Goal: Transaction & Acquisition: Obtain resource

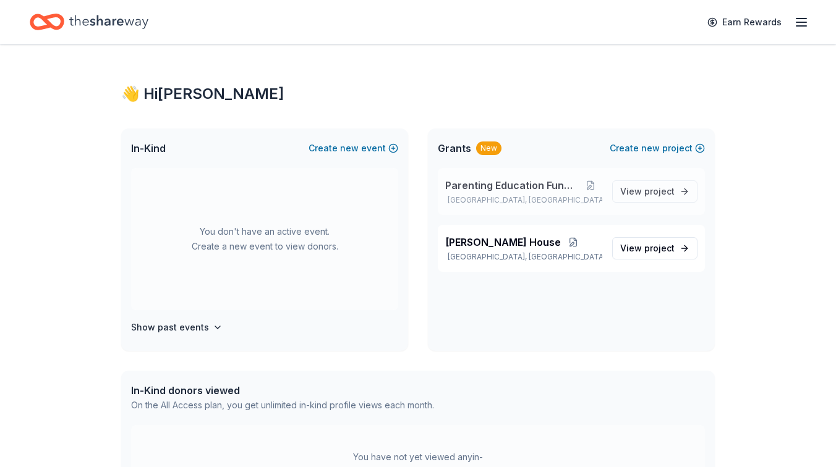
click at [536, 183] on span "Parenting Education Funding" at bounding box center [512, 185] width 134 height 15
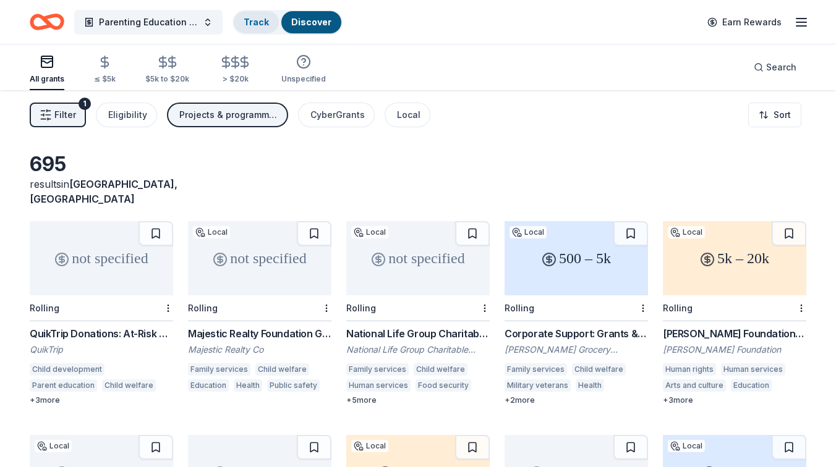
click at [255, 17] on link "Track" at bounding box center [256, 22] width 25 height 11
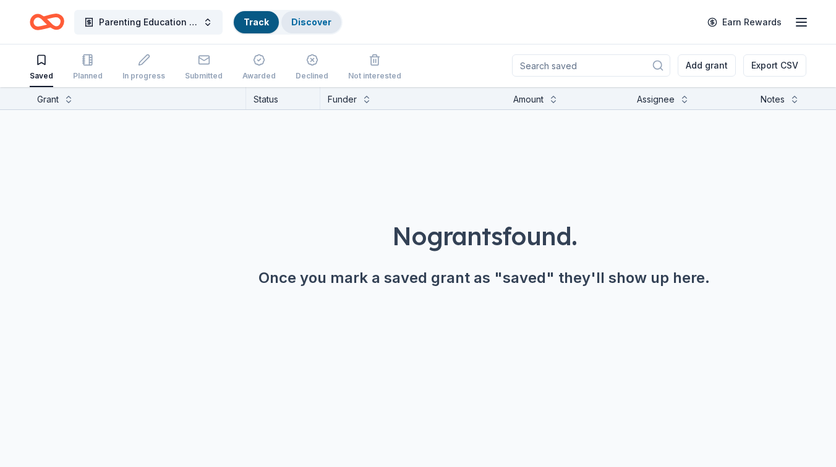
click at [319, 20] on link "Discover" at bounding box center [311, 22] width 40 height 11
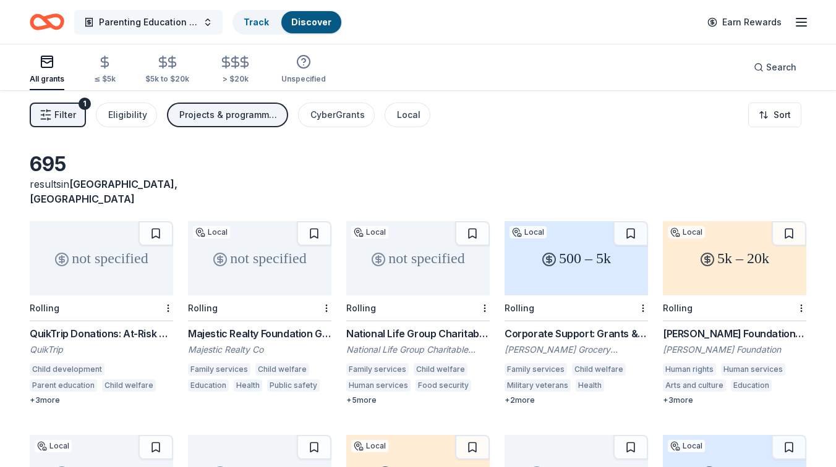
click at [176, 25] on span "Parenting Education Funding" at bounding box center [148, 22] width 99 height 15
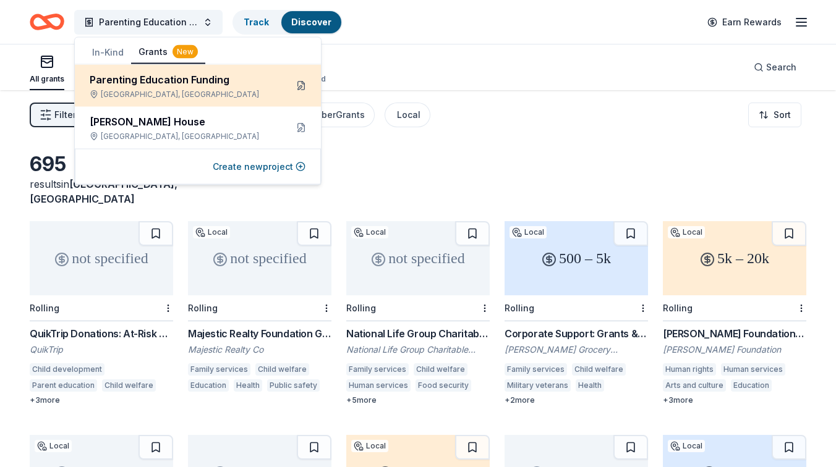
click at [298, 84] on button at bounding box center [301, 86] width 20 height 20
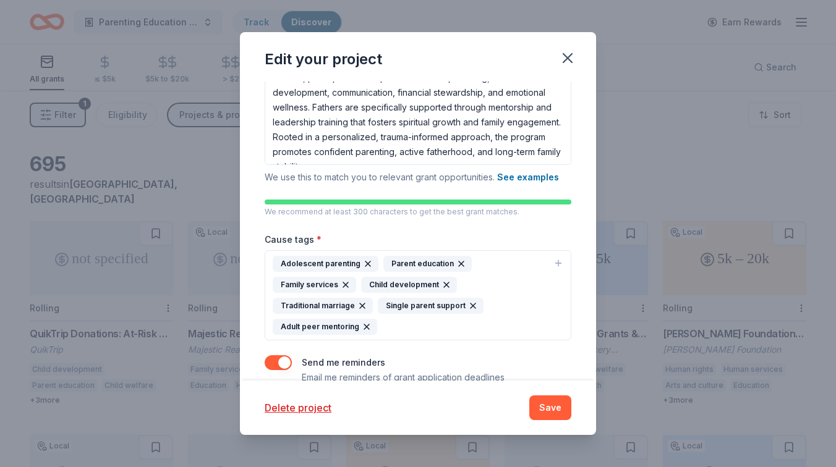
scroll to position [268, 0]
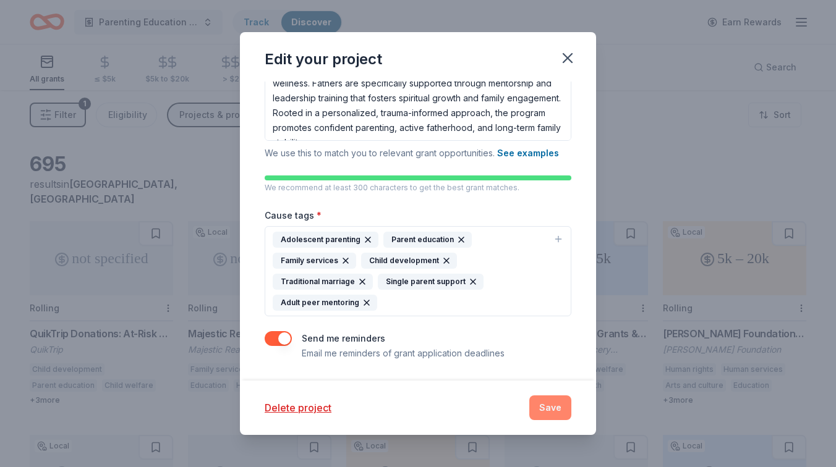
click at [548, 403] on button "Save" at bounding box center [550, 408] width 42 height 25
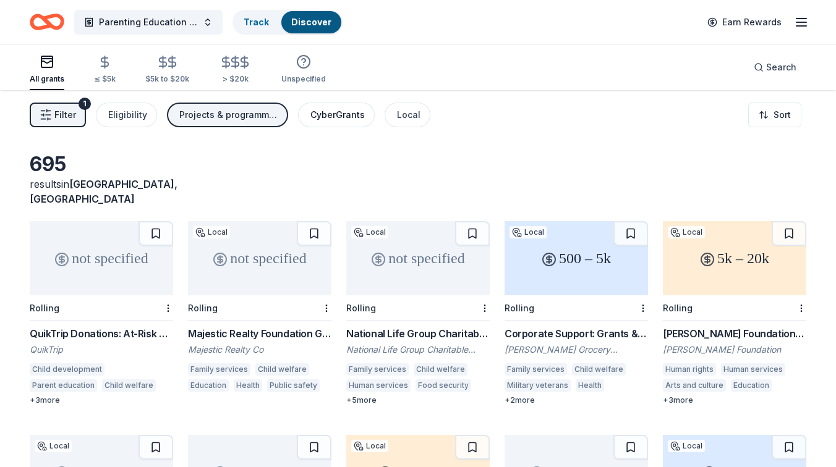
click at [336, 117] on div "CyberGrants" at bounding box center [337, 115] width 54 height 15
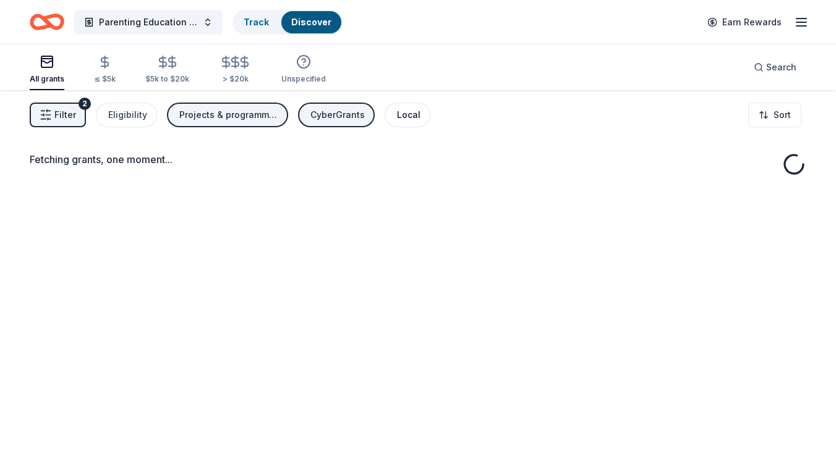
click at [397, 116] on div "Local" at bounding box center [408, 115] width 23 height 15
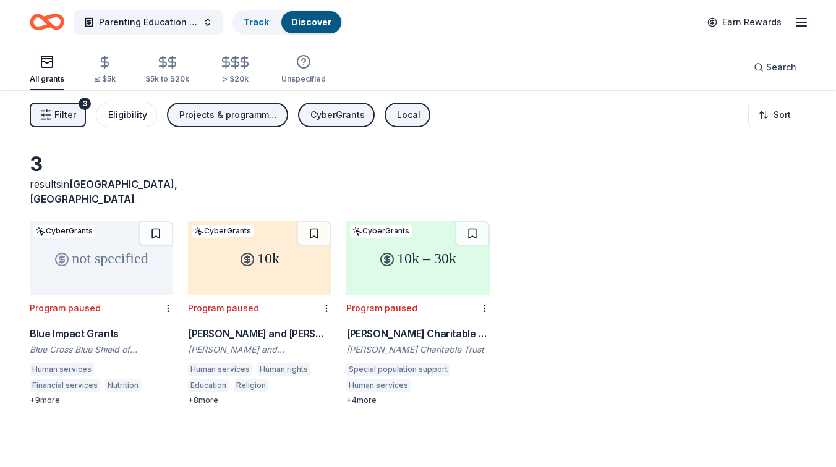
click at [137, 116] on div "Eligibility" at bounding box center [127, 115] width 39 height 15
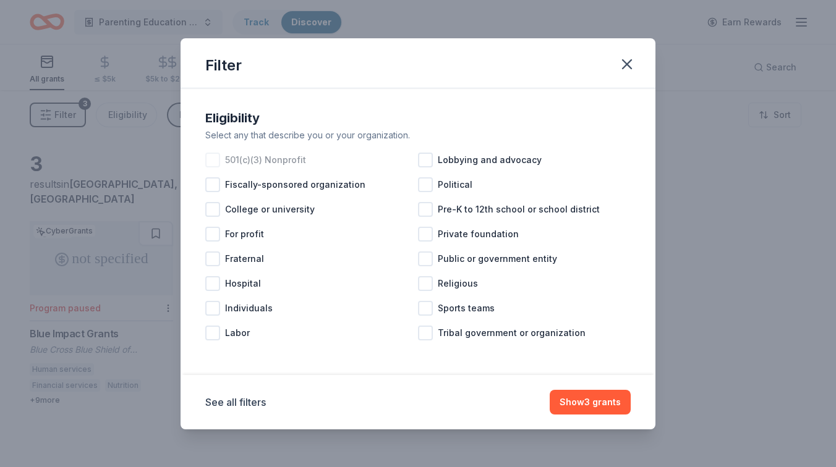
click at [214, 159] on div at bounding box center [212, 160] width 15 height 15
click at [574, 403] on button "Show 3 grants" at bounding box center [590, 402] width 81 height 25
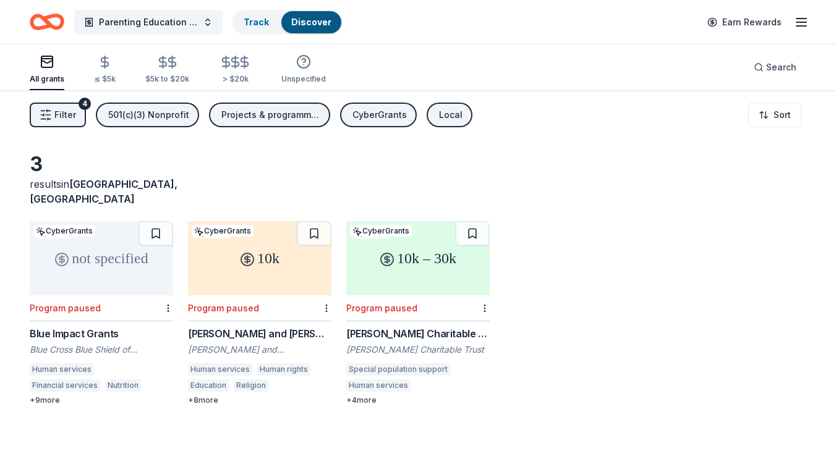
click at [171, 117] on div "501(c)(3) Nonprofit" at bounding box center [148, 115] width 81 height 15
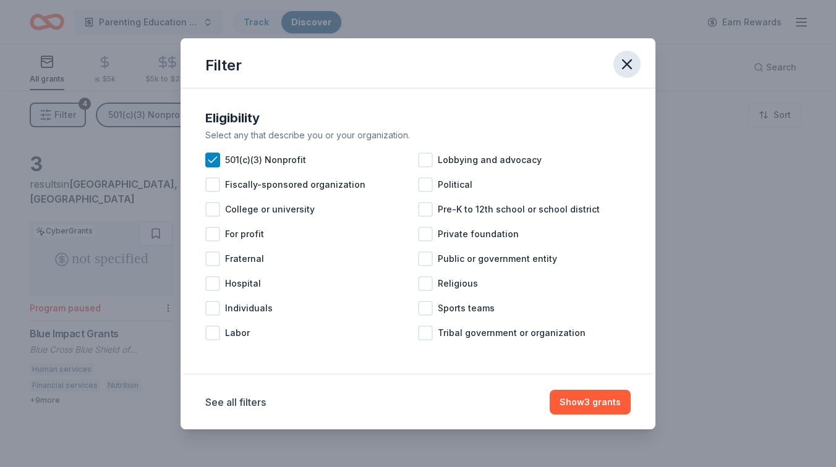
click at [620, 66] on icon "button" at bounding box center [626, 64] width 17 height 17
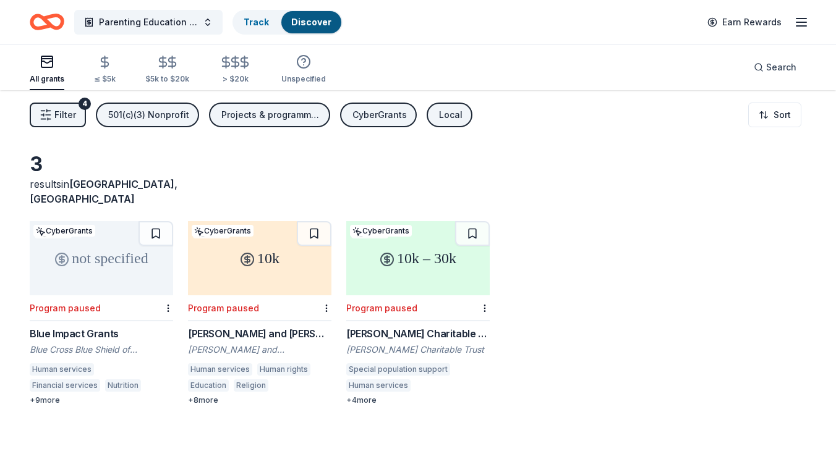
click at [380, 115] on div "CyberGrants" at bounding box center [379, 115] width 54 height 15
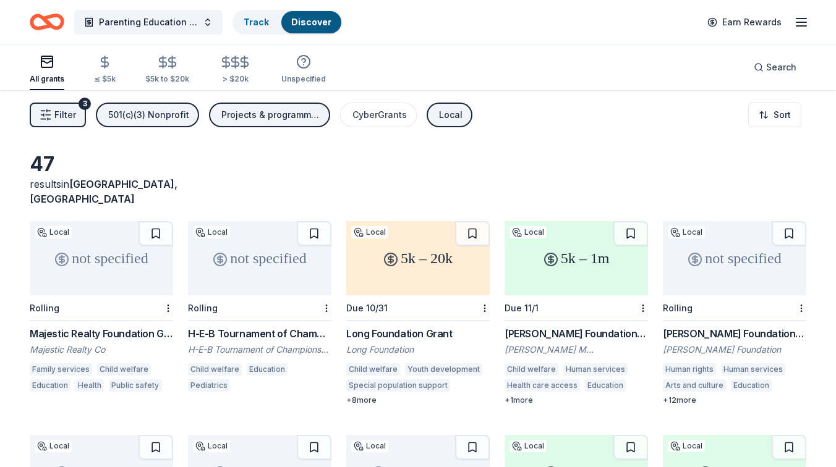
click at [105, 256] on div "not specified" at bounding box center [101, 258] width 143 height 74
click at [263, 254] on div "not specified" at bounding box center [259, 258] width 143 height 74
click at [414, 255] on div "5k – 20k" at bounding box center [417, 258] width 143 height 74
click at [558, 260] on div "5k – 1m" at bounding box center [576, 258] width 143 height 74
click at [723, 301] on div "Rolling" at bounding box center [734, 309] width 143 height 26
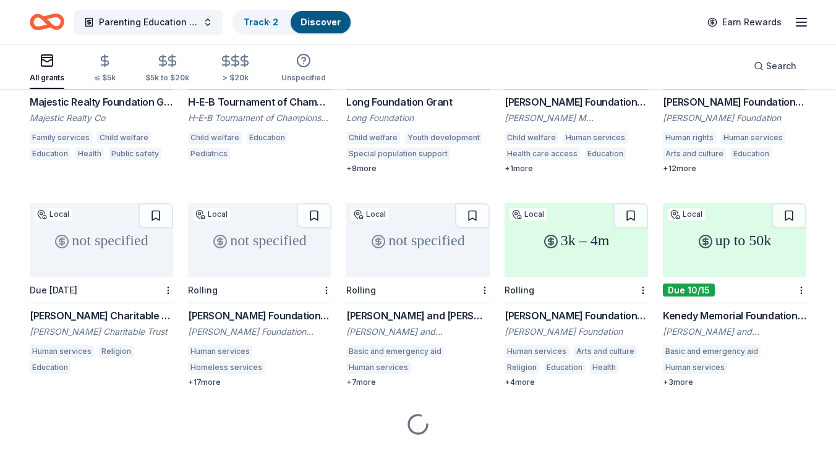
scroll to position [237, 0]
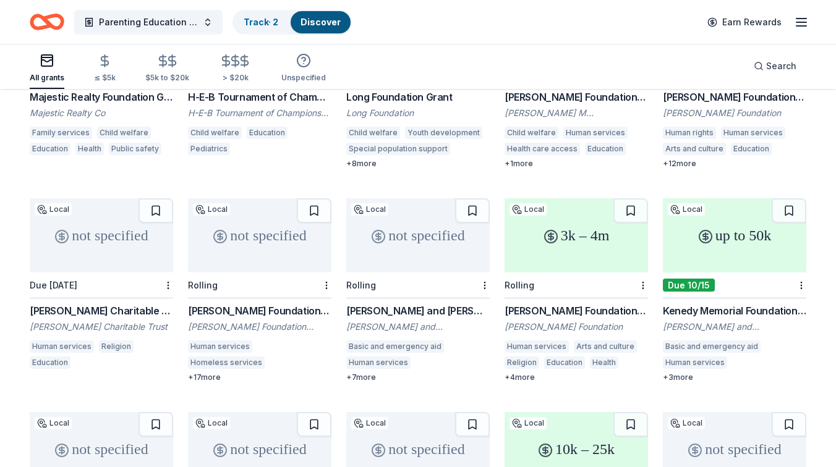
click at [118, 286] on div "not specified Local Due 8/1/26 Katherine C. Carmody Charitable Trust Grant Kath…" at bounding box center [101, 285] width 143 height 174
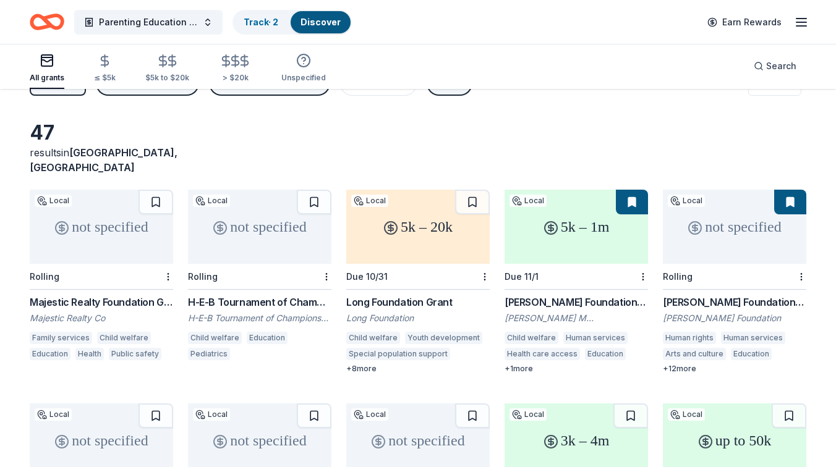
scroll to position [7, 0]
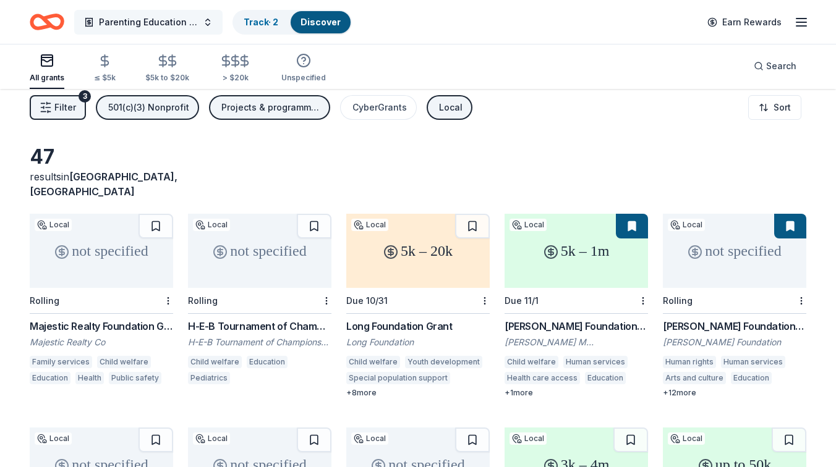
click at [206, 20] on button "Parenting Education Funding" at bounding box center [148, 22] width 148 height 25
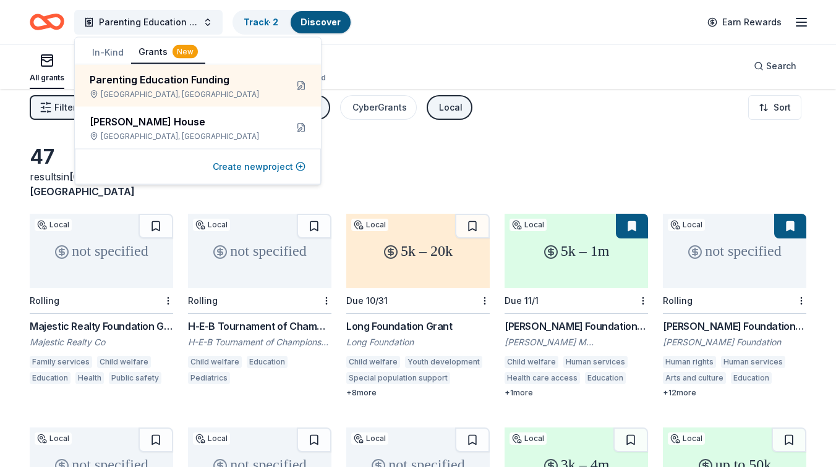
click at [265, 166] on button "Create new project" at bounding box center [259, 167] width 93 height 15
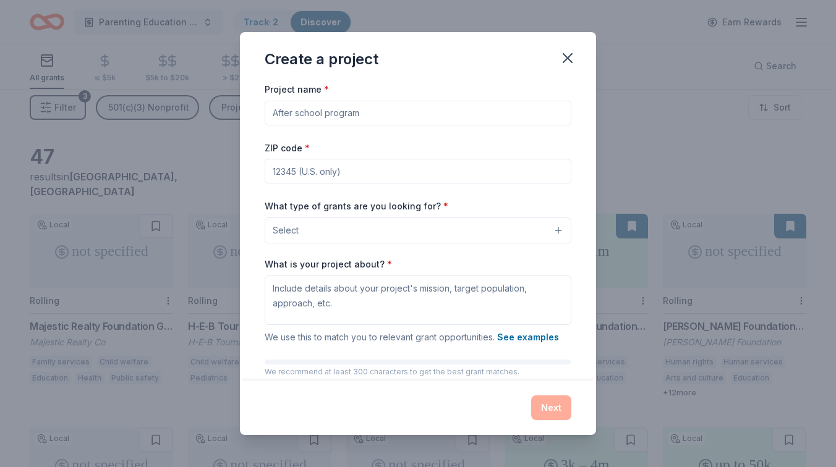
click at [328, 113] on input "Project name *" at bounding box center [418, 113] width 307 height 25
type input "Kaufman Location"
click at [320, 168] on input "ZIP code *" at bounding box center [418, 171] width 307 height 25
type input "75142"
click at [380, 236] on button "Select" at bounding box center [418, 231] width 307 height 26
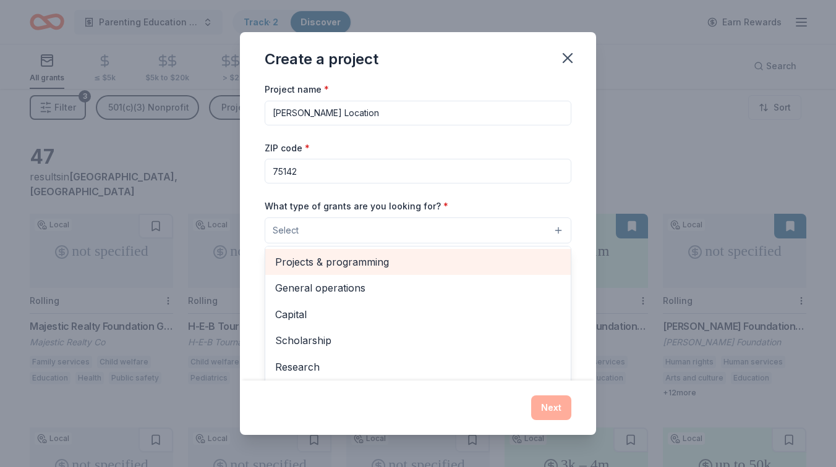
click at [383, 262] on span "Projects & programming" at bounding box center [418, 262] width 286 height 16
click at [382, 263] on span "General operations" at bounding box center [418, 263] width 286 height 16
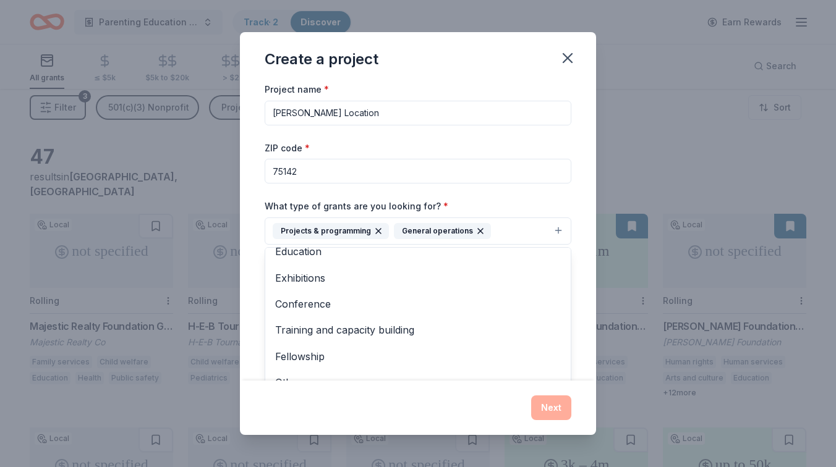
scroll to position [93, 0]
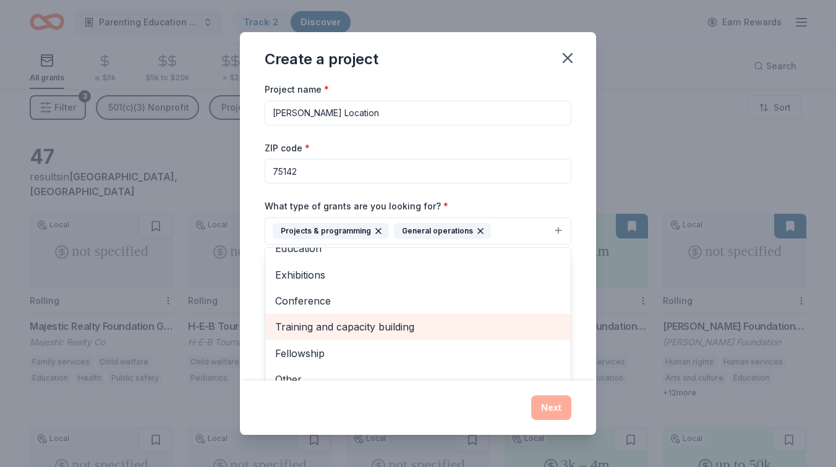
click at [365, 322] on span "Training and capacity building" at bounding box center [418, 327] width 286 height 16
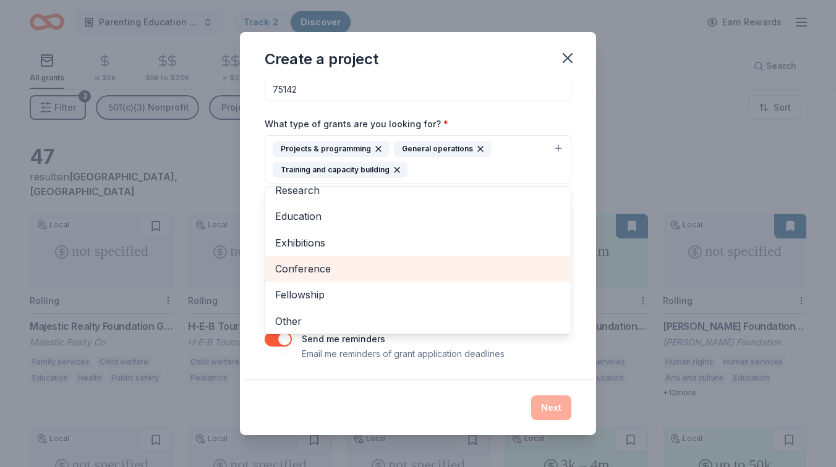
scroll to position [67, 0]
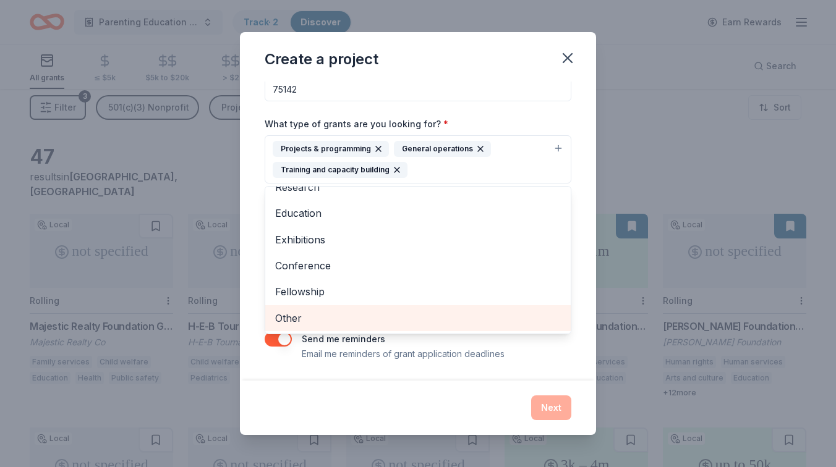
click at [360, 314] on span "Other" at bounding box center [418, 318] width 286 height 16
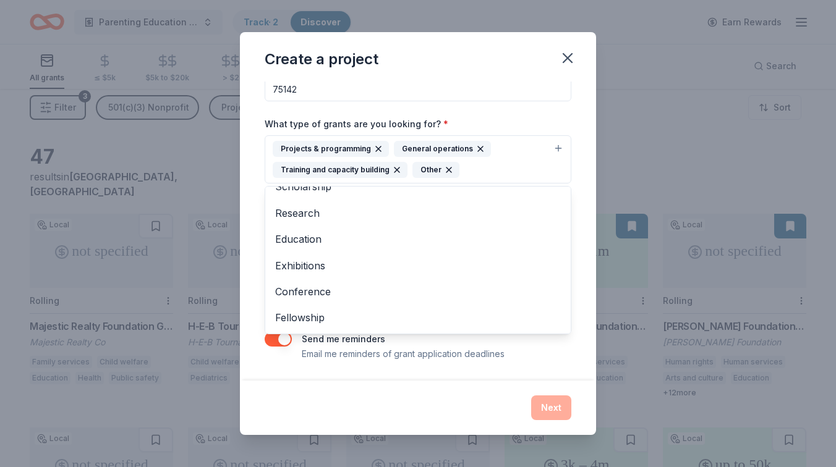
click at [432, 378] on div "Project name * Kaufman Location ZIP code * 75142 What type of grants are you lo…" at bounding box center [418, 231] width 356 height 299
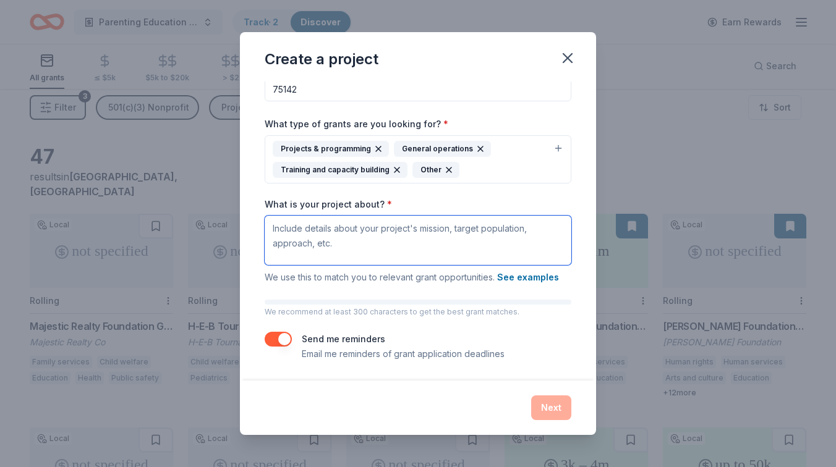
click at [341, 233] on textarea "What is your project about? *" at bounding box center [418, 240] width 307 height 49
click at [346, 228] on textarea "What is your project about? *" at bounding box center [418, 240] width 307 height 49
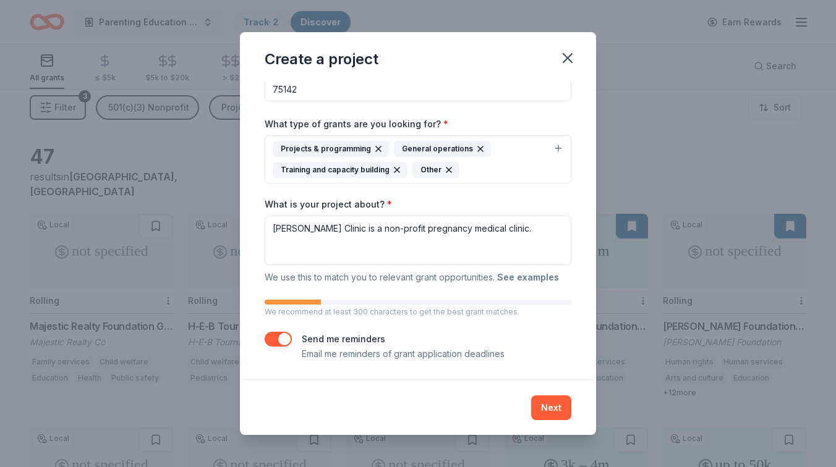
click at [516, 281] on button "See examples" at bounding box center [528, 277] width 62 height 15
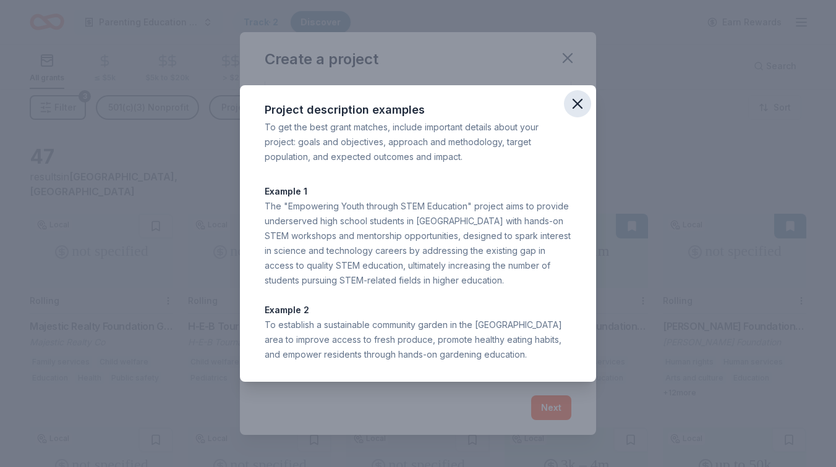
click at [575, 108] on icon "button" at bounding box center [577, 103] width 17 height 17
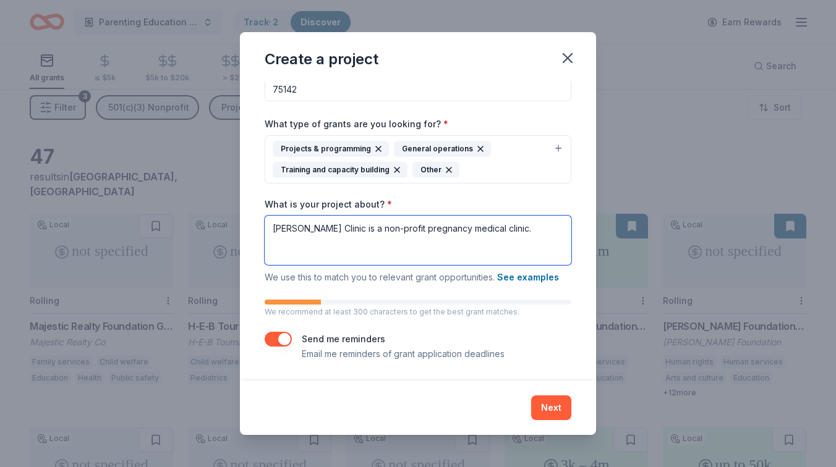
click at [496, 224] on textarea "Raffa Clinic is a non-profit pregnancy medical clinic." at bounding box center [418, 240] width 307 height 49
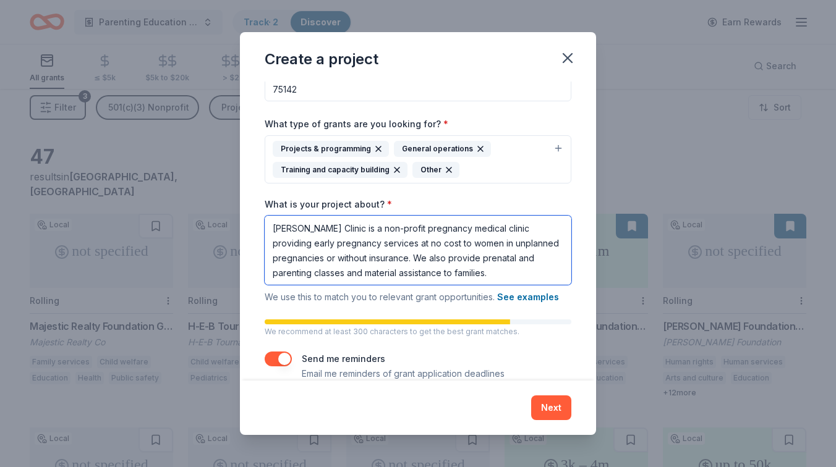
scroll to position [102, 0]
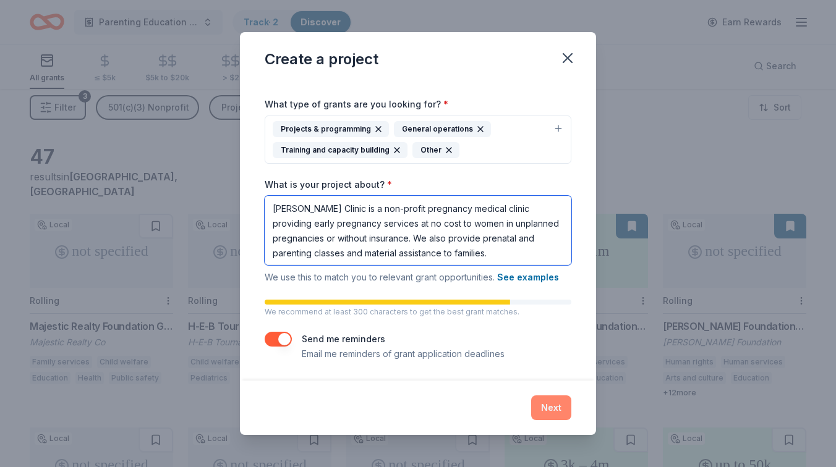
type textarea "Raffa Clinic is a non-profit pregnancy medical clinic providing early pregnancy…"
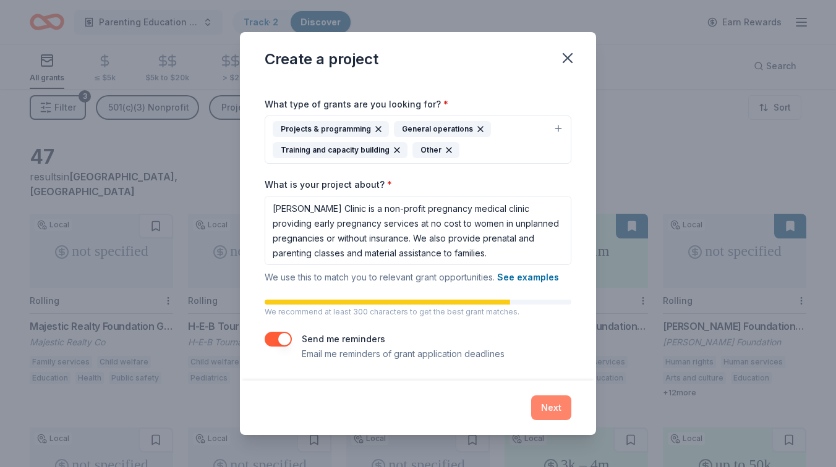
click at [553, 412] on button "Next" at bounding box center [551, 408] width 40 height 25
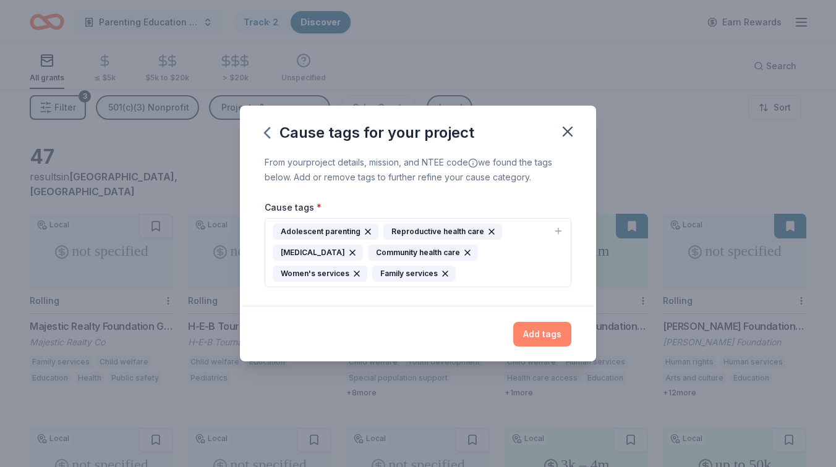
click at [548, 332] on button "Add tags" at bounding box center [542, 334] width 58 height 25
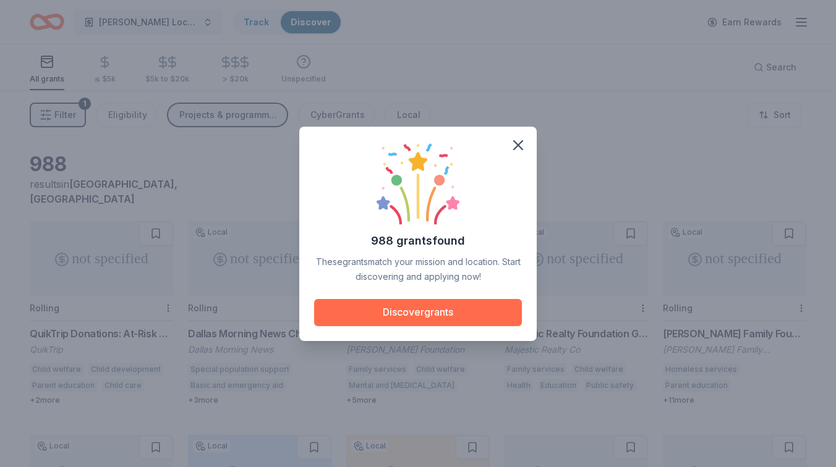
click at [424, 315] on button "Discover grants" at bounding box center [418, 312] width 208 height 27
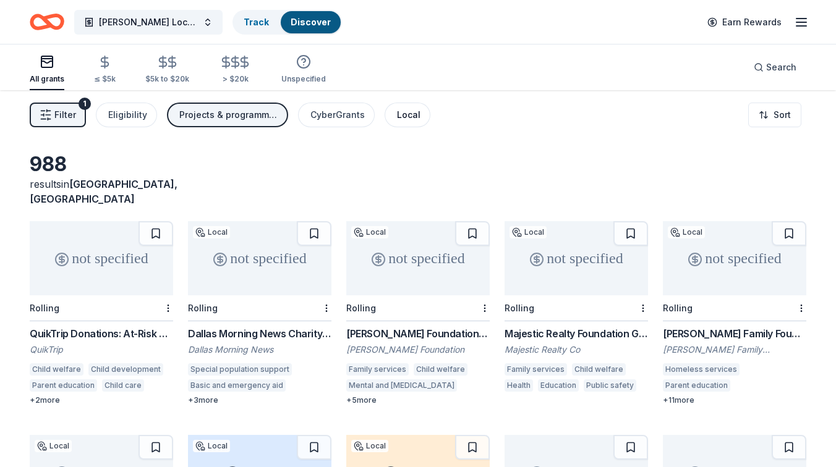
click at [416, 113] on button "Local" at bounding box center [408, 115] width 46 height 25
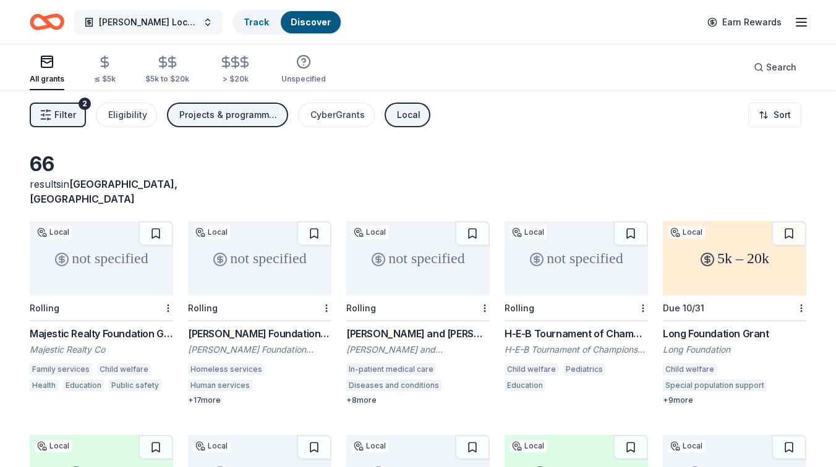
click at [161, 22] on span "Kaufman Location" at bounding box center [148, 22] width 99 height 15
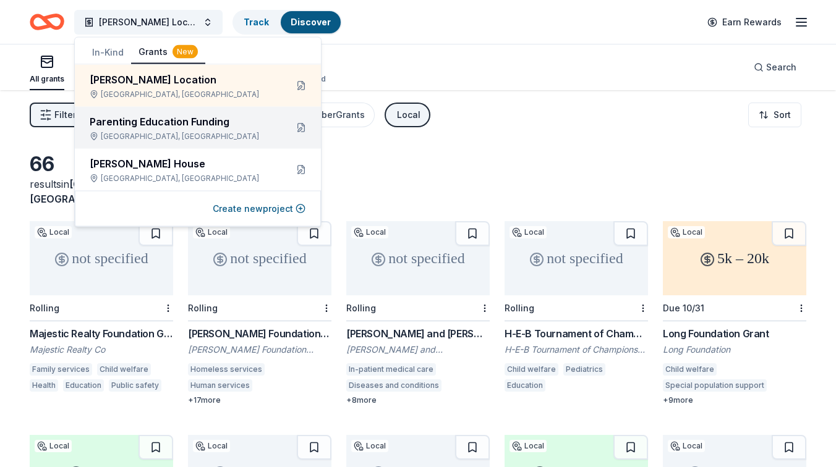
click at [161, 122] on div "Parenting Education Funding" at bounding box center [183, 121] width 187 height 15
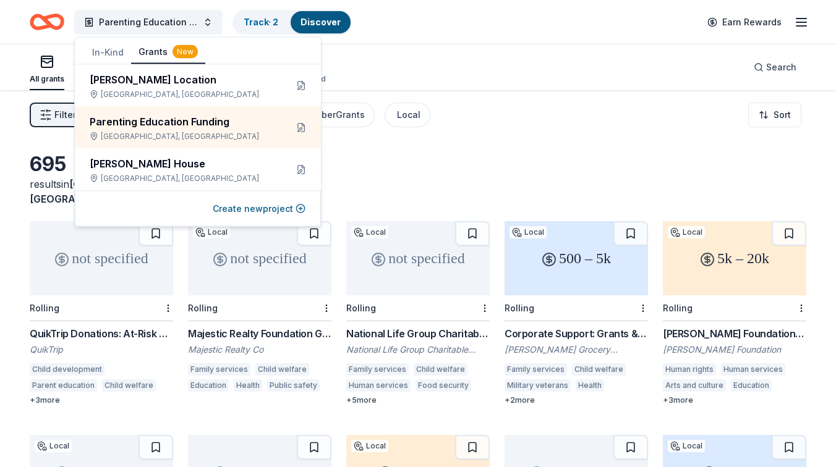
click at [506, 121] on div "Filter 1 Eligibility Projects & programming, General operations, Training and c…" at bounding box center [418, 114] width 836 height 49
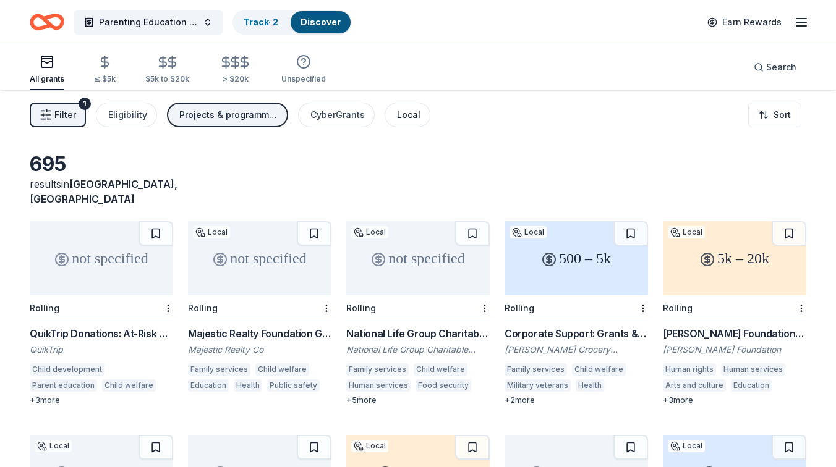
click at [397, 116] on div "Local" at bounding box center [408, 115] width 23 height 15
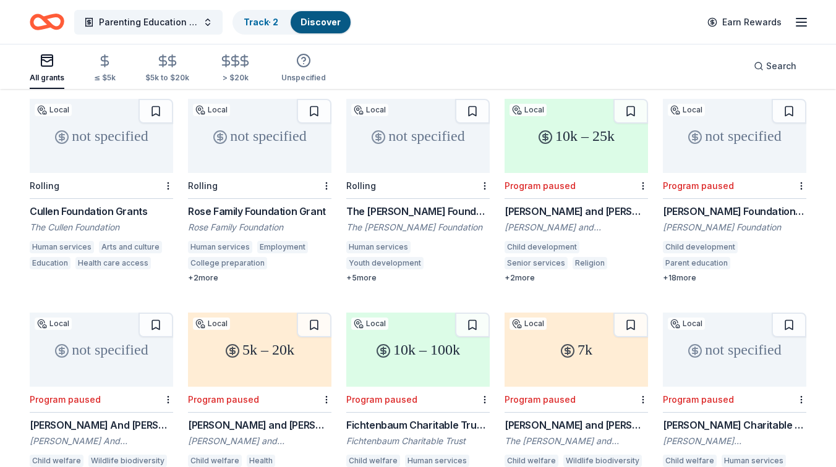
scroll to position [552, 0]
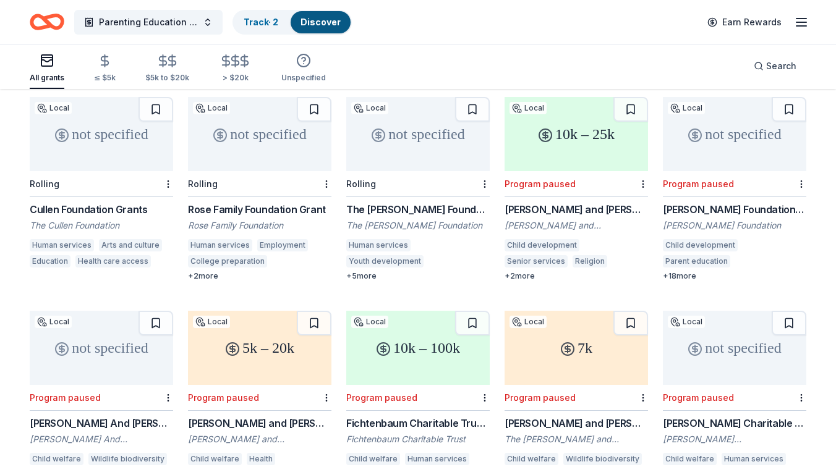
click at [114, 202] on div "Cullen Foundation Grants" at bounding box center [101, 209] width 143 height 15
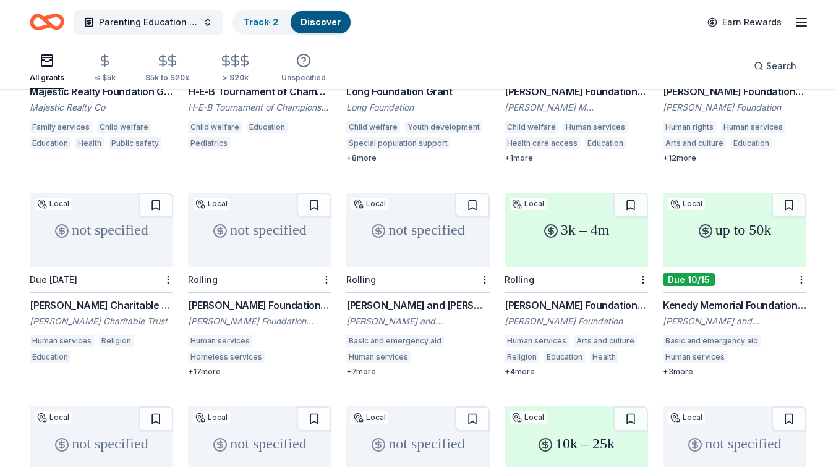
scroll to position [231, 0]
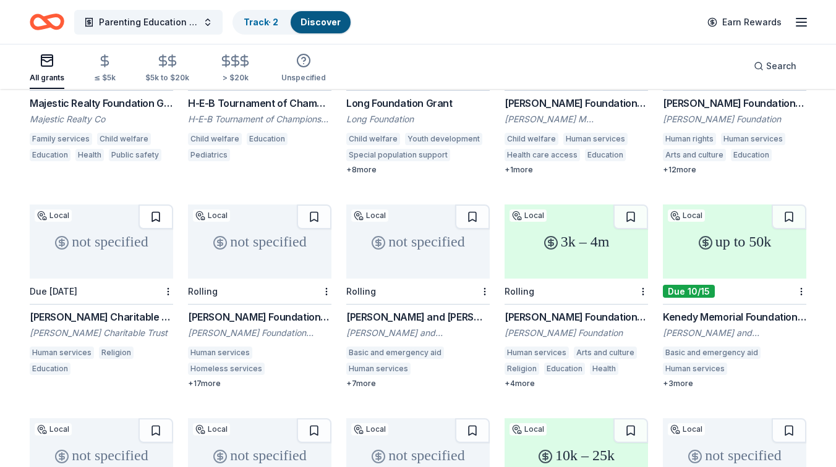
click at [151, 205] on button at bounding box center [156, 217] width 35 height 25
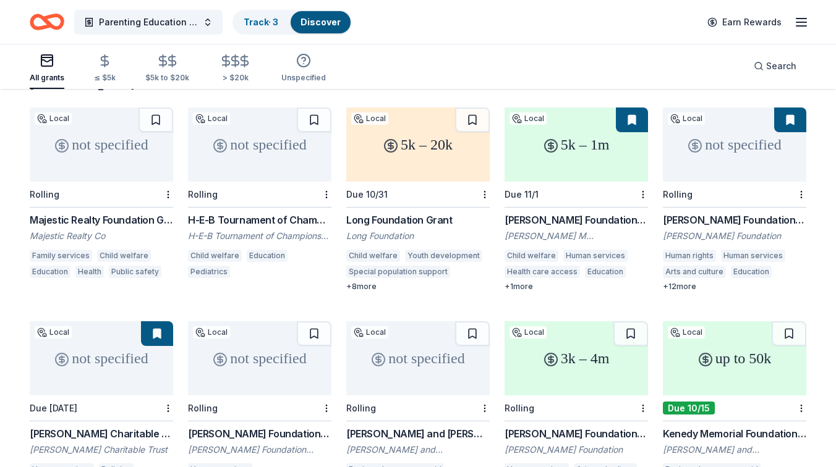
scroll to position [0, 0]
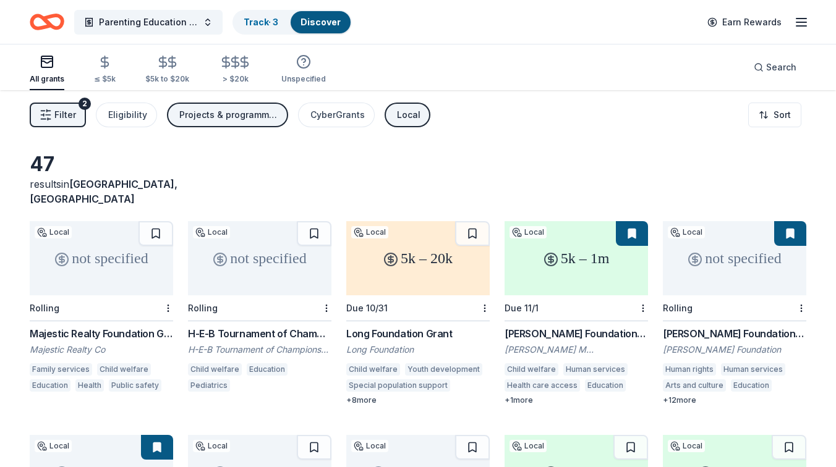
click at [406, 117] on div "Local" at bounding box center [408, 115] width 23 height 15
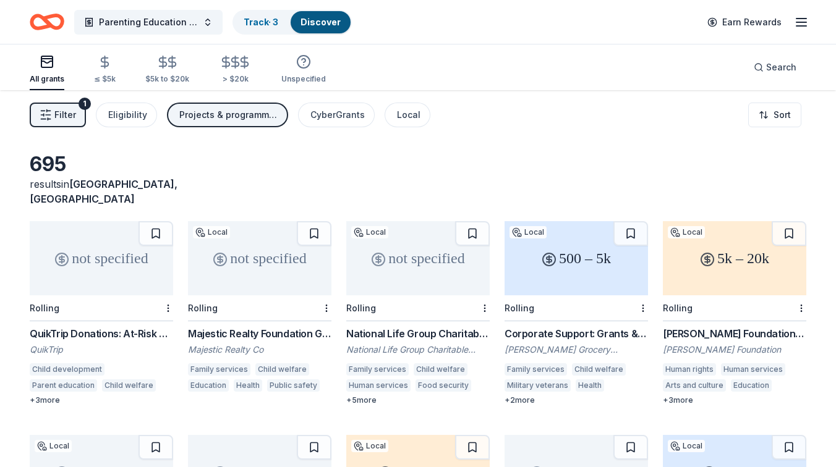
click at [111, 228] on div "not specified" at bounding box center [101, 258] width 143 height 74
click at [169, 290] on html "Parenting Education Funding Track · 4 Discover Earn Rewards All grants ≤ $5k $5…" at bounding box center [418, 233] width 836 height 467
click at [151, 318] on div "Not interested" at bounding box center [129, 315] width 83 height 22
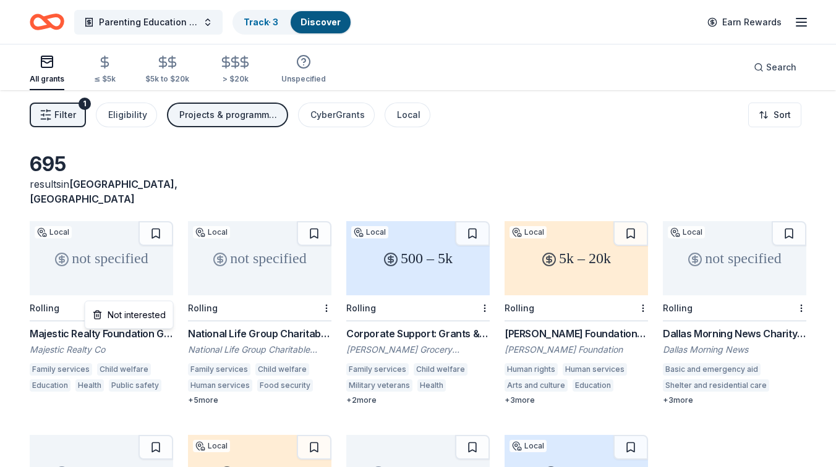
click at [168, 292] on html "Parenting Education Funding Track · 3 Discover Earn Rewards All grants ≤ $5k $5…" at bounding box center [418, 233] width 836 height 467
click at [134, 315] on div "Not interested" at bounding box center [129, 315] width 83 height 22
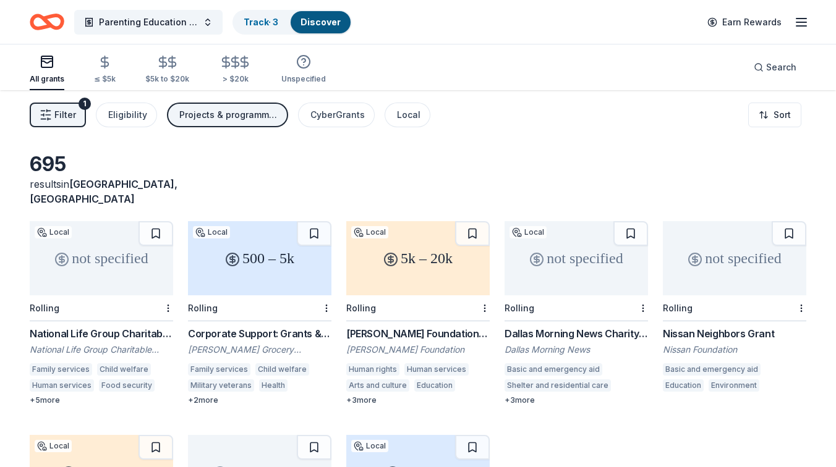
click at [108, 255] on div "not specified" at bounding box center [101, 258] width 143 height 74
click at [169, 293] on html "Parenting Education Funding Track · 3 Discover Earn Rewards All grants ≤ $5k $5…" at bounding box center [418, 233] width 836 height 467
click at [134, 319] on div "Not interested" at bounding box center [129, 315] width 83 height 22
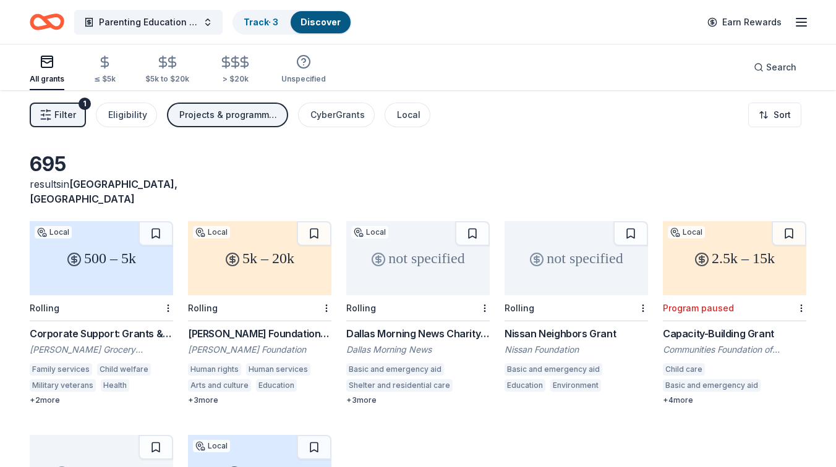
click at [92, 263] on div "500 – 5k" at bounding box center [101, 258] width 143 height 74
click at [236, 252] on icon at bounding box center [232, 259] width 15 height 15
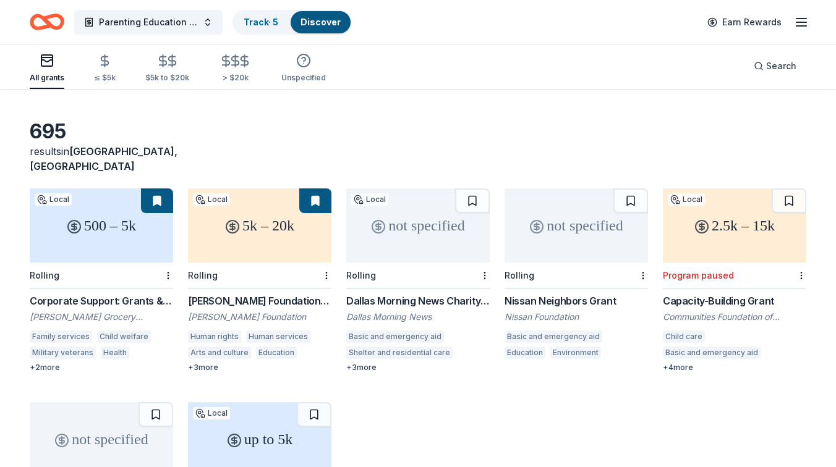
scroll to position [43, 0]
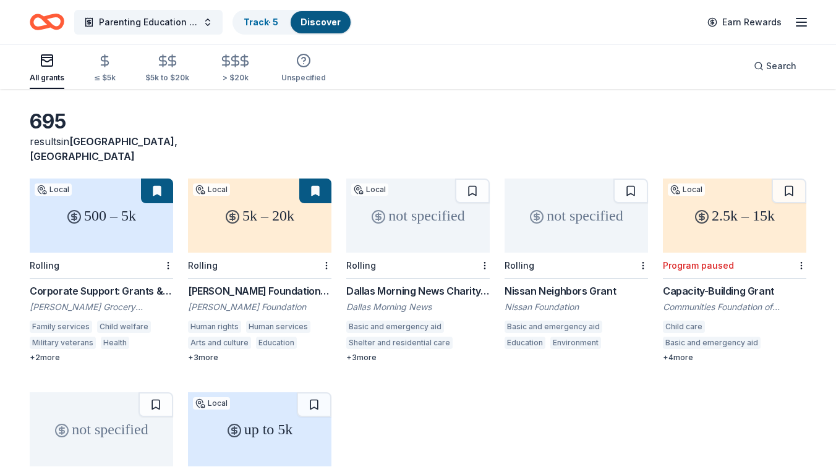
click at [405, 209] on div "not specified" at bounding box center [417, 216] width 143 height 74
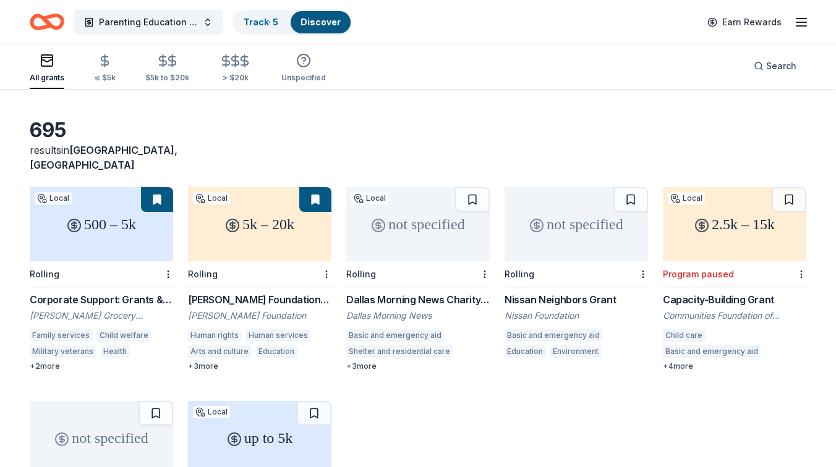
scroll to position [36, 0]
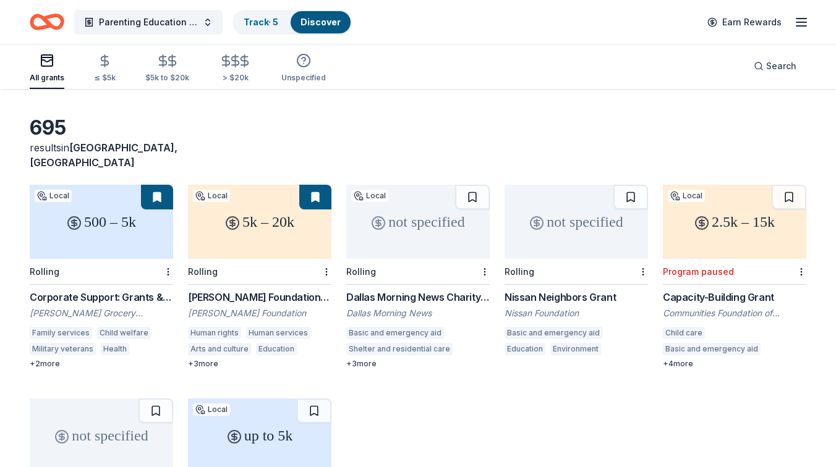
click at [572, 212] on div "not specified" at bounding box center [576, 222] width 143 height 74
click at [643, 257] on html "Parenting Education Funding Track · 6 Discover Earn Rewards All grants ≤ $5k $5…" at bounding box center [418, 197] width 836 height 467
click at [623, 273] on div "Not interested" at bounding box center [604, 279] width 83 height 22
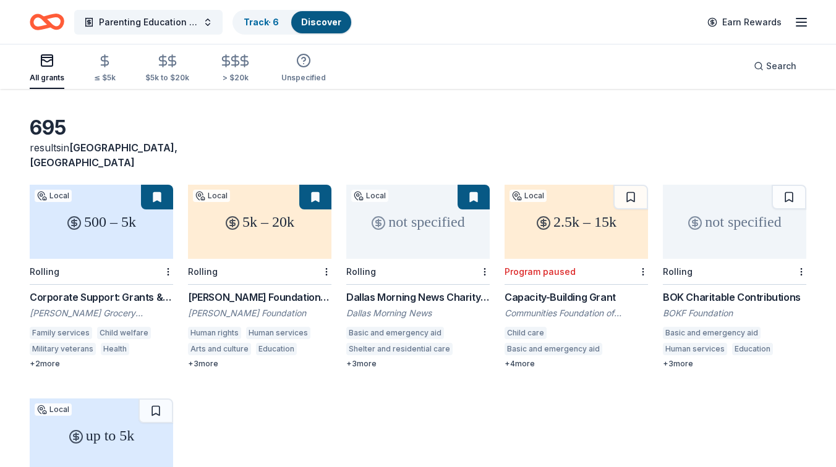
click at [567, 224] on div "2.5k – 15k" at bounding box center [576, 222] width 143 height 74
click at [698, 216] on icon at bounding box center [695, 223] width 15 height 15
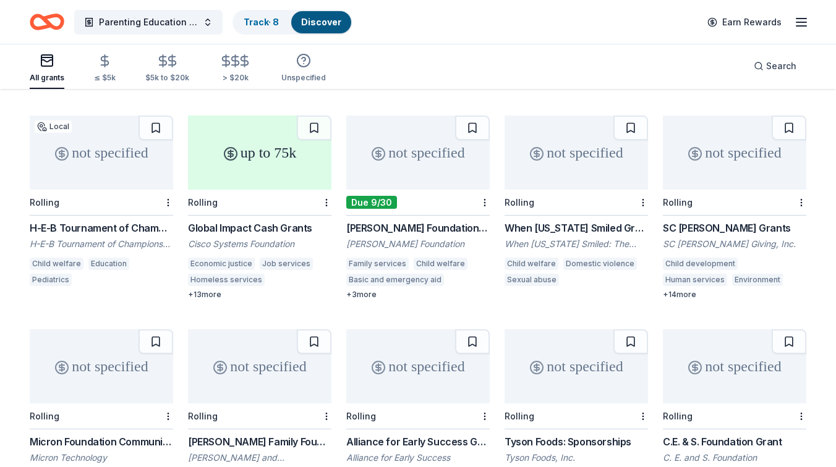
scroll to position [1179, 0]
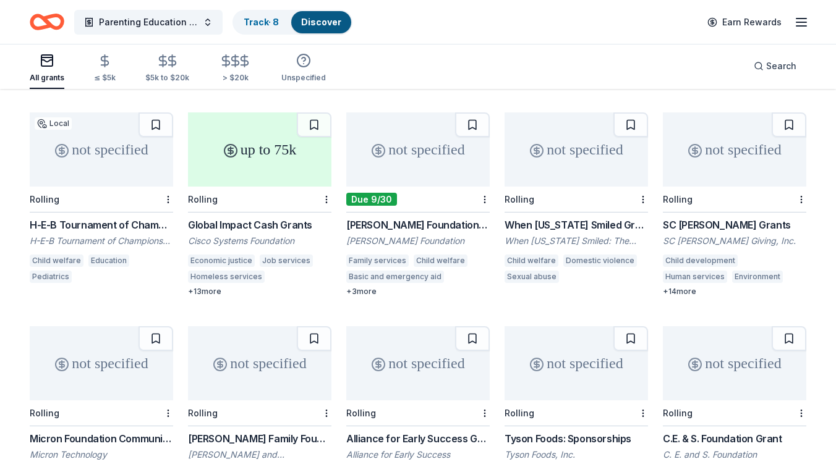
click at [429, 218] on div "[PERSON_NAME] Foundation Grant" at bounding box center [417, 225] width 143 height 15
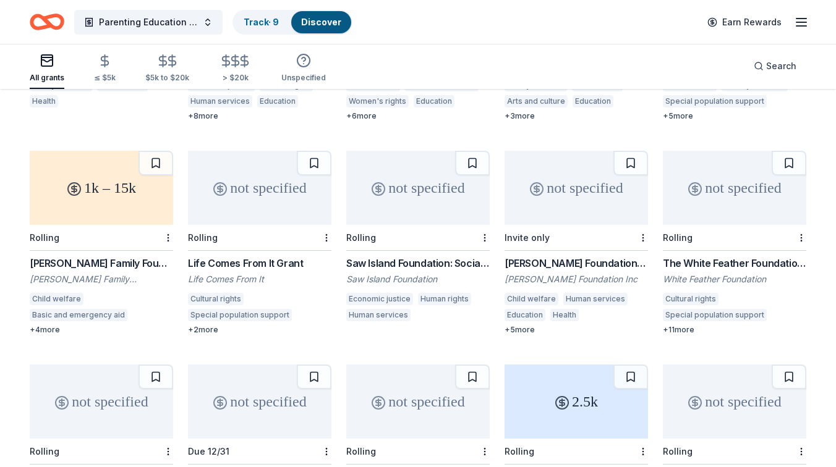
scroll to position [2431, 0]
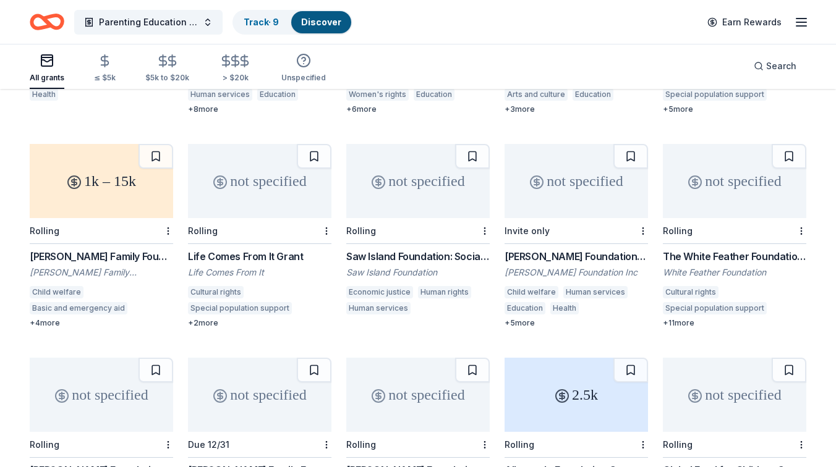
click at [241, 249] on div "Life Comes From It Grant" at bounding box center [259, 256] width 143 height 15
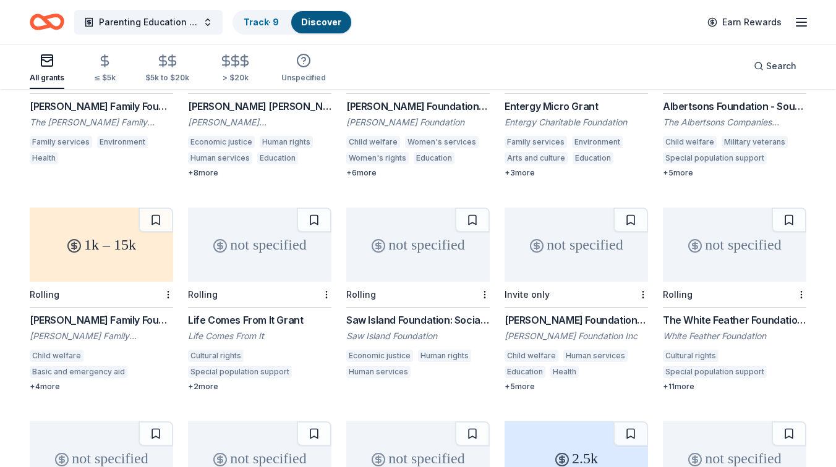
scroll to position [2366, 0]
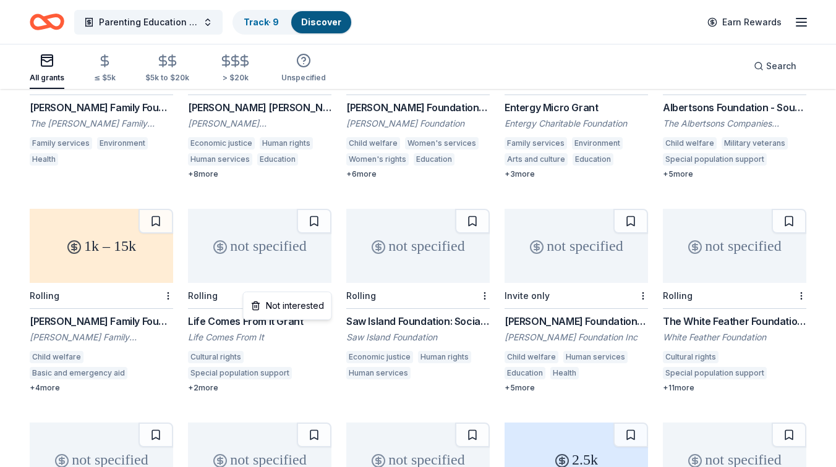
click at [297, 302] on div "Not interested" at bounding box center [287, 306] width 83 height 22
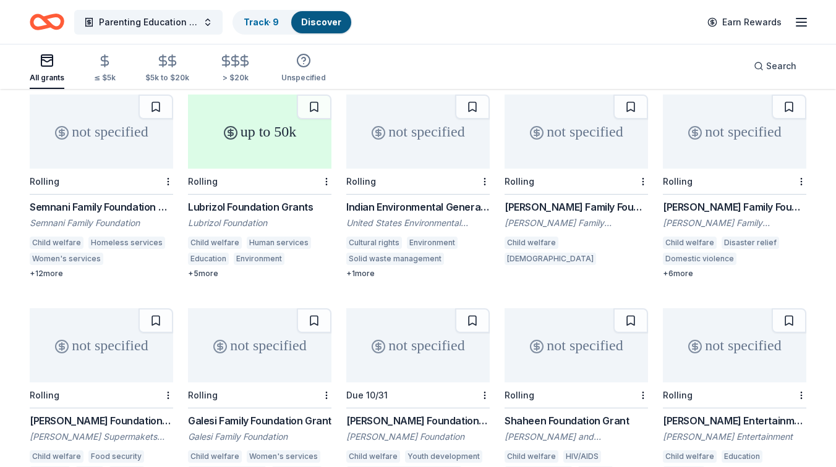
scroll to position [3337, 0]
click at [461, 187] on div "Not interested" at bounding box center [445, 192] width 83 height 22
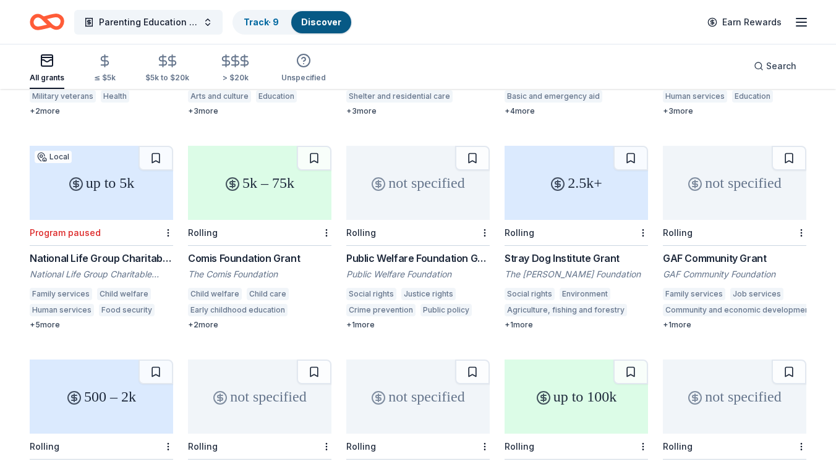
scroll to position [0, 0]
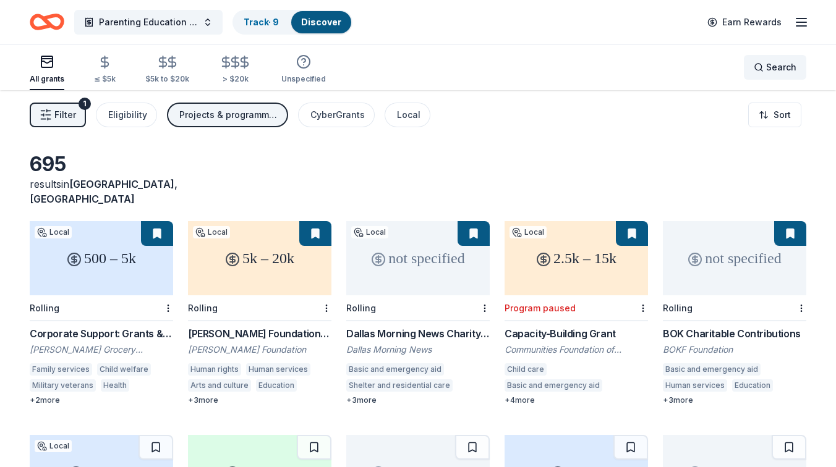
click at [787, 69] on span "Search" at bounding box center [781, 67] width 30 height 15
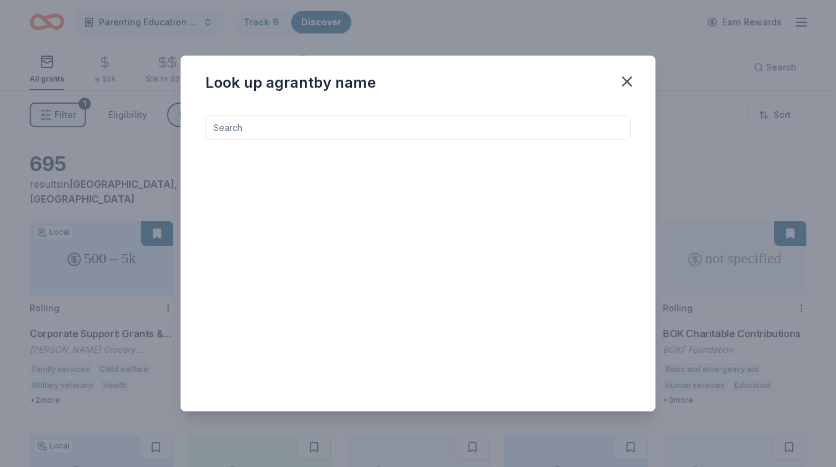
click at [440, 125] on input at bounding box center [417, 127] width 425 height 25
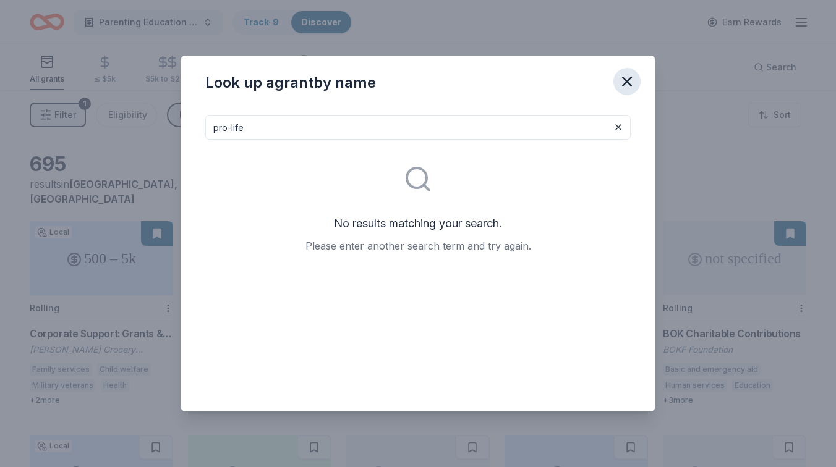
type input "pro-life"
click at [632, 81] on icon "button" at bounding box center [626, 81] width 17 height 17
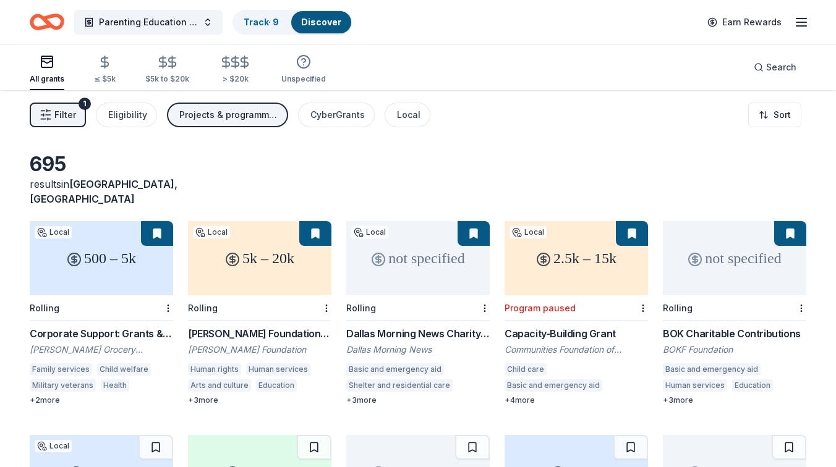
click at [803, 21] on icon "button" at bounding box center [801, 22] width 15 height 15
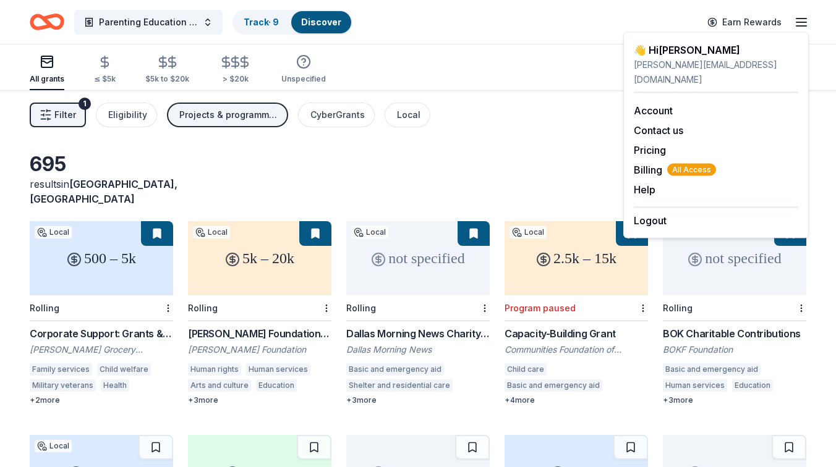
click at [412, 88] on div "All grants ≤ $5k $5k to $20k > $20k Unspecified Search" at bounding box center [418, 68] width 777 height 46
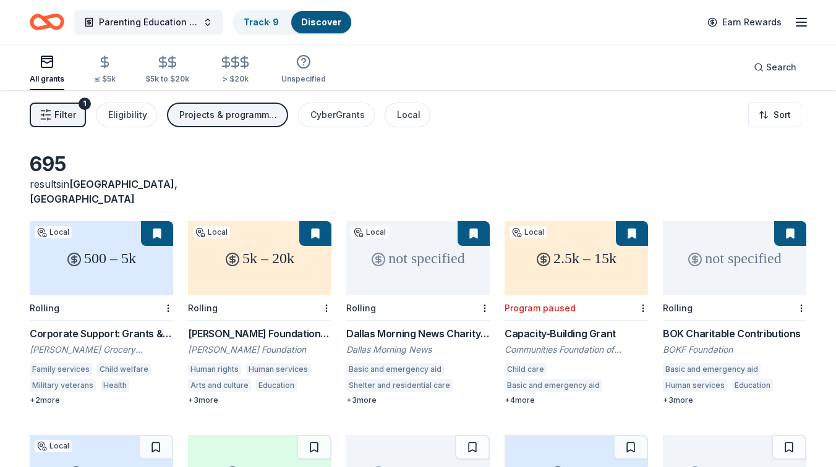
click at [44, 20] on icon "Home" at bounding box center [52, 21] width 19 height 12
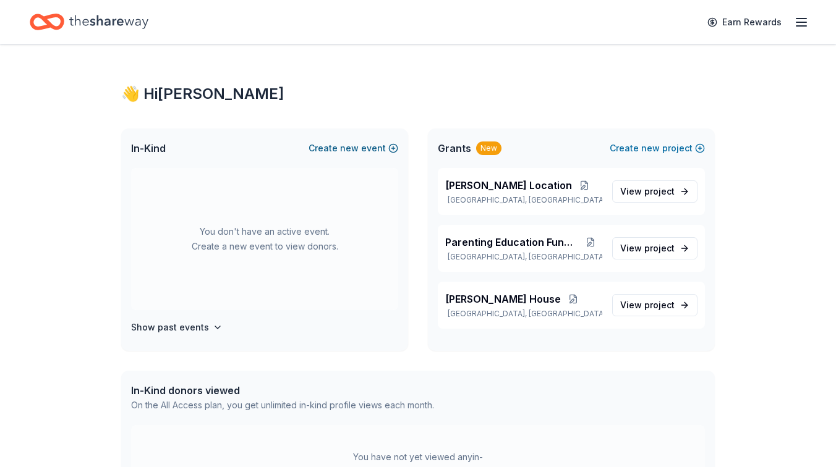
click at [330, 150] on button "Create new event" at bounding box center [354, 148] width 90 height 15
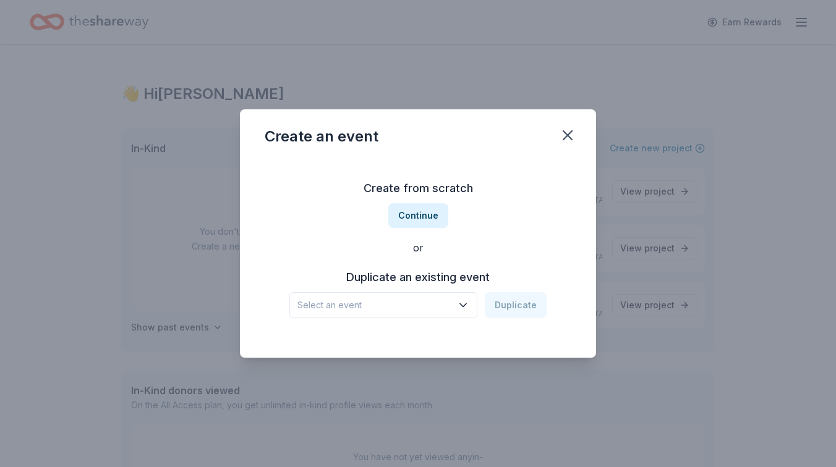
click at [366, 308] on span "Select an event" at bounding box center [374, 305] width 155 height 15
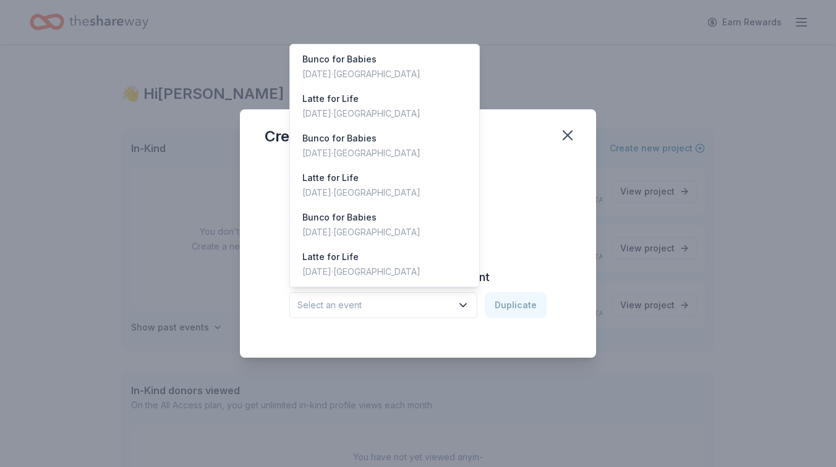
click at [524, 203] on div "Create from scratch Continue or Duplicate an existing event Select an event Dup…" at bounding box center [418, 248] width 307 height 179
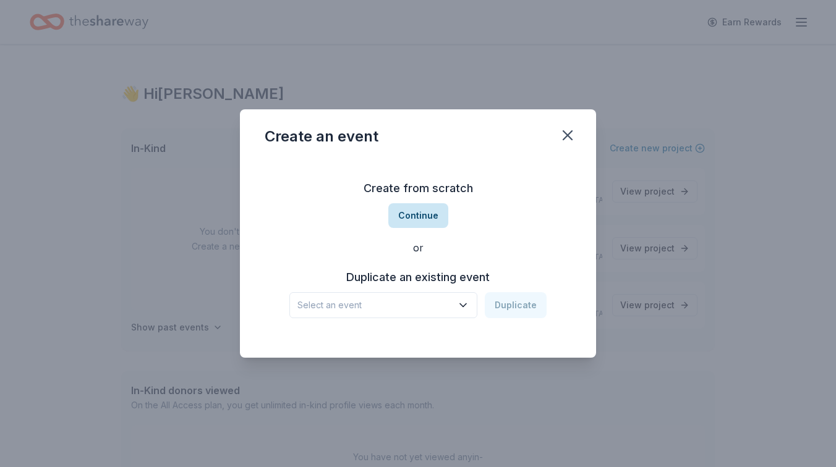
click at [415, 215] on button "Continue" at bounding box center [418, 215] width 60 height 25
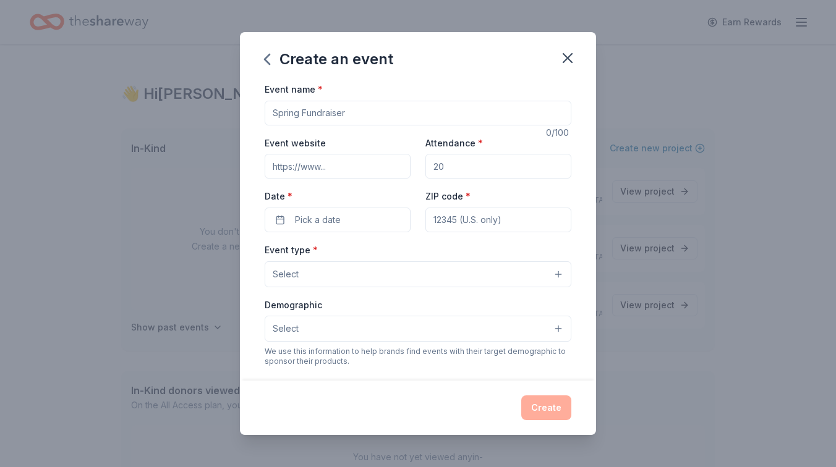
click at [344, 116] on input "Event name *" at bounding box center [418, 113] width 307 height 25
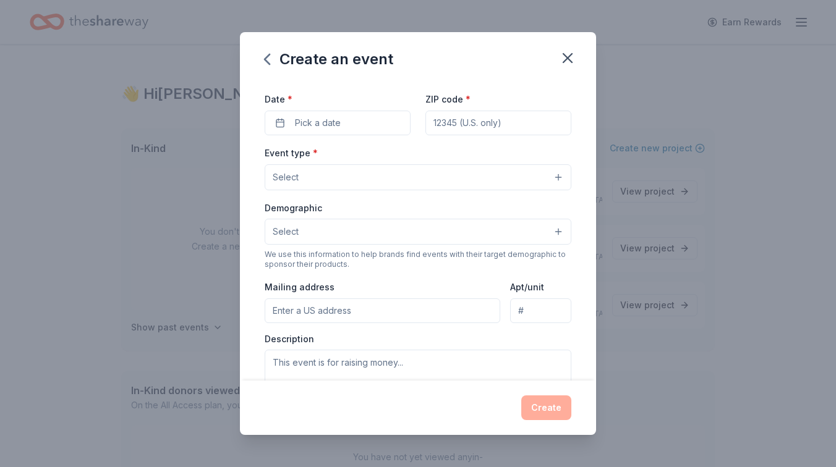
scroll to position [30, 0]
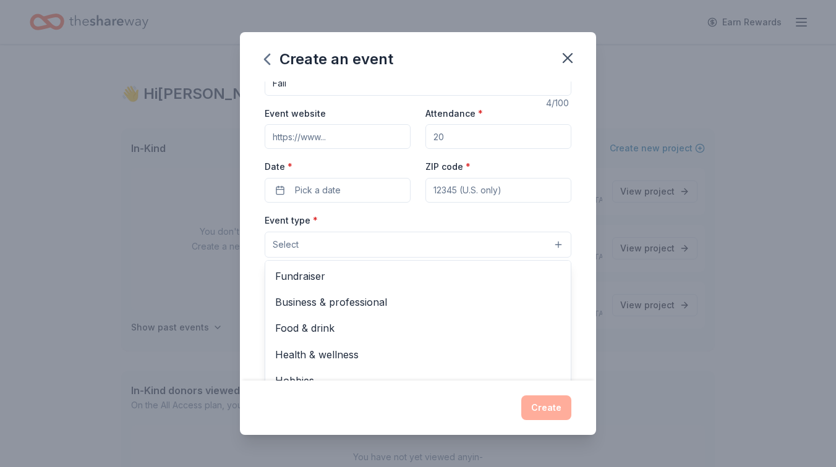
click at [369, 244] on button "Select" at bounding box center [418, 245] width 307 height 26
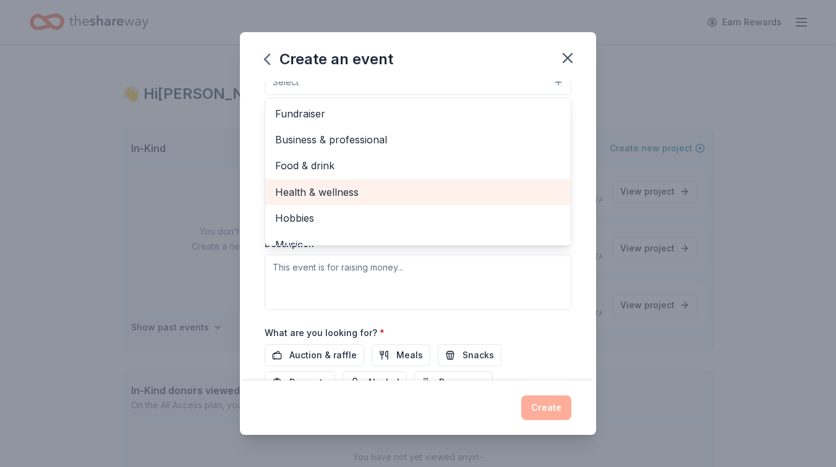
scroll to position [2, 0]
click at [386, 189] on span "Health & wellness" at bounding box center [418, 190] width 286 height 16
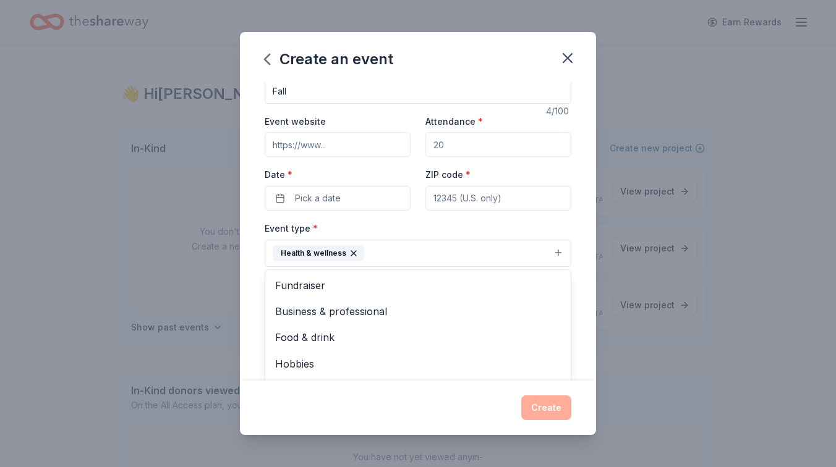
scroll to position [0, 0]
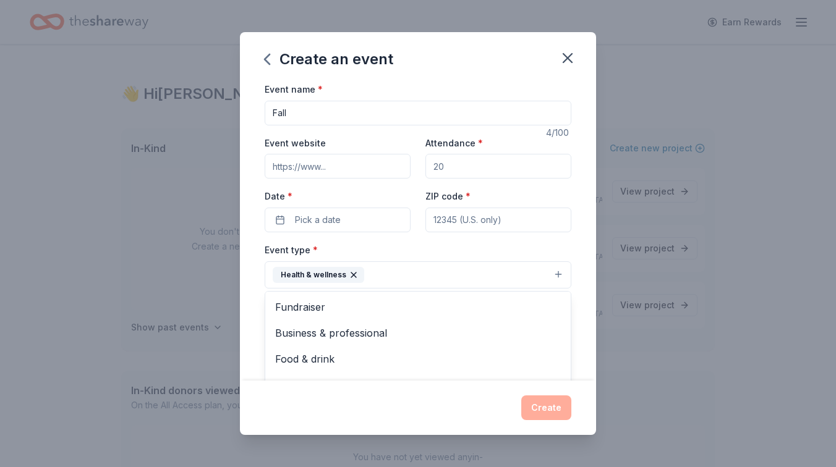
click at [373, 114] on div "Event name * Fall 4 /100 Event website Attendance * Date * Pick a date ZIP code…" at bounding box center [418, 368] width 307 height 573
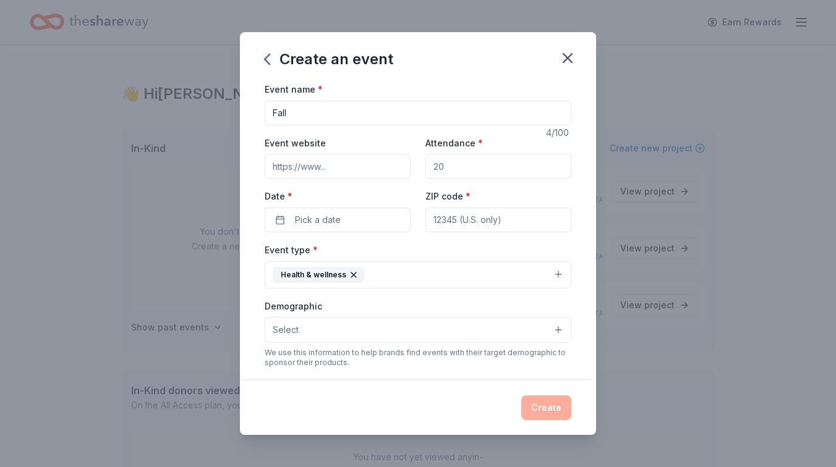
click at [362, 114] on input "Fall" at bounding box center [418, 113] width 307 height 25
drag, startPoint x: 362, startPoint y: 114, endPoint x: 265, endPoint y: 110, distance: 97.8
click at [265, 110] on input "Fall" at bounding box center [418, 113] width 307 height 25
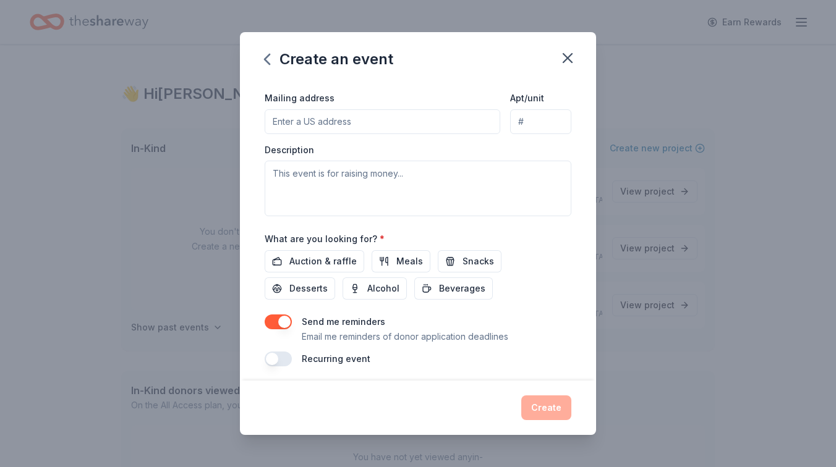
scroll to position [293, 0]
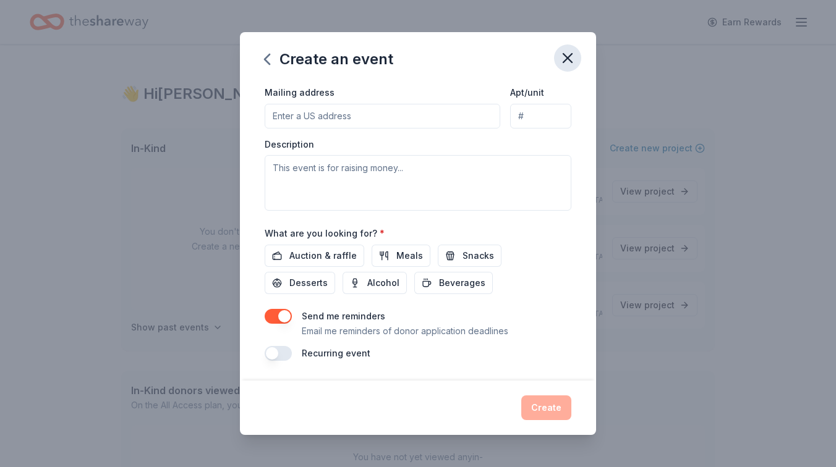
type input "Client"
click at [566, 65] on icon "button" at bounding box center [567, 57] width 17 height 17
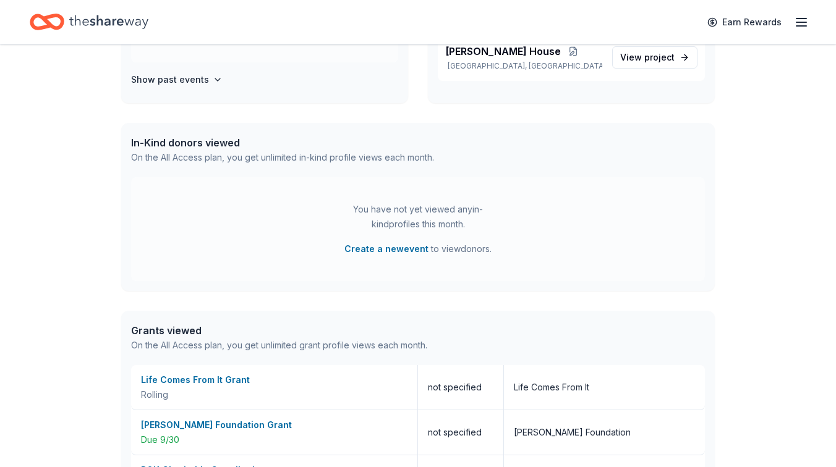
scroll to position [250, 0]
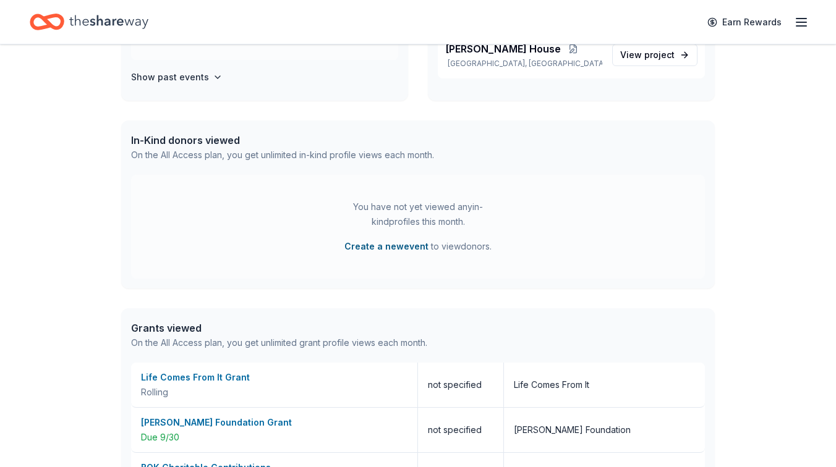
click at [375, 249] on button "Create a new event" at bounding box center [386, 246] width 84 height 15
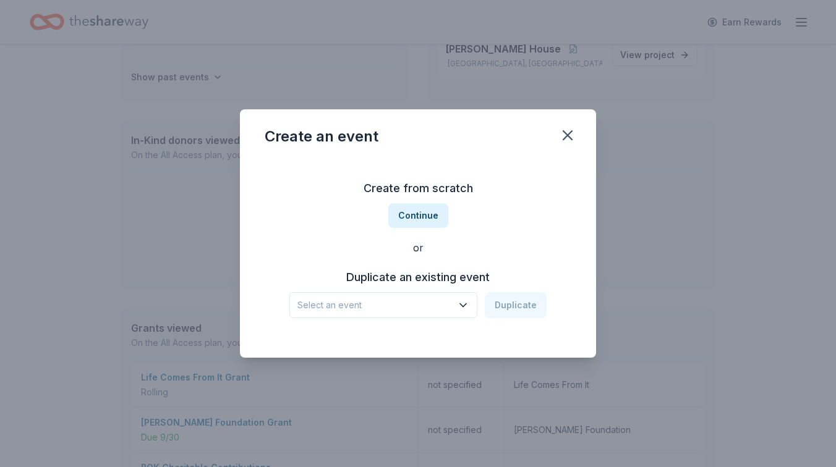
click at [433, 312] on span "Select an event" at bounding box center [374, 305] width 155 height 15
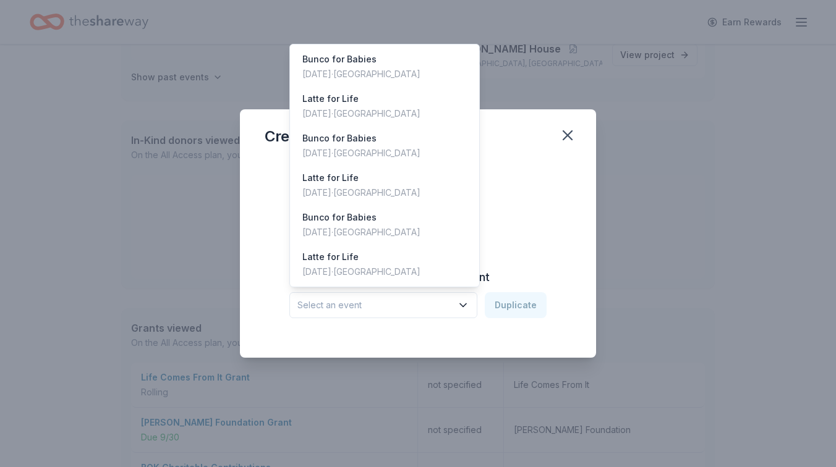
click at [530, 207] on div "Create from scratch Continue or Duplicate an existing event Select an event Dup…" at bounding box center [418, 248] width 307 height 179
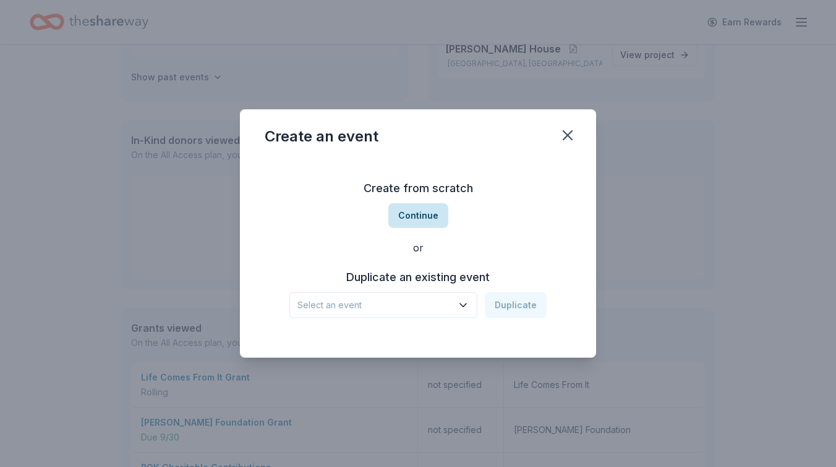
click at [419, 216] on button "Continue" at bounding box center [418, 215] width 60 height 25
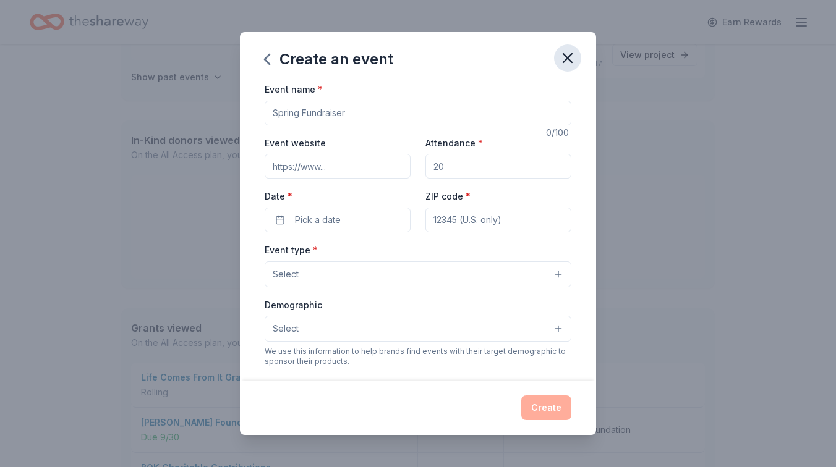
click at [563, 59] on icon "button" at bounding box center [567, 57] width 17 height 17
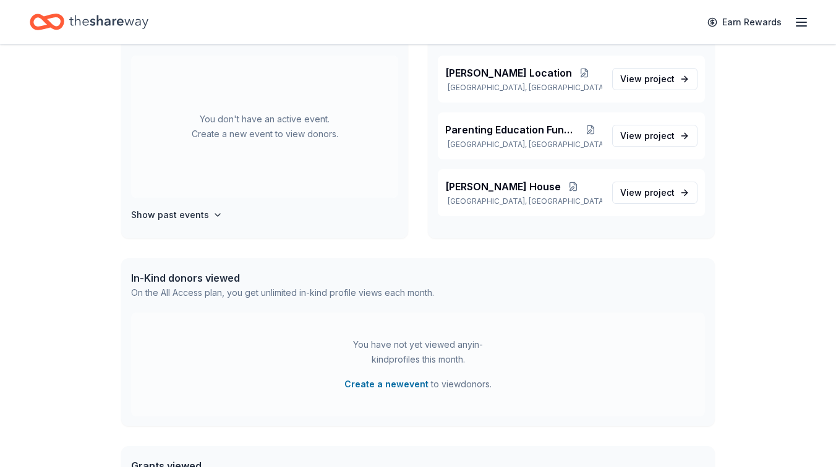
scroll to position [0, 0]
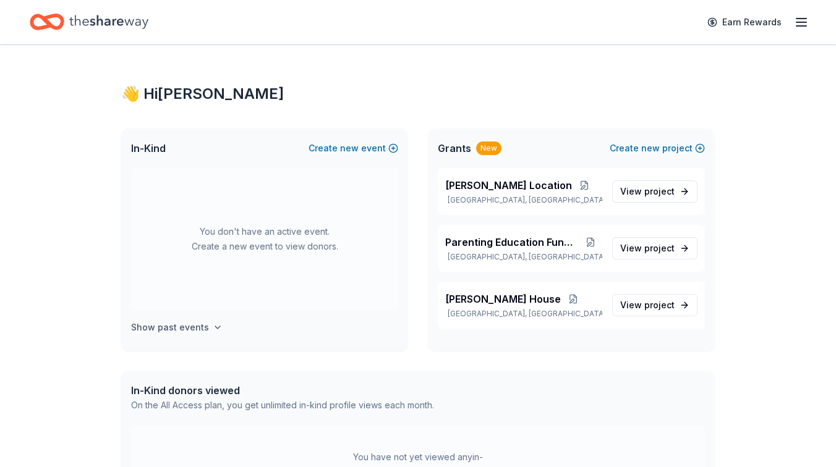
click at [203, 331] on h4 "Show past events" at bounding box center [170, 327] width 78 height 15
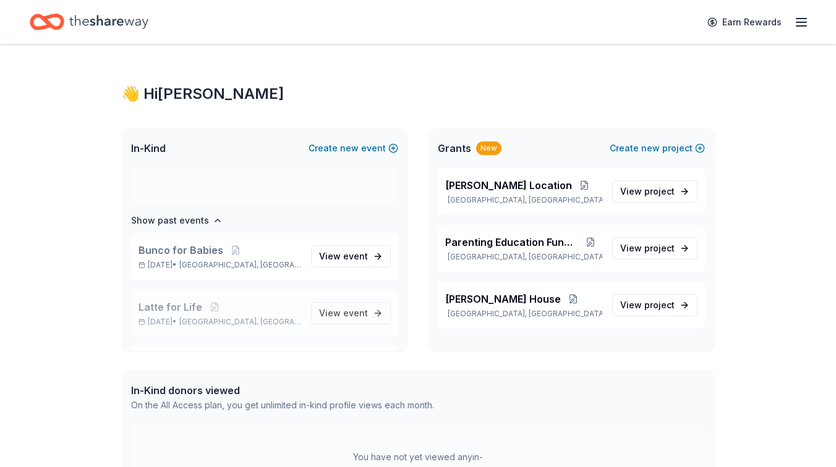
scroll to position [106, 0]
click at [805, 24] on icon "button" at bounding box center [801, 22] width 15 height 15
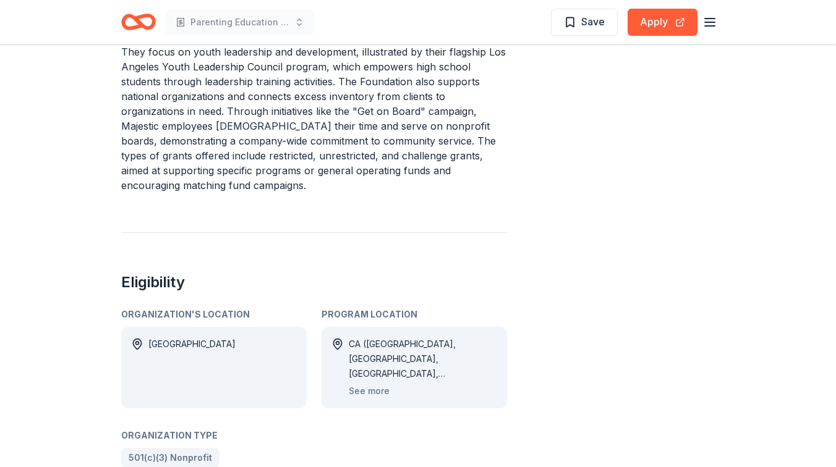
scroll to position [476, 0]
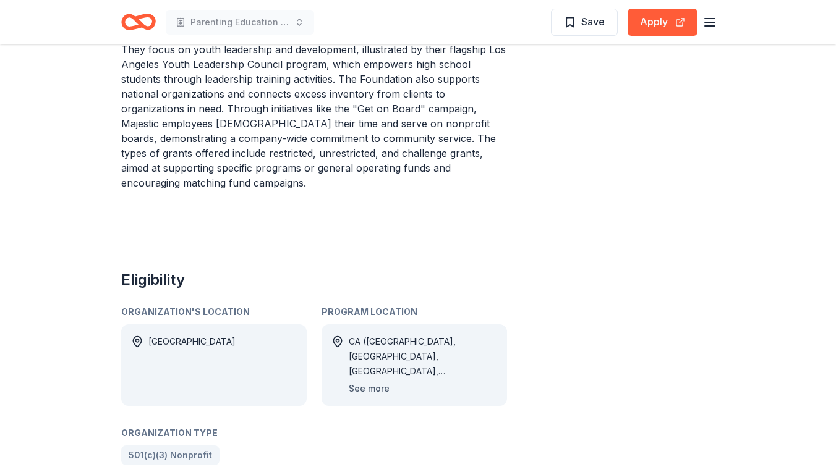
click at [368, 382] on button "See more" at bounding box center [369, 389] width 41 height 15
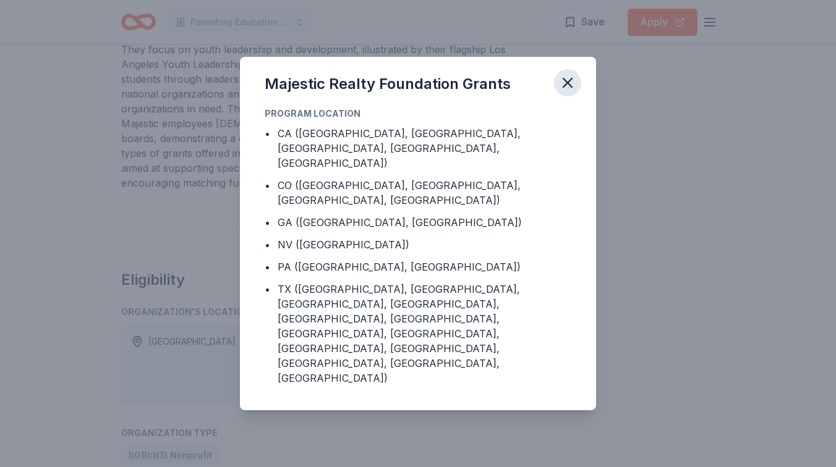
click at [569, 92] on icon "button" at bounding box center [567, 82] width 17 height 17
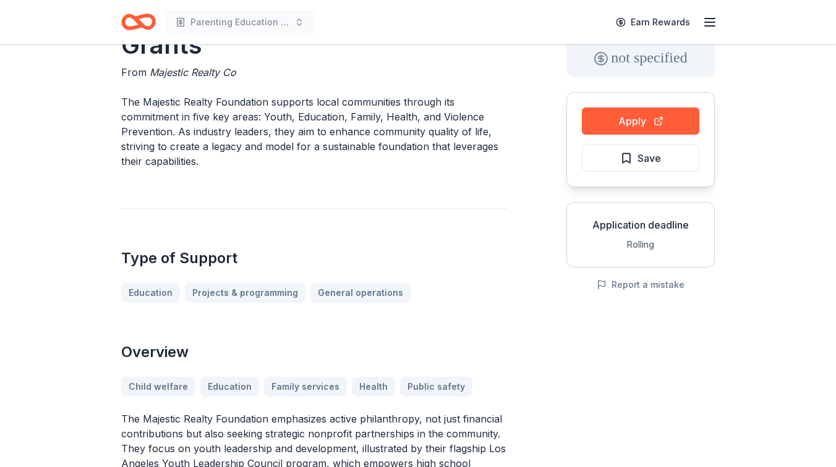
scroll to position [63, 0]
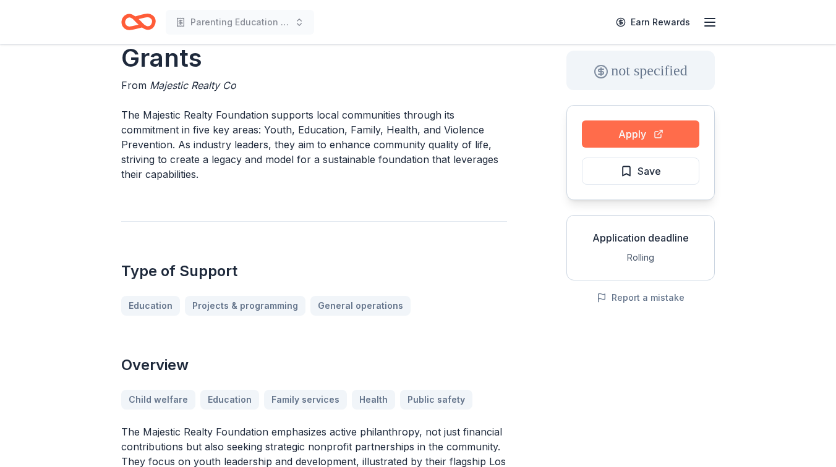
click at [623, 127] on button "Apply" at bounding box center [640, 134] width 117 height 27
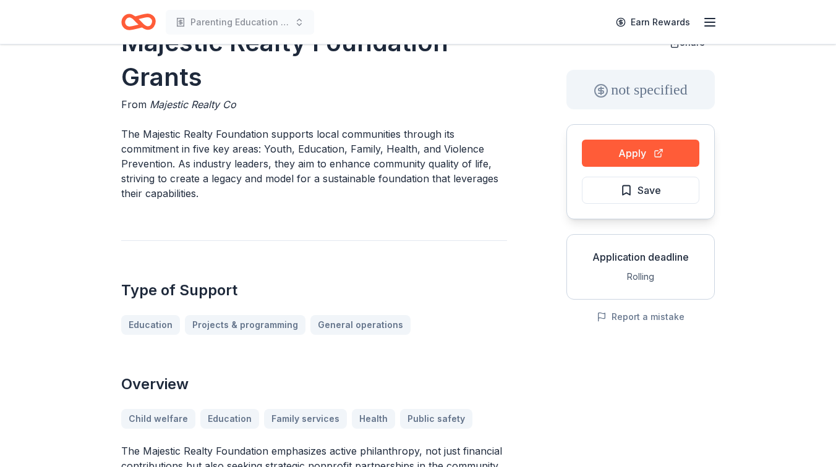
scroll to position [42, 0]
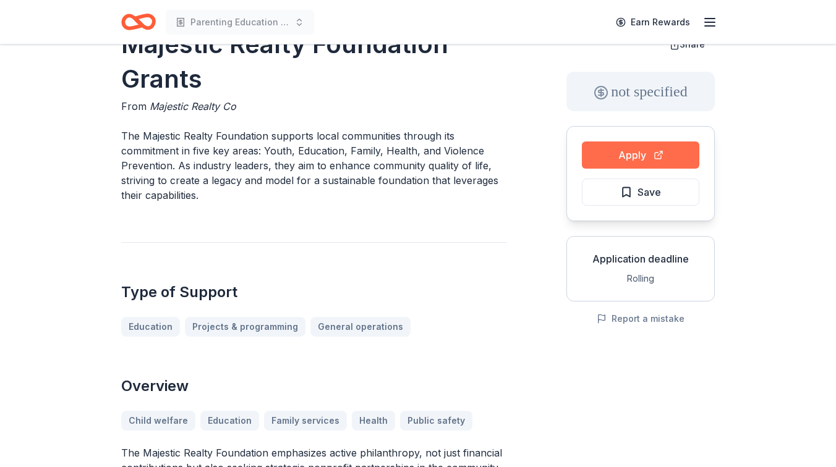
click at [628, 150] on button "Apply" at bounding box center [640, 155] width 117 height 27
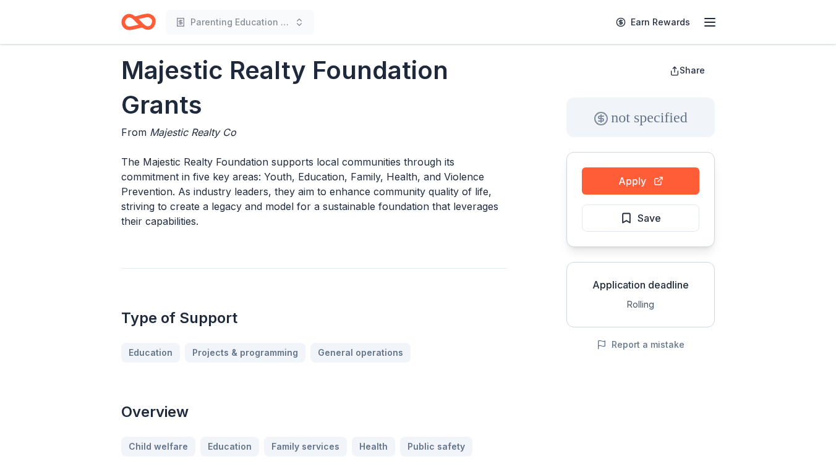
scroll to position [0, 0]
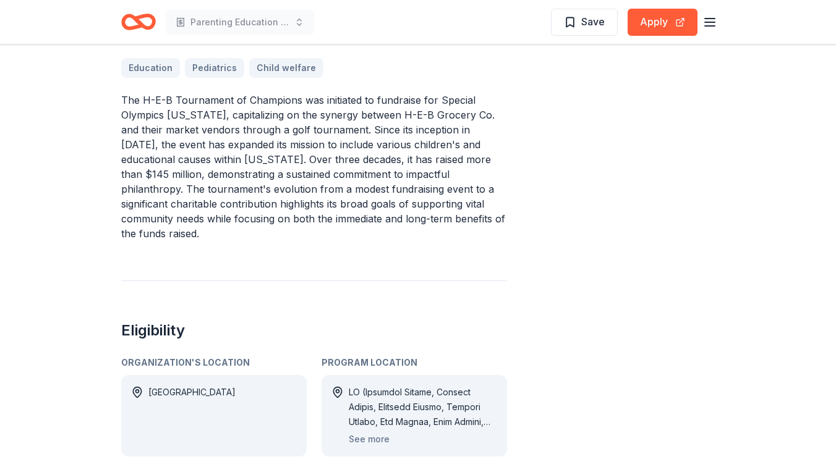
scroll to position [414, 0]
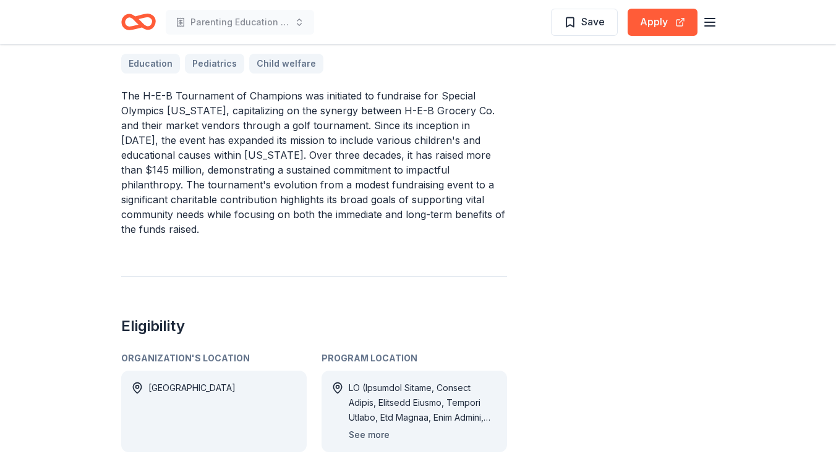
click at [356, 428] on button "See more" at bounding box center [369, 435] width 41 height 15
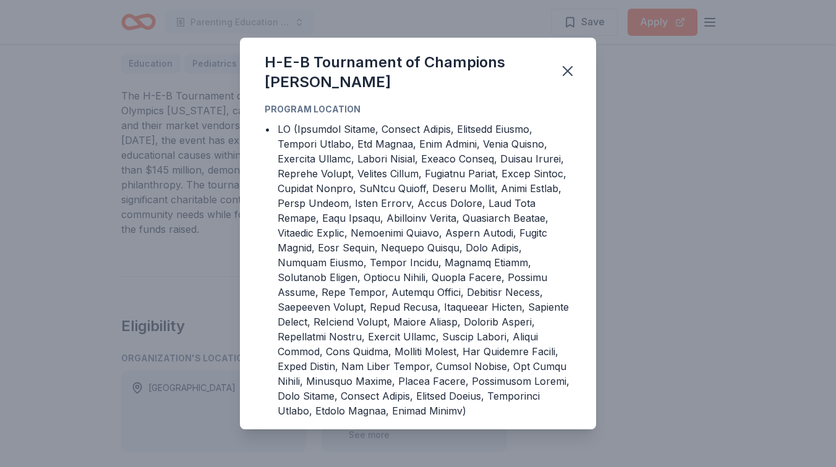
click at [338, 328] on div at bounding box center [425, 270] width 294 height 297
click at [567, 71] on icon "button" at bounding box center [567, 71] width 9 height 9
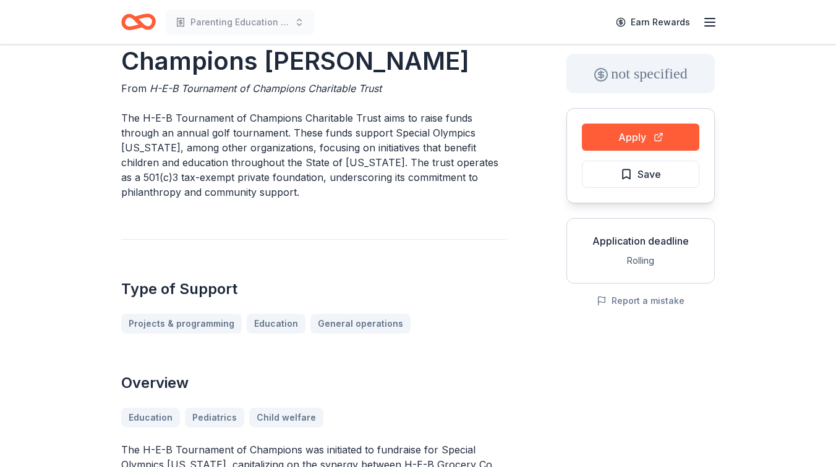
scroll to position [54, 0]
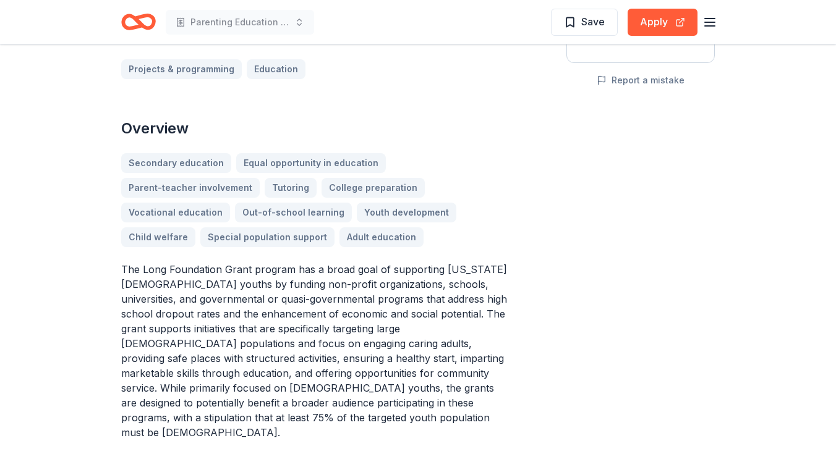
scroll to position [283, 0]
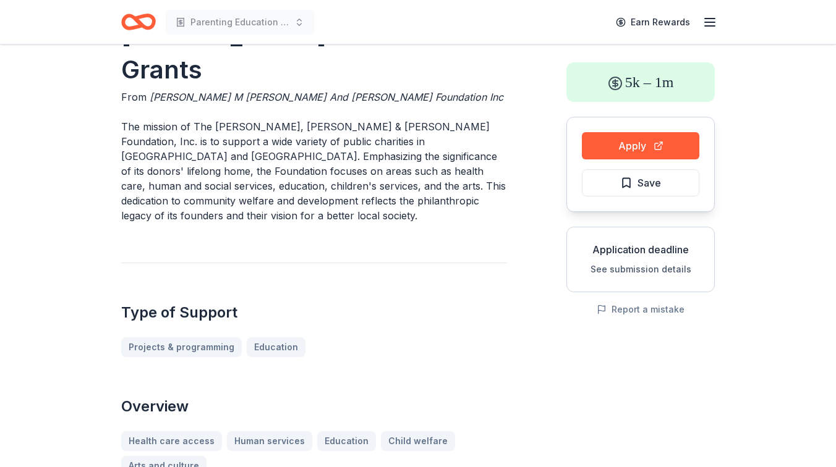
scroll to position [54, 0]
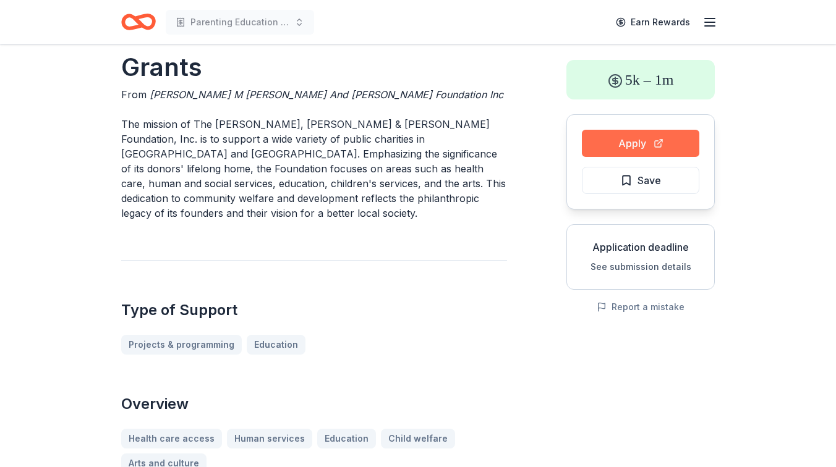
click at [645, 144] on button "Apply" at bounding box center [640, 143] width 117 height 27
click at [626, 177] on span "Save" at bounding box center [640, 181] width 41 height 16
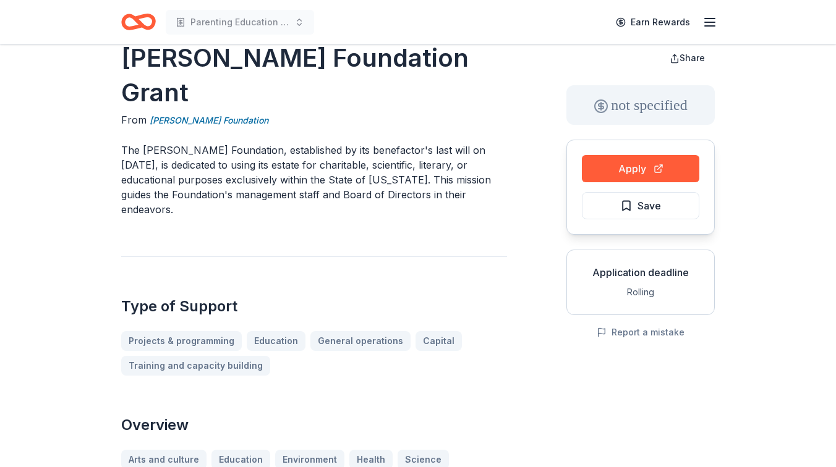
scroll to position [33, 0]
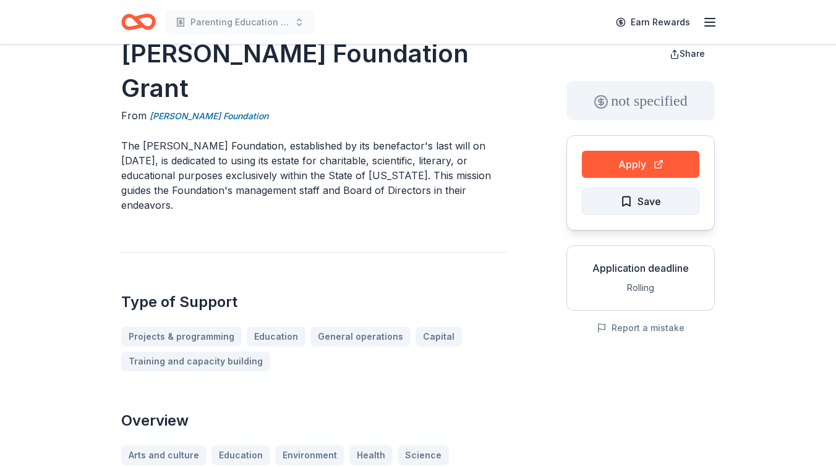
click at [603, 198] on button "Save" at bounding box center [640, 201] width 117 height 27
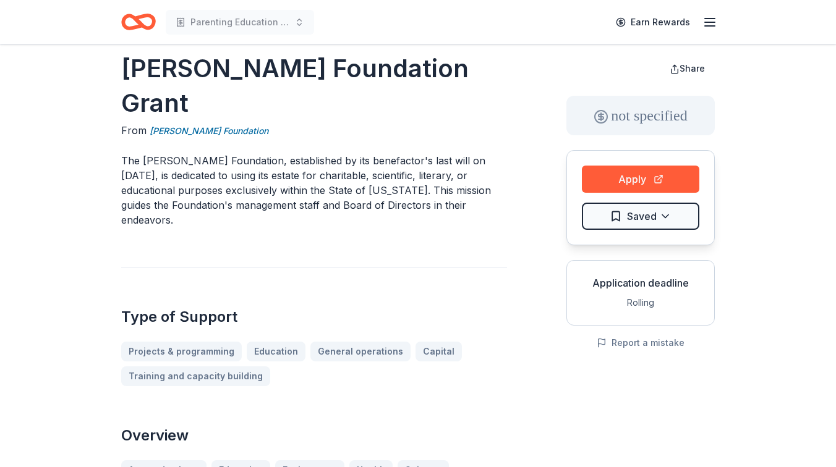
scroll to position [0, 0]
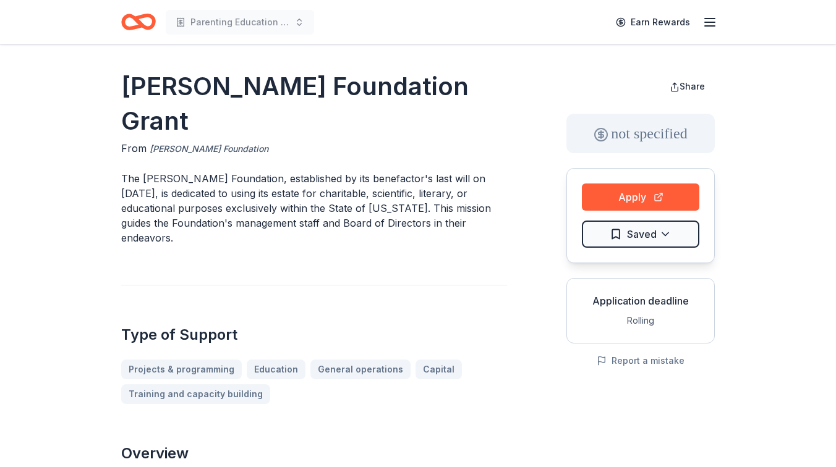
click at [202, 142] on link "Ed Rachal Foundation" at bounding box center [209, 149] width 119 height 15
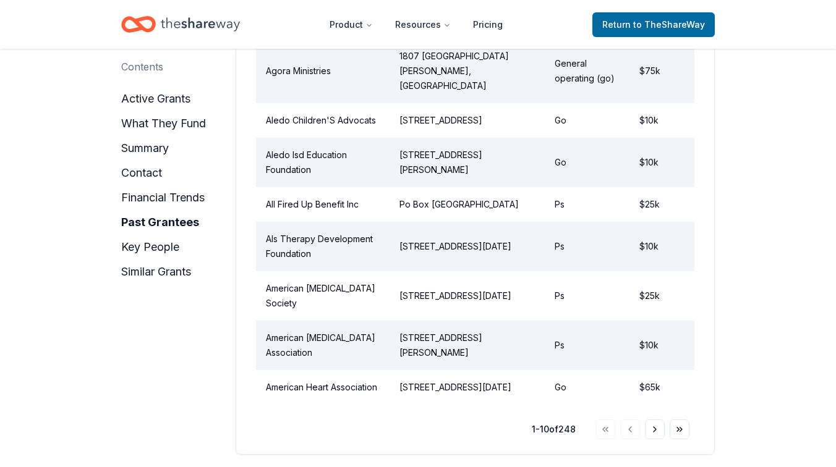
scroll to position [2023, 0]
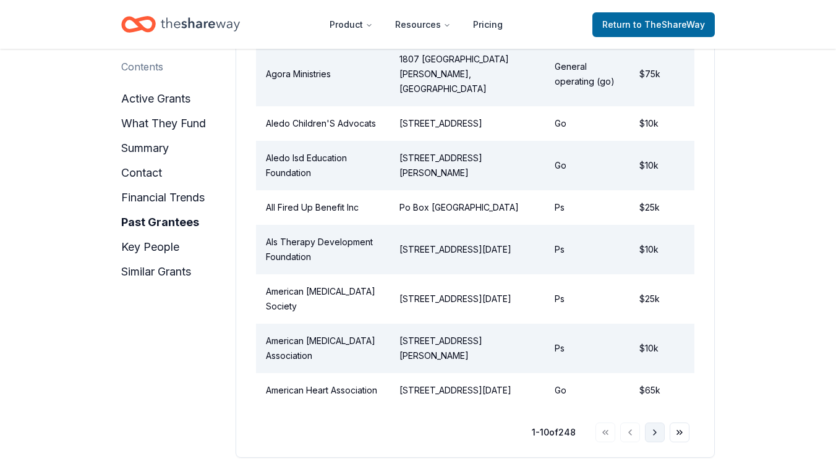
click at [654, 443] on button "Go to next page" at bounding box center [655, 433] width 20 height 20
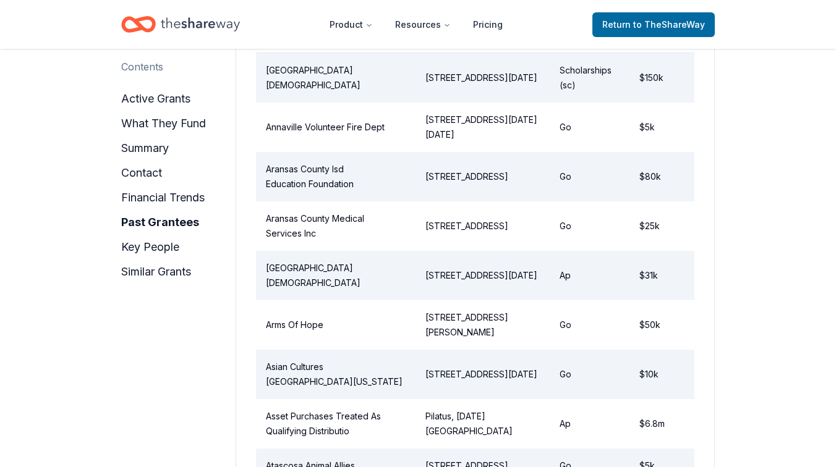
scroll to position [1963, 0]
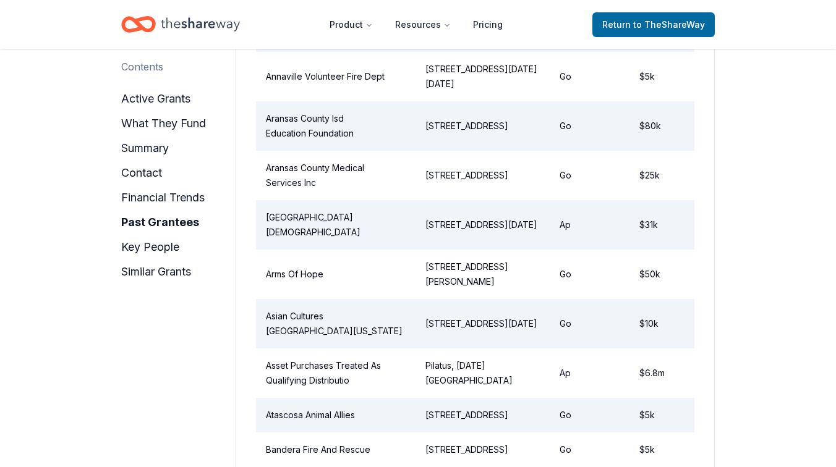
click at [566, 258] on td "Go" at bounding box center [590, 274] width 80 height 49
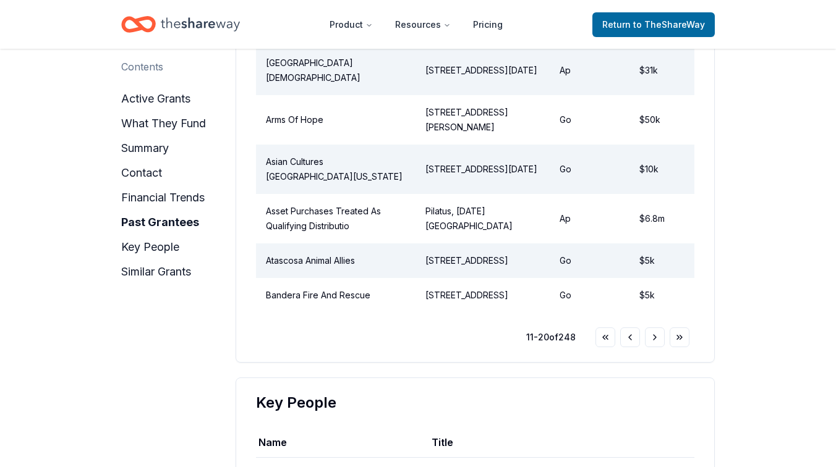
scroll to position [2126, 0]
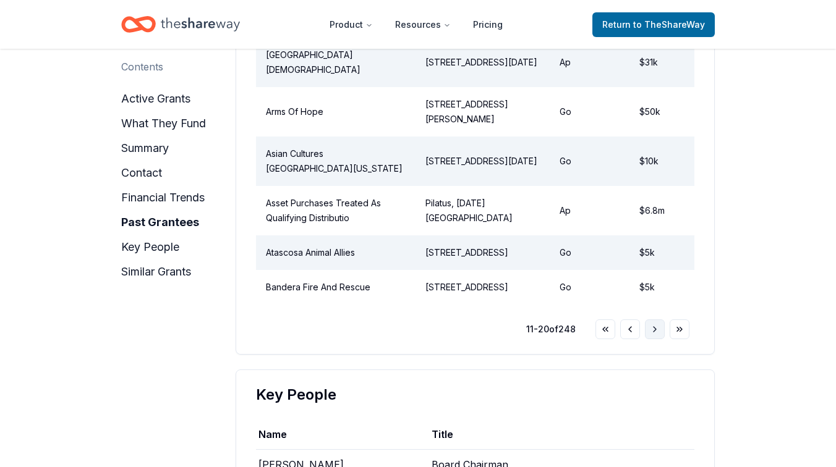
click at [657, 339] on button "Go to next page" at bounding box center [655, 330] width 20 height 20
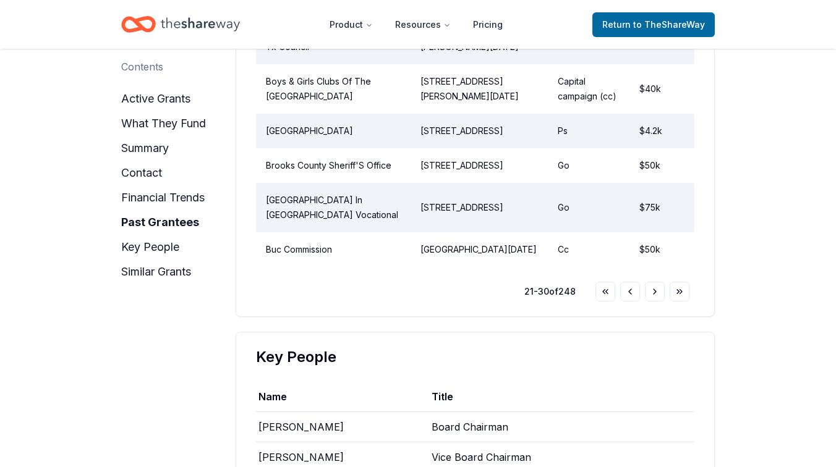
scroll to position [2144, 0]
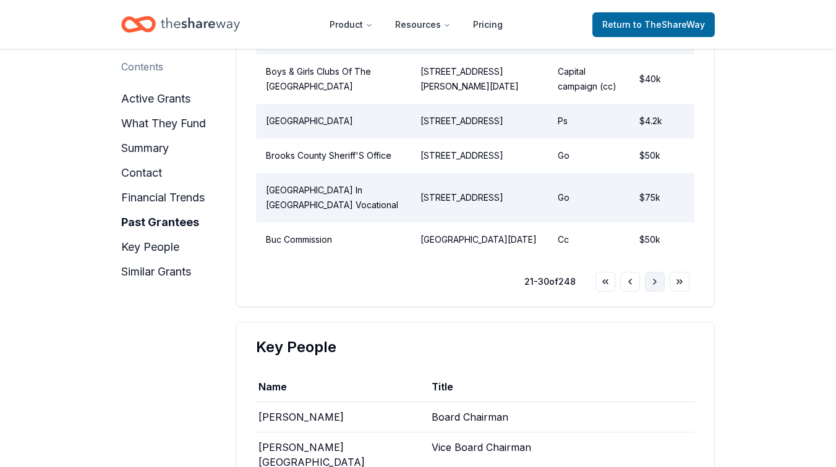
click at [654, 292] on button "Go to next page" at bounding box center [655, 282] width 20 height 20
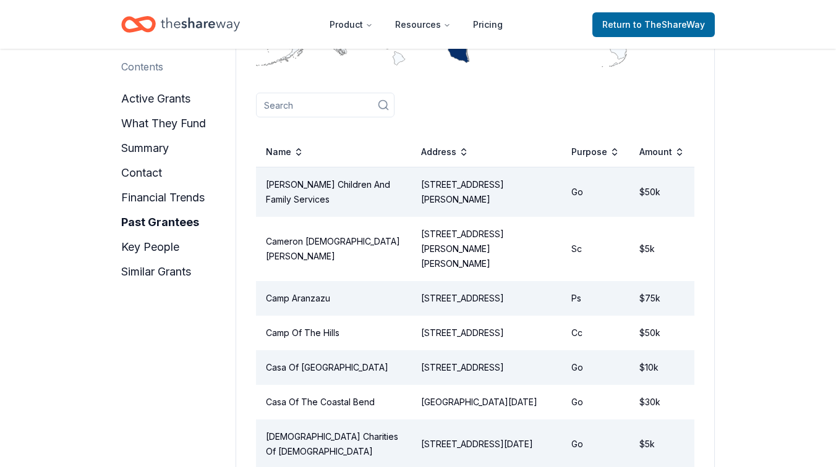
scroll to position [1780, 0]
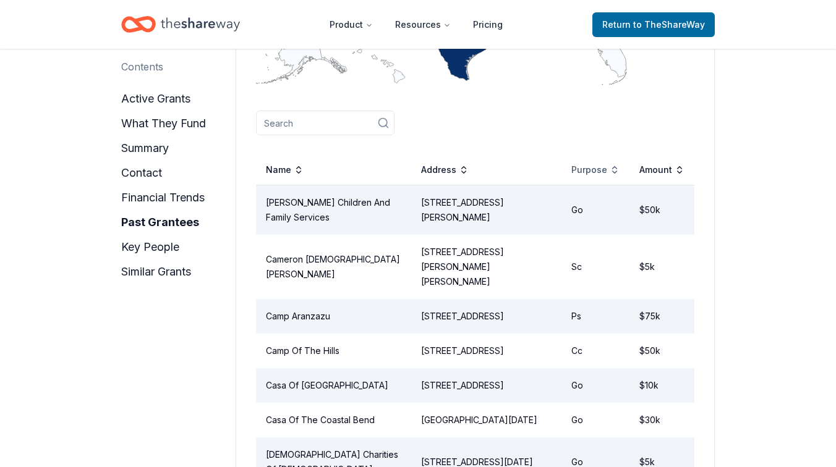
click at [609, 163] on div "Purpose" at bounding box center [595, 170] width 48 height 15
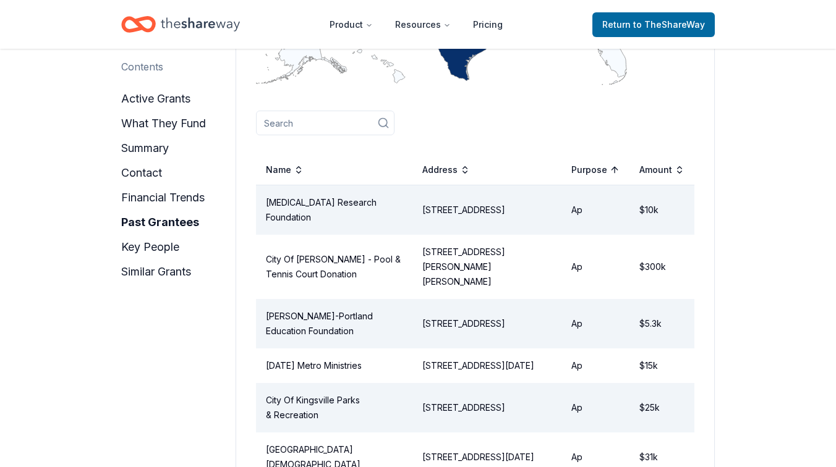
click at [579, 197] on td "Ap" at bounding box center [595, 210] width 68 height 50
click at [424, 187] on td "2441 Nacogdoches Rd Box 714, San Antonio, TX 78217" at bounding box center [486, 210] width 149 height 50
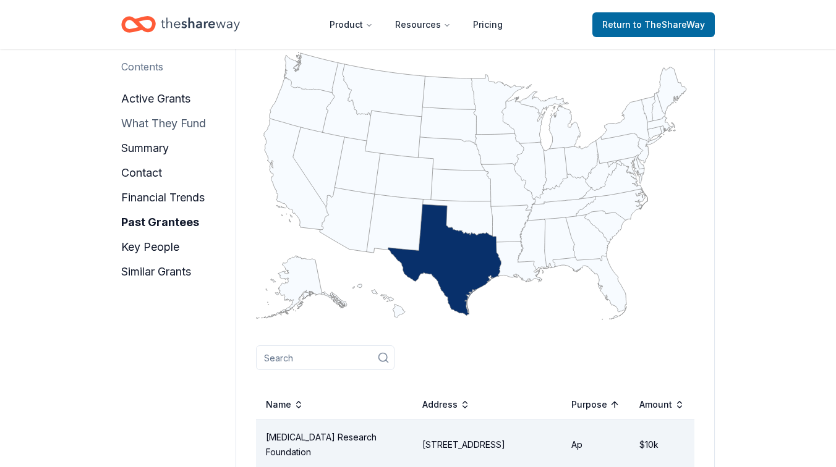
click at [176, 119] on button "what they fund" at bounding box center [163, 124] width 85 height 20
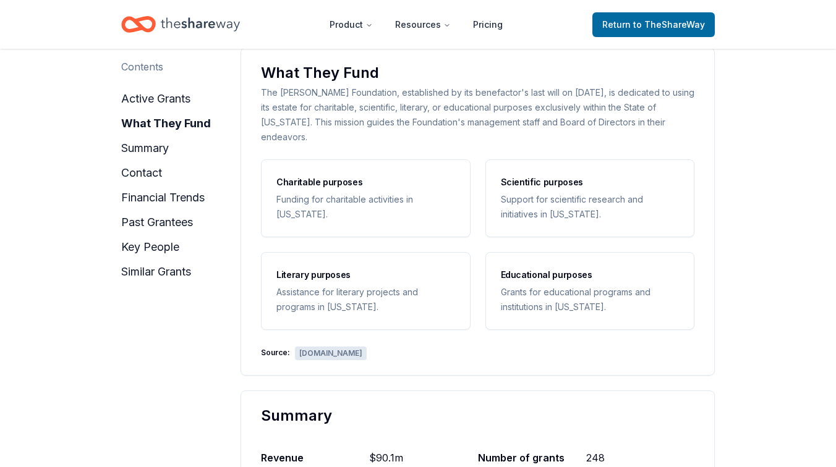
scroll to position [420, 0]
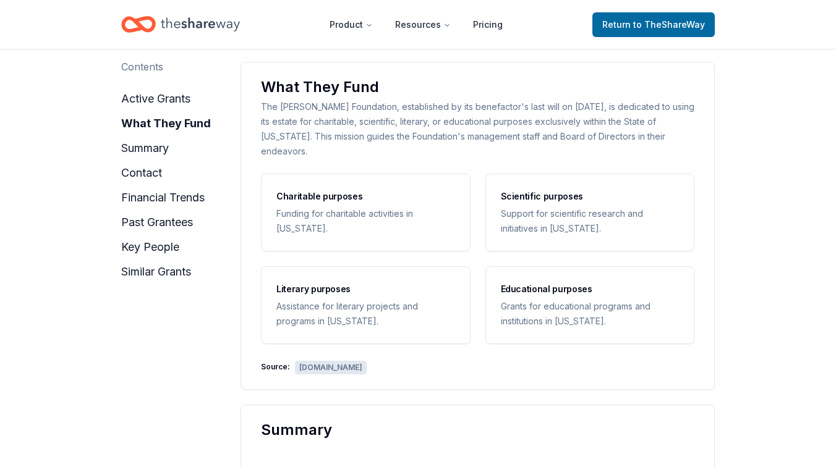
click at [351, 207] on div "Funding for charitable activities in Texas." at bounding box center [365, 222] width 179 height 30
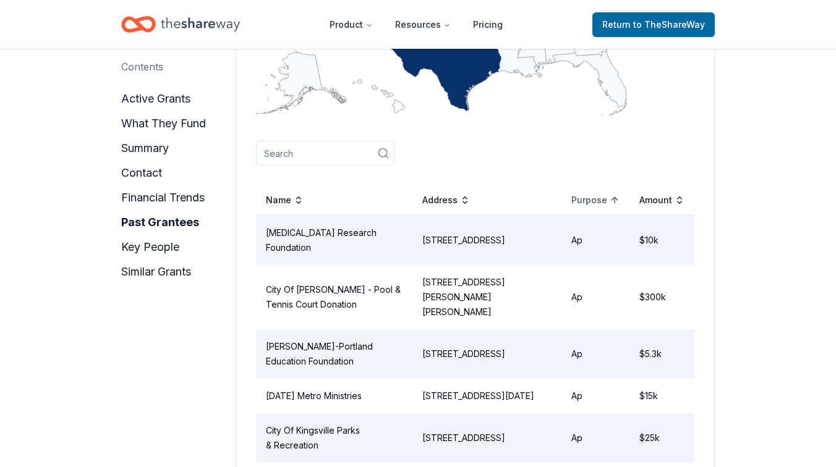
scroll to position [1751, 0]
click at [594, 192] on div "Purpose" at bounding box center [595, 199] width 48 height 15
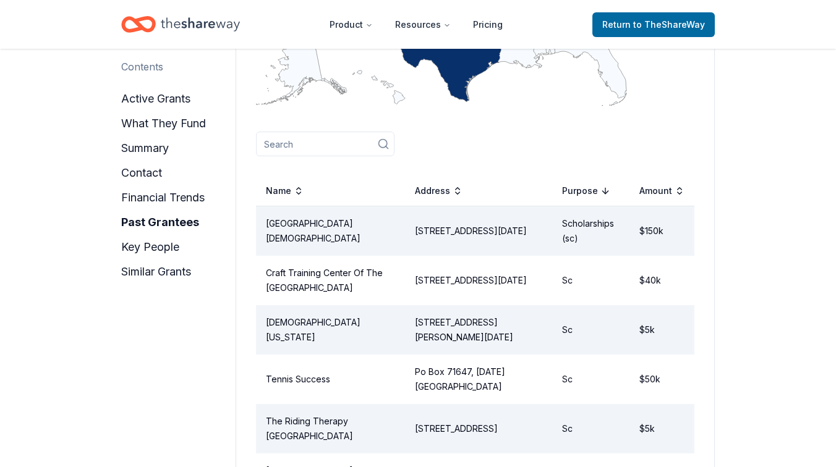
scroll to position [1757, 0]
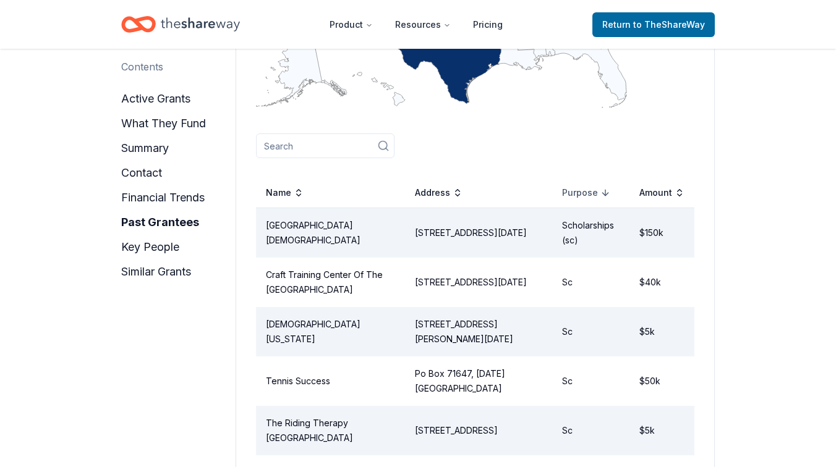
click at [599, 186] on div "Purpose" at bounding box center [586, 193] width 48 height 15
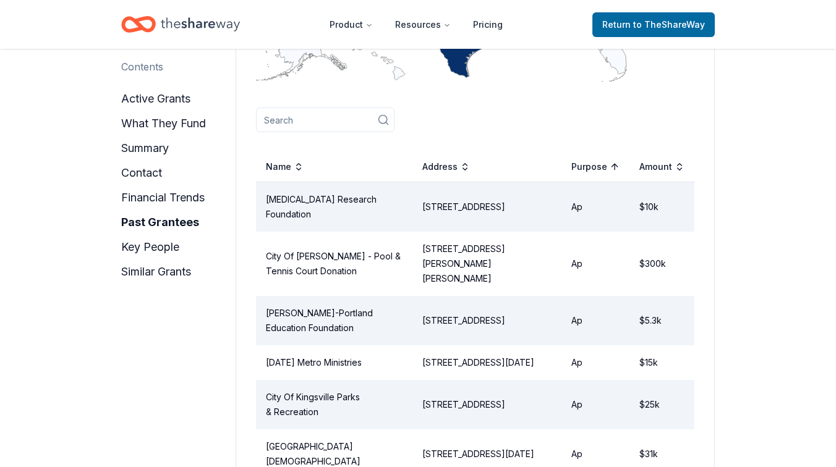
scroll to position [1764, 0]
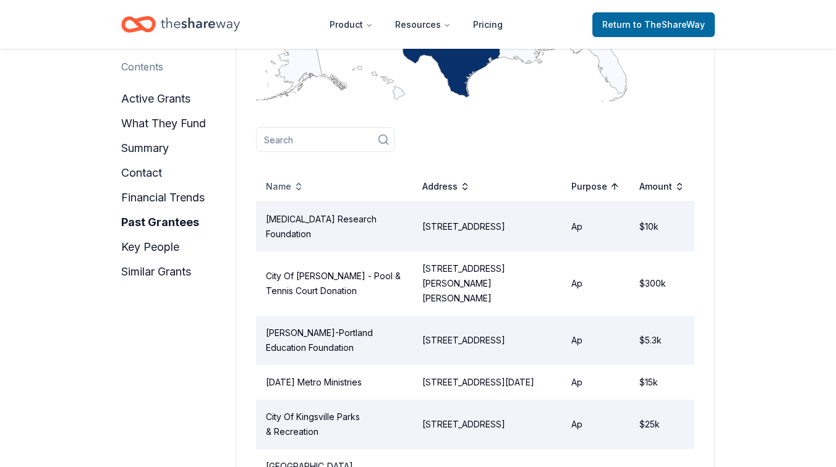
click at [301, 179] on div "Name" at bounding box center [285, 186] width 38 height 15
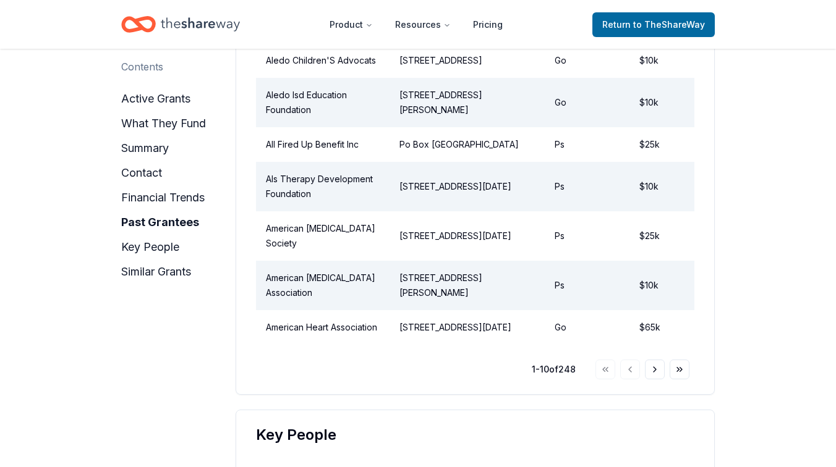
scroll to position [2087, 0]
click at [659, 378] on button "Go to next page" at bounding box center [655, 369] width 20 height 20
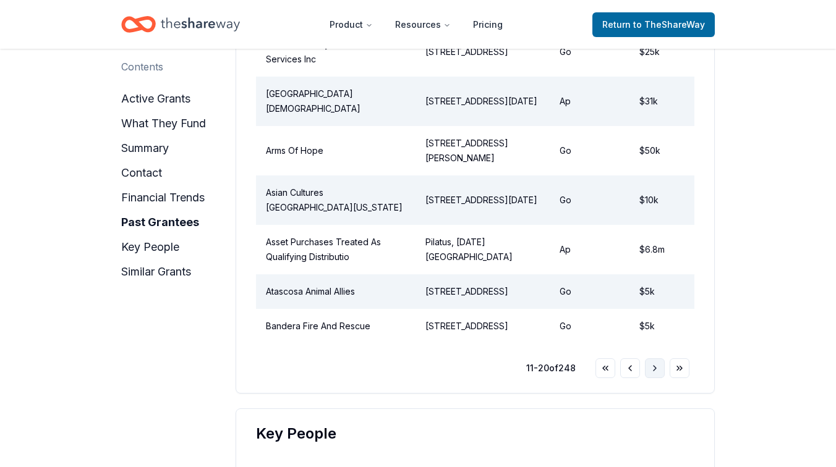
click at [654, 378] on button "Go to next page" at bounding box center [655, 369] width 20 height 20
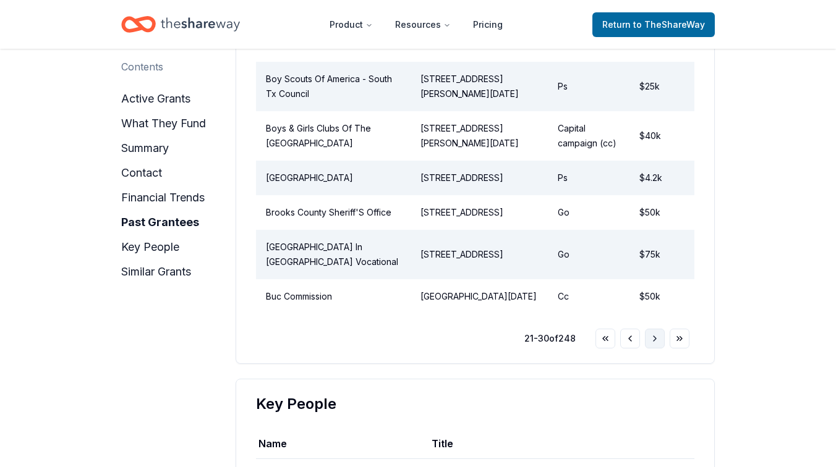
click at [654, 349] on button "Go to next page" at bounding box center [655, 339] width 20 height 20
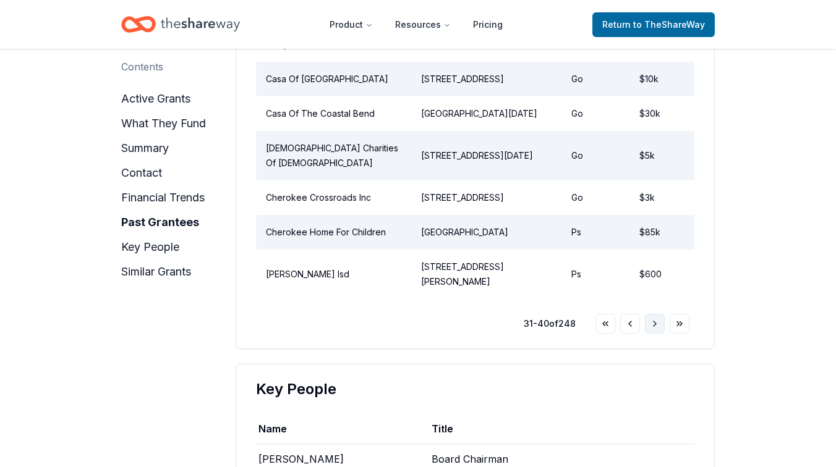
click at [650, 325] on button "Go to next page" at bounding box center [655, 324] width 20 height 20
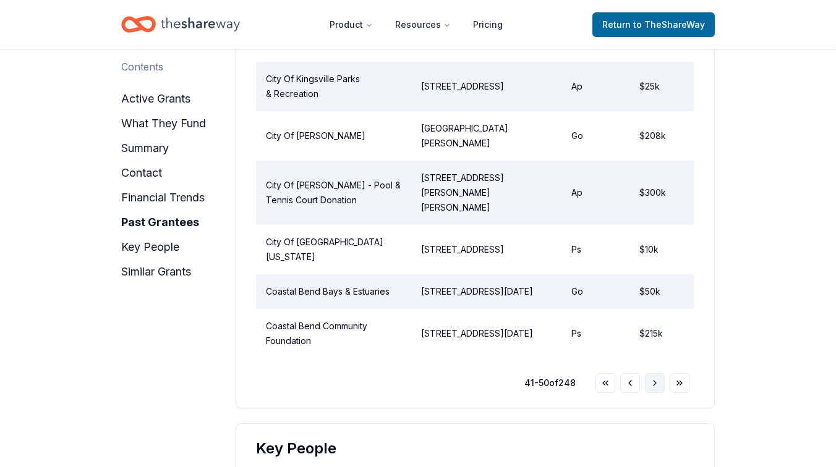
click at [651, 382] on button "Go to next page" at bounding box center [655, 383] width 20 height 20
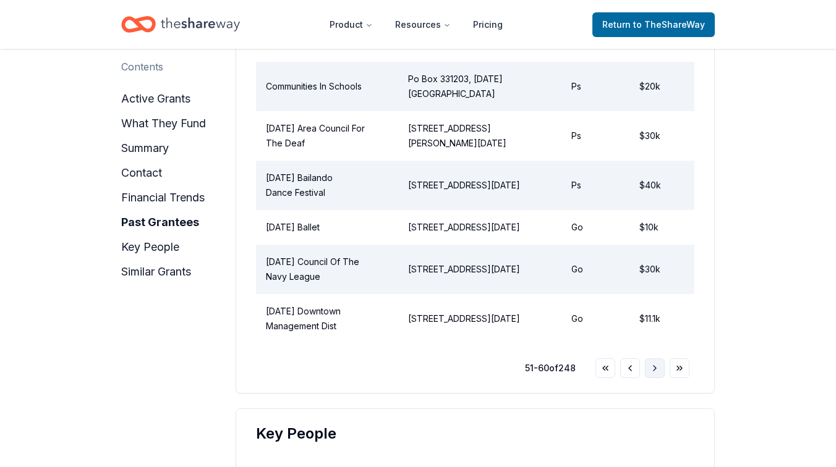
click at [655, 378] on button "Go to next page" at bounding box center [655, 369] width 20 height 20
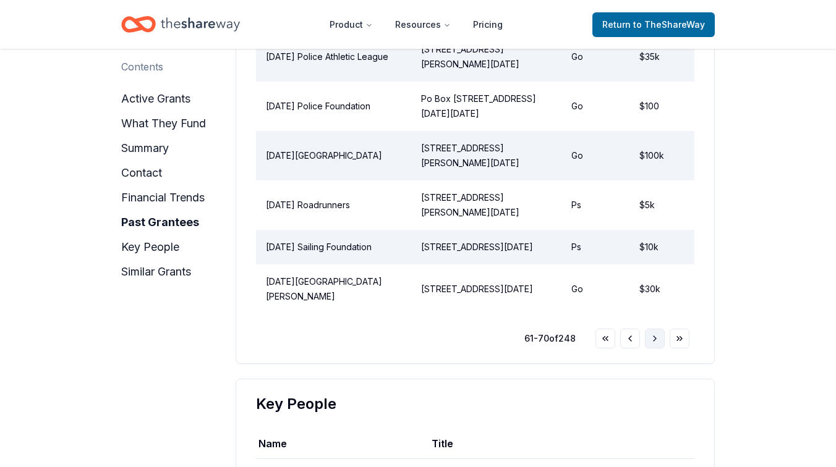
click at [655, 349] on button "Go to next page" at bounding box center [655, 339] width 20 height 20
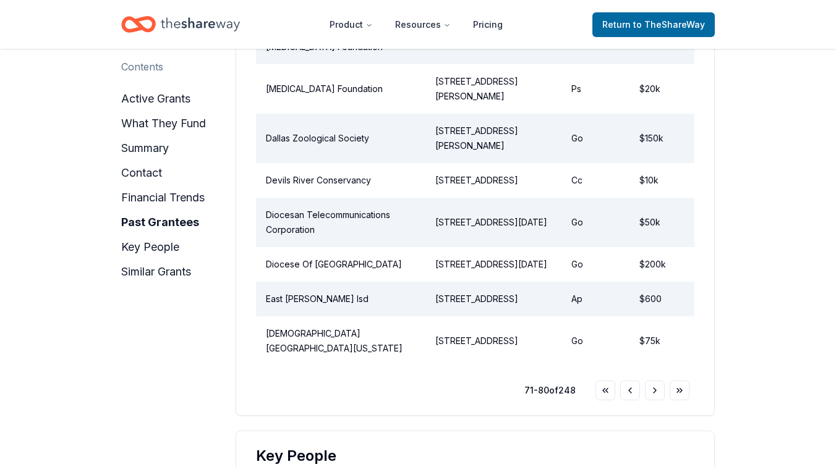
scroll to position [2040, 0]
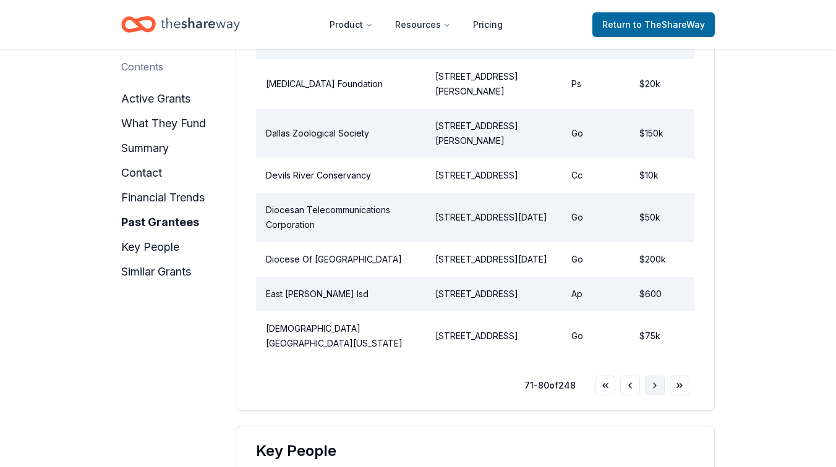
click at [655, 396] on button "Go to next page" at bounding box center [655, 386] width 20 height 20
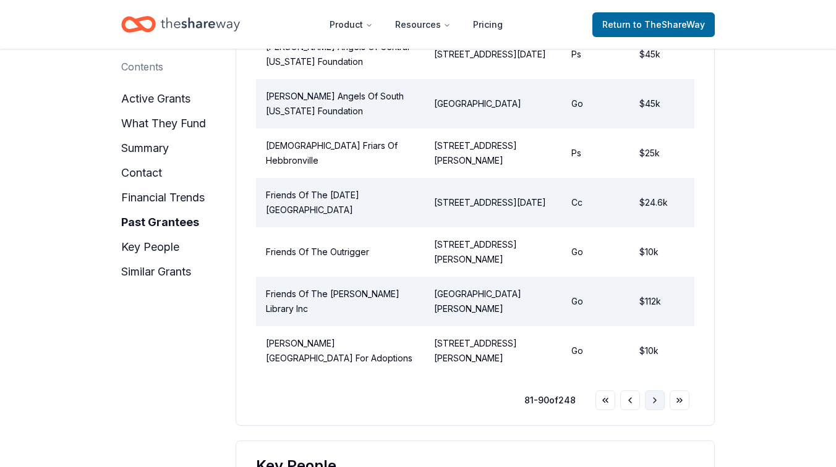
click at [656, 399] on button "Go to next page" at bounding box center [655, 401] width 20 height 20
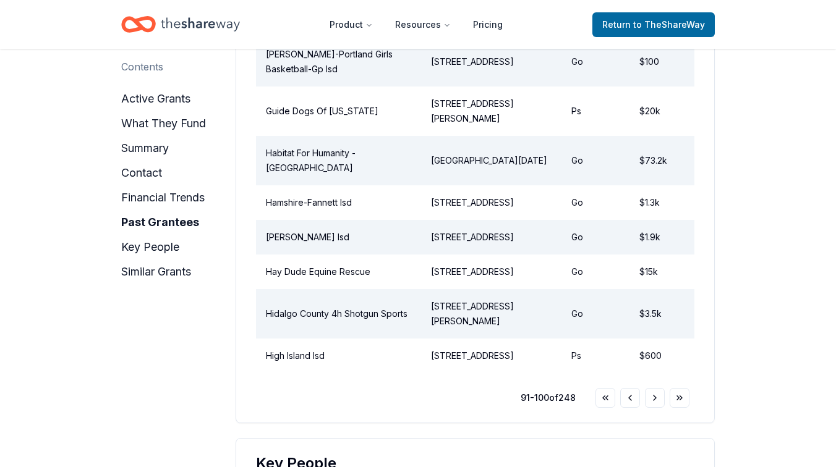
scroll to position [2020, 0]
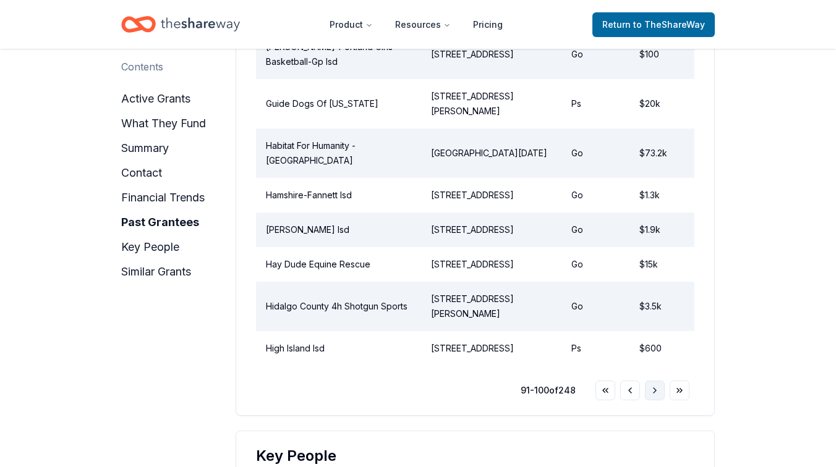
click at [655, 401] on button "Go to next page" at bounding box center [655, 391] width 20 height 20
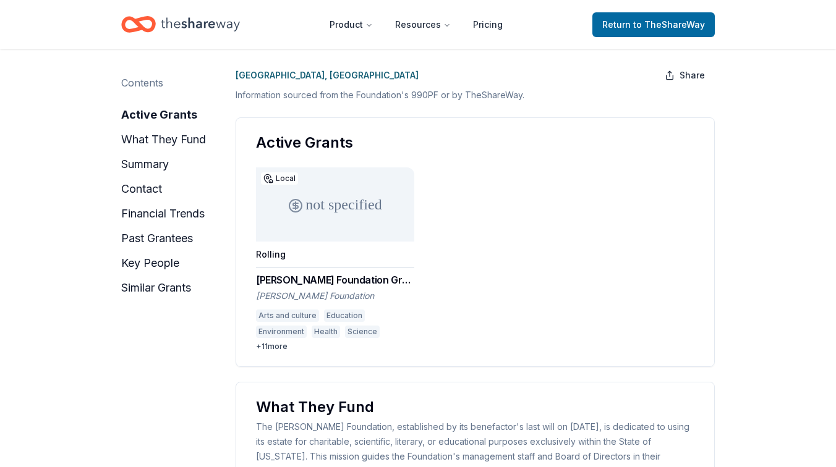
scroll to position [0, 0]
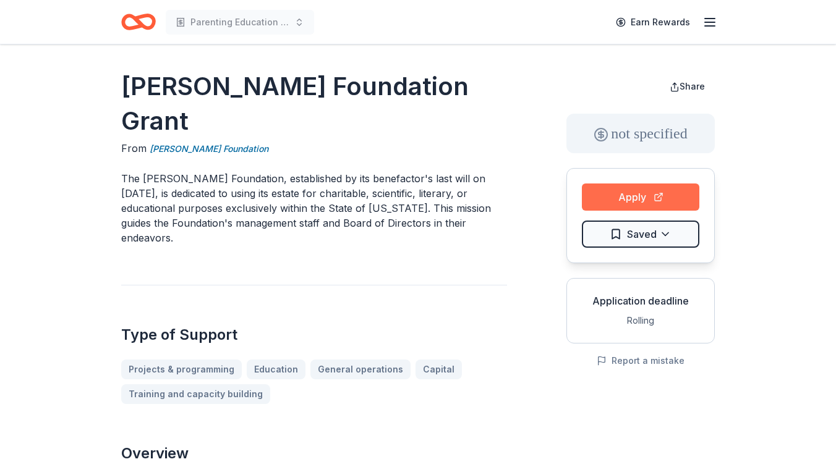
click at [631, 192] on button "Apply" at bounding box center [640, 197] width 117 height 27
click at [640, 237] on html "$25m Parenting Education Funding Earn Rewards Ed Rachal Foundation Grant From E…" at bounding box center [418, 233] width 836 height 467
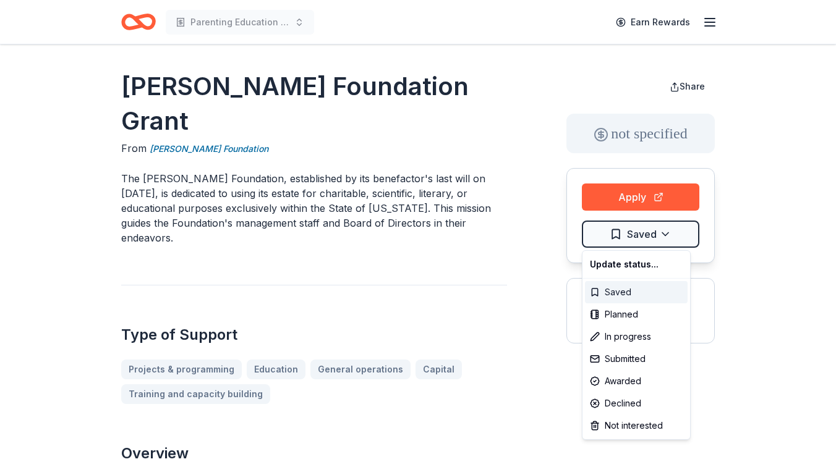
click at [614, 295] on div "Saved" at bounding box center [636, 292] width 103 height 22
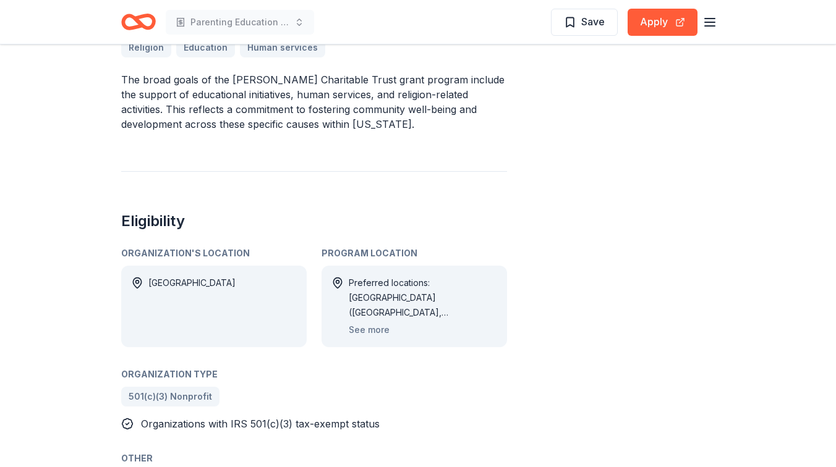
scroll to position [431, 0]
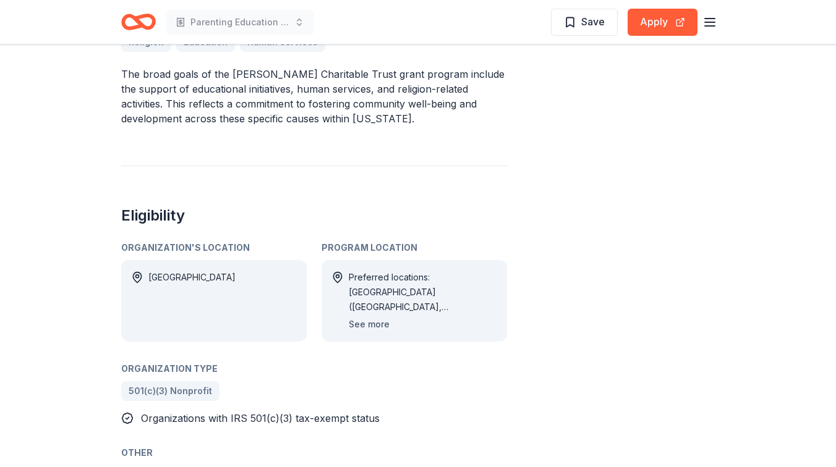
click at [370, 327] on button "See more" at bounding box center [369, 324] width 41 height 15
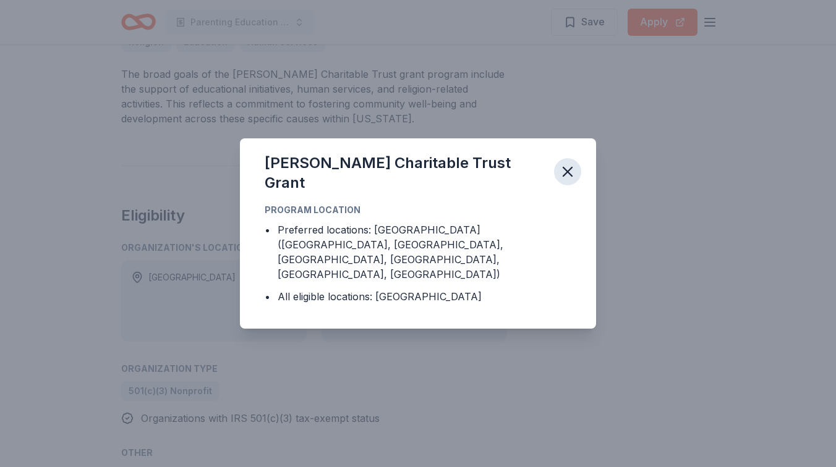
click at [568, 176] on icon "button" at bounding box center [567, 172] width 9 height 9
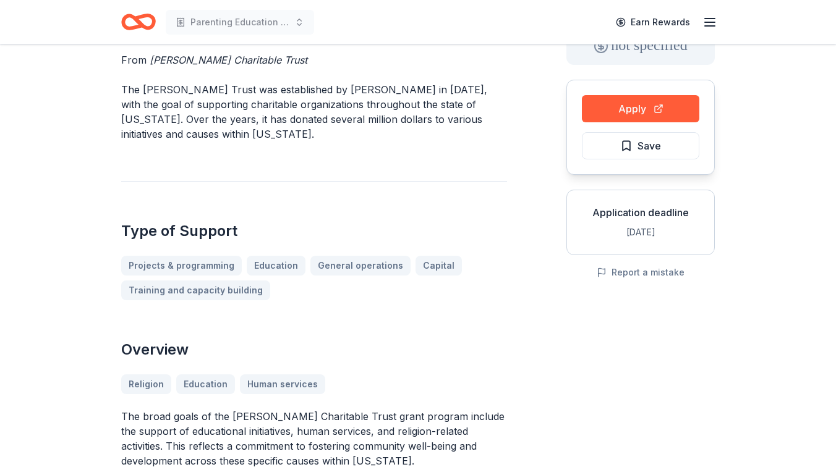
scroll to position [0, 0]
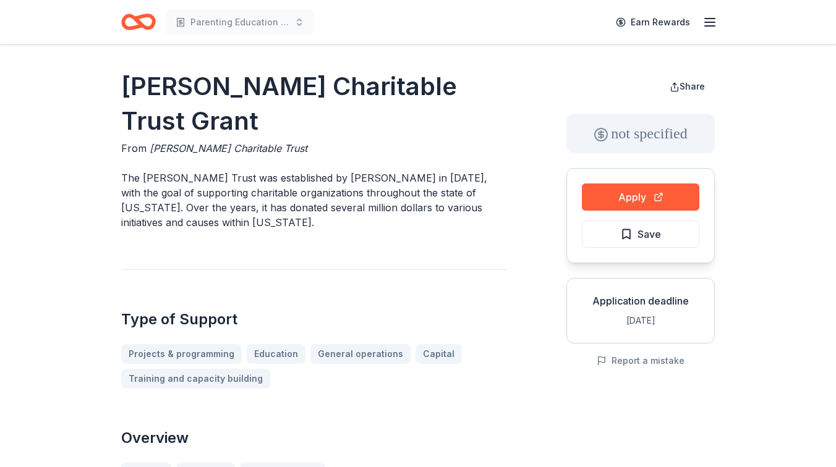
click at [203, 149] on span "Katherine C. Carmody Charitable Trust" at bounding box center [229, 148] width 158 height 12
click at [597, 195] on button "Apply" at bounding box center [640, 197] width 117 height 27
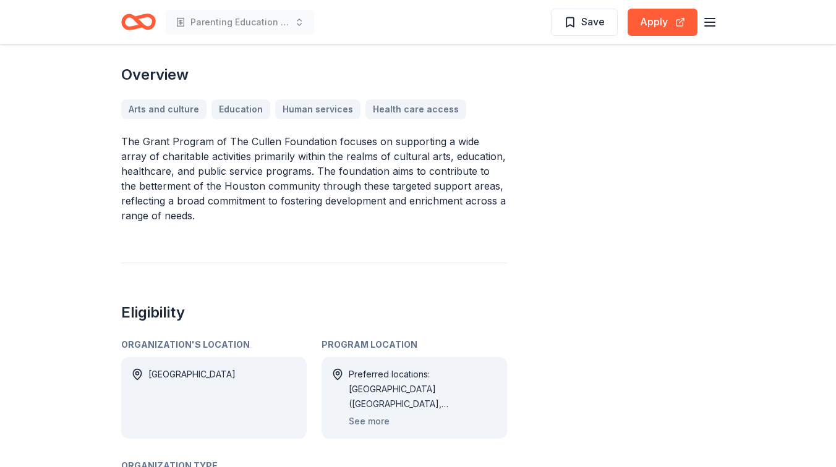
scroll to position [385, 0]
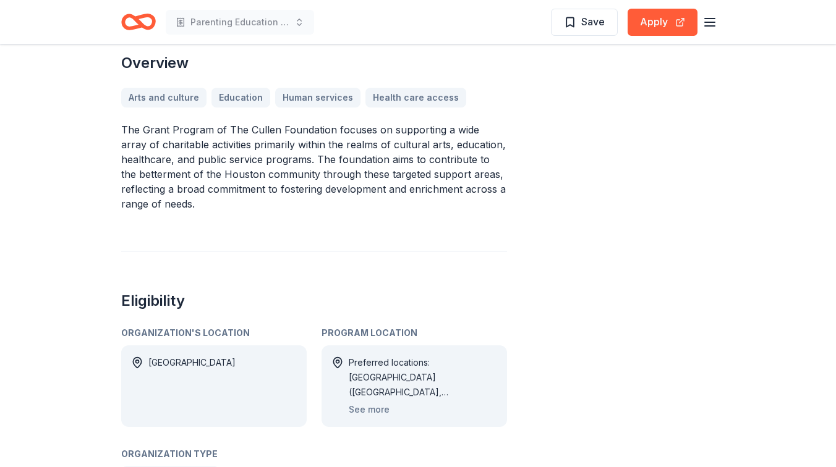
click at [478, 356] on div "Preferred locations: [GEOGRAPHIC_DATA] ([GEOGRAPHIC_DATA], [GEOGRAPHIC_DATA], […" at bounding box center [423, 378] width 148 height 45
click at [373, 403] on button "See more" at bounding box center [369, 410] width 41 height 15
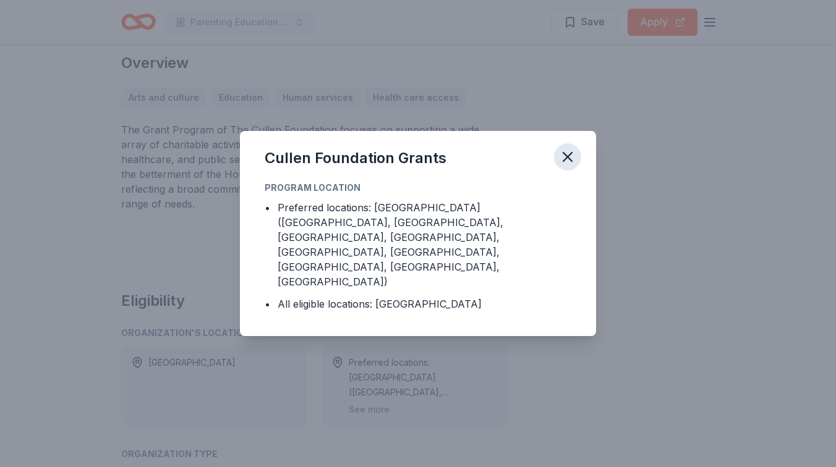
click at [571, 166] on icon "button" at bounding box center [567, 156] width 17 height 17
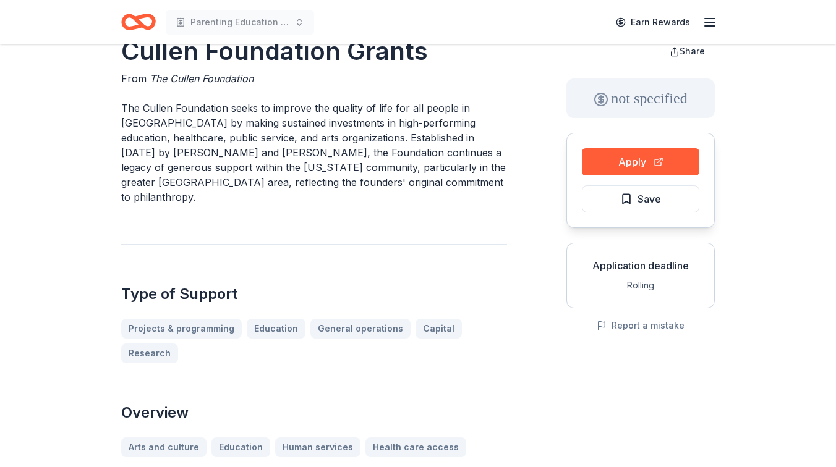
scroll to position [34, 0]
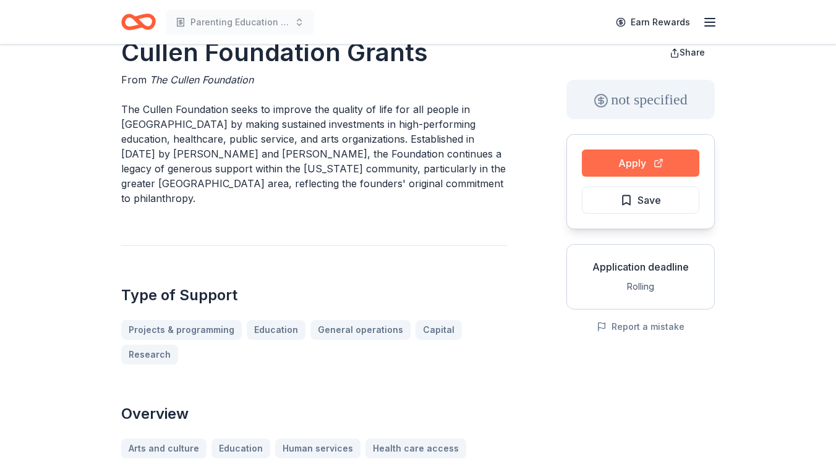
click at [633, 157] on button "Apply" at bounding box center [640, 163] width 117 height 27
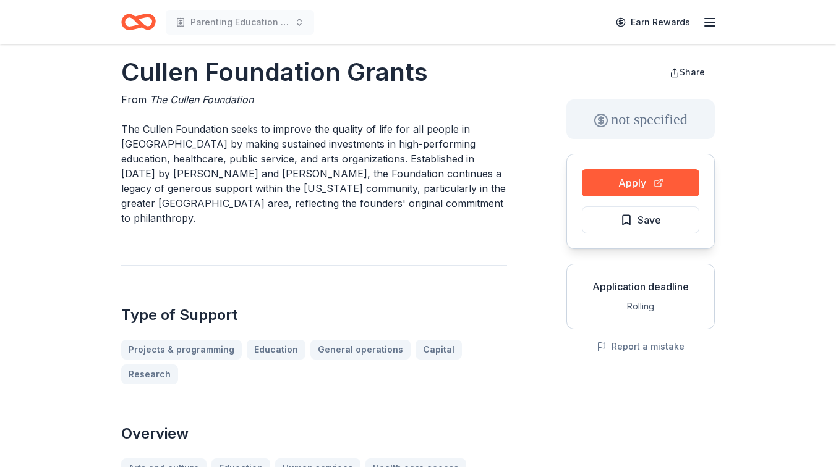
scroll to position [0, 0]
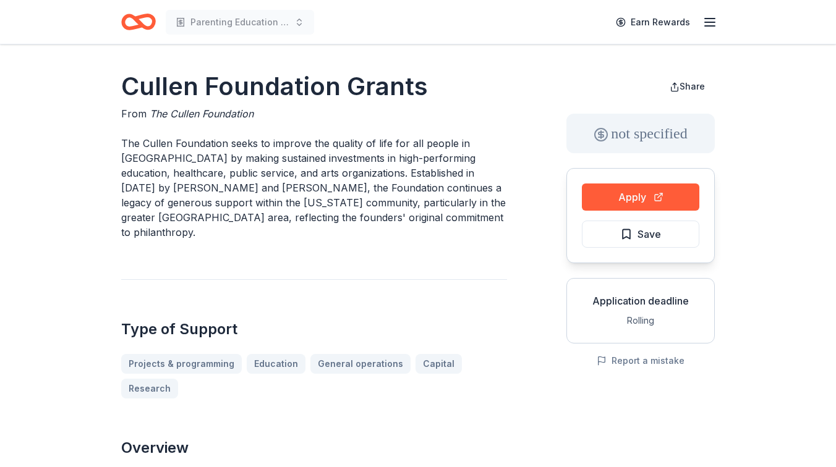
click at [709, 23] on icon "button" at bounding box center [709, 22] width 15 height 15
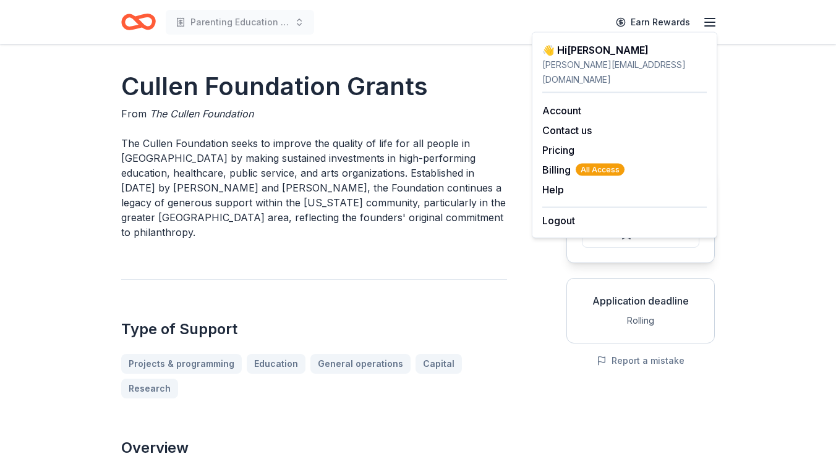
click at [493, 100] on h1 "Cullen Foundation Grants" at bounding box center [314, 86] width 386 height 35
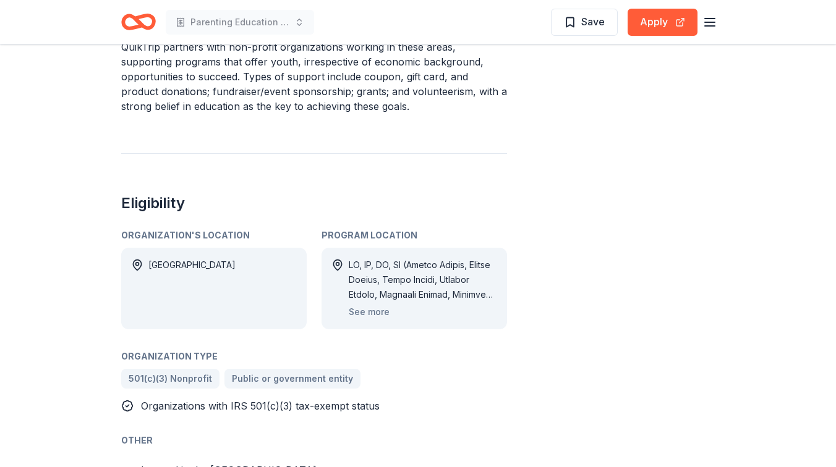
scroll to position [594, 0]
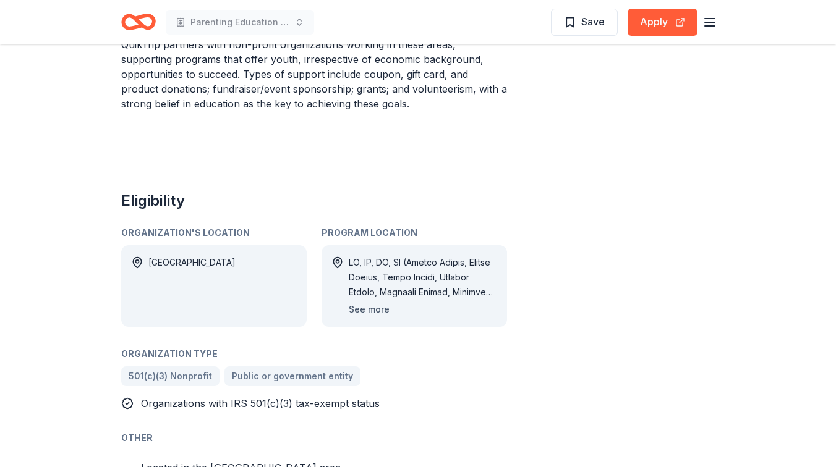
click at [378, 310] on button "See more" at bounding box center [369, 309] width 41 height 15
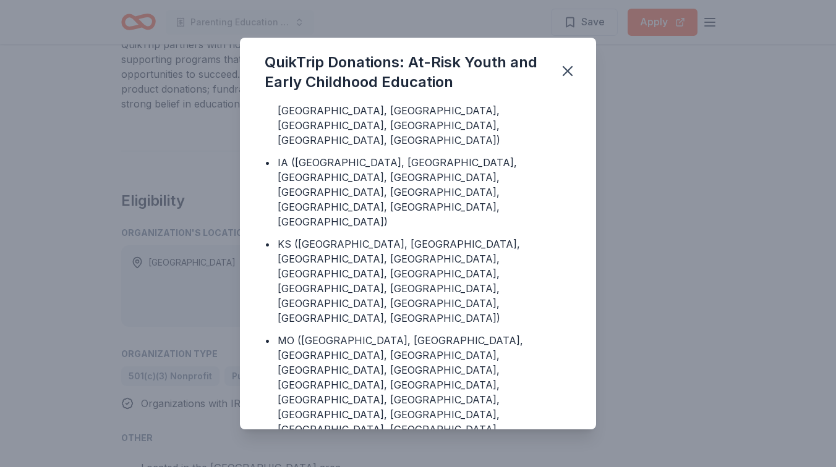
scroll to position [311, 0]
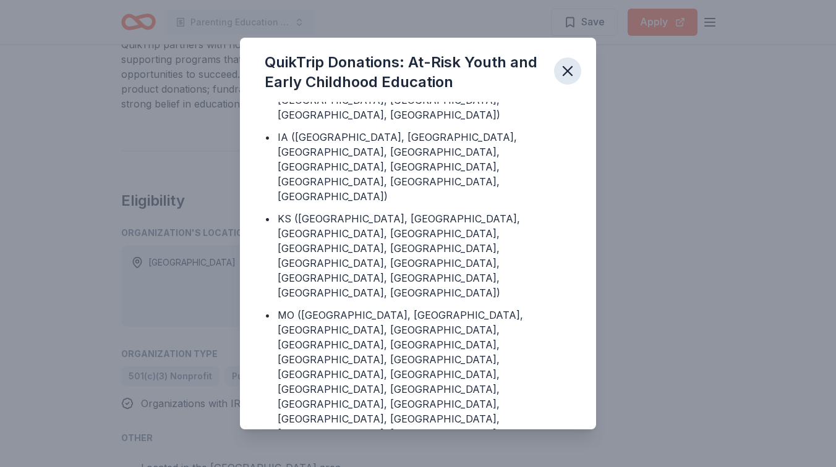
click at [570, 72] on icon "button" at bounding box center [567, 71] width 9 height 9
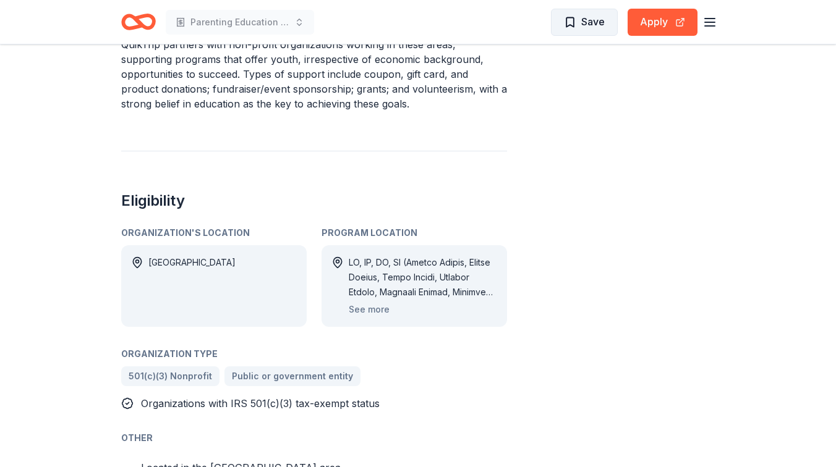
click at [580, 26] on span "Save" at bounding box center [584, 22] width 41 height 16
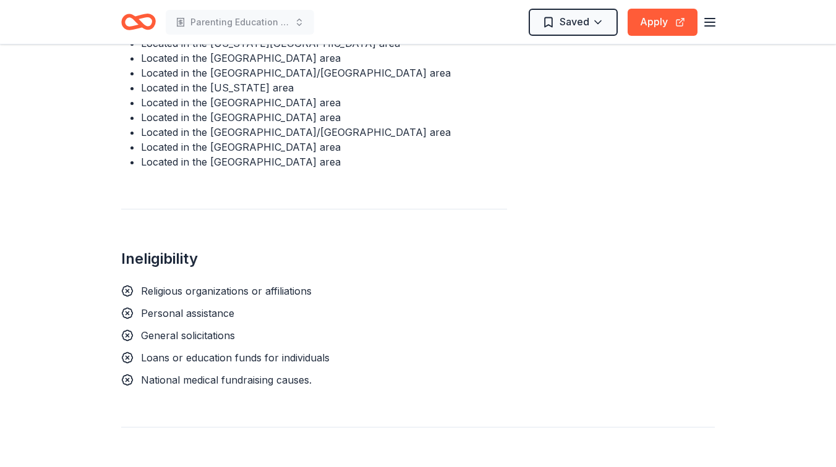
scroll to position [1039, 0]
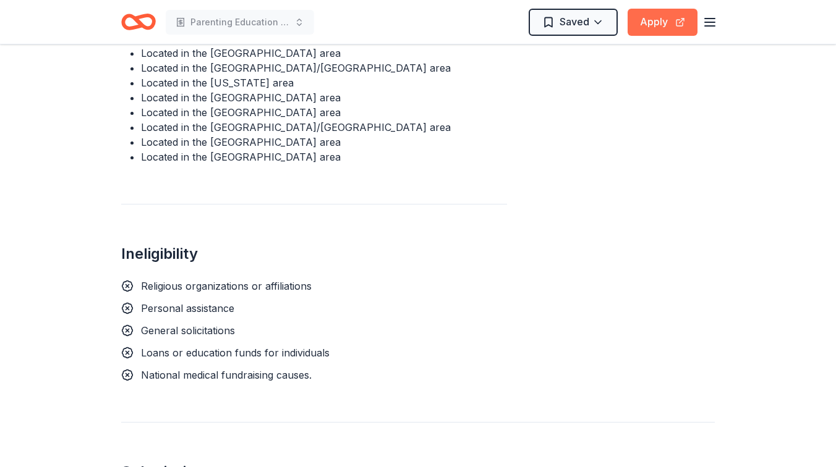
click at [655, 18] on button "Apply" at bounding box center [663, 22] width 70 height 27
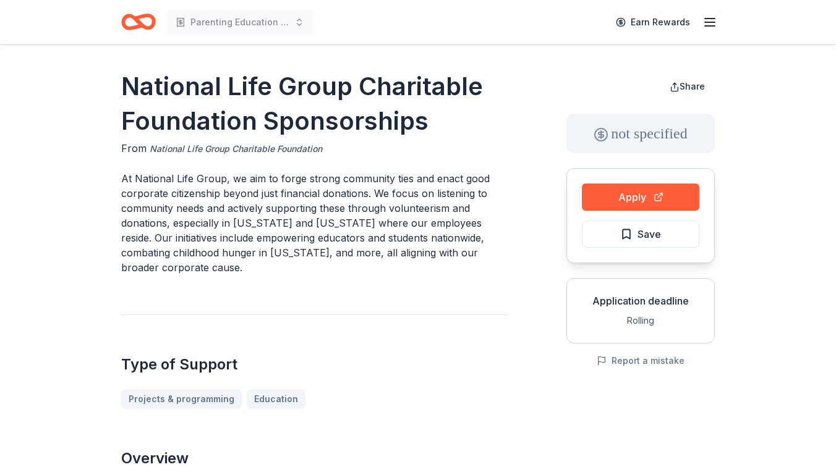
click at [247, 145] on link "National Life Group Charitable Foundation" at bounding box center [236, 149] width 173 height 15
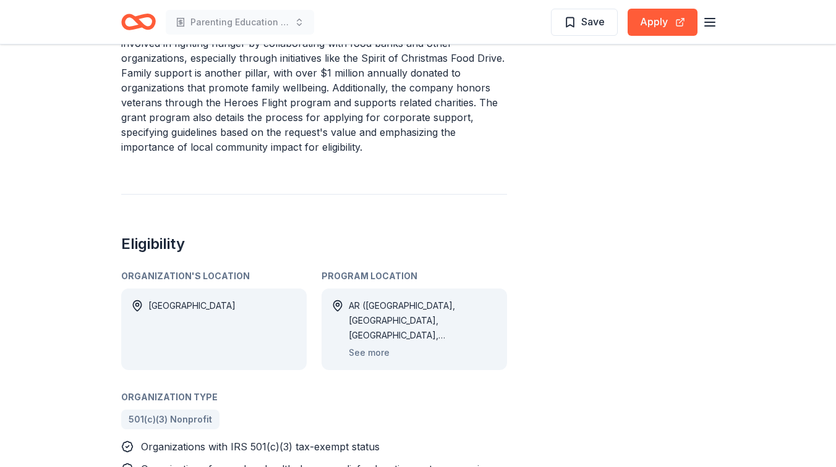
scroll to position [559, 0]
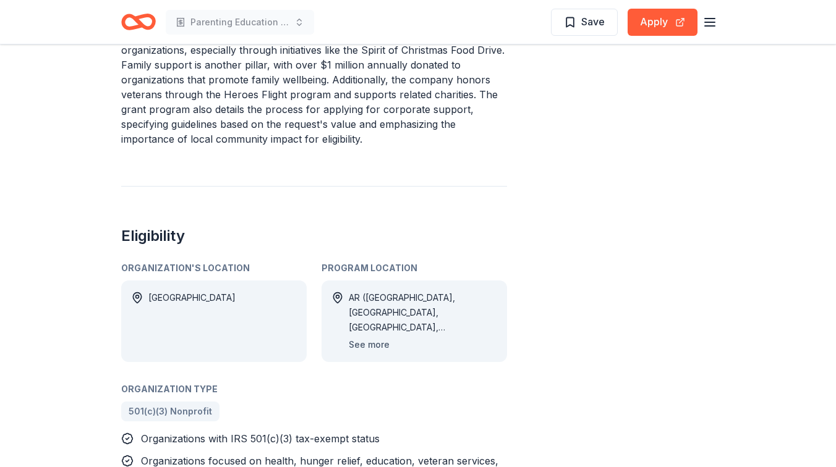
click at [369, 345] on button "See more" at bounding box center [369, 345] width 41 height 15
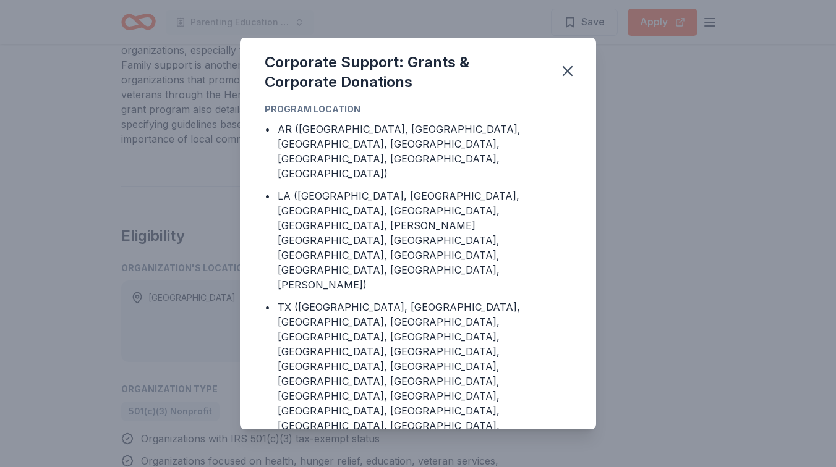
scroll to position [14, 0]
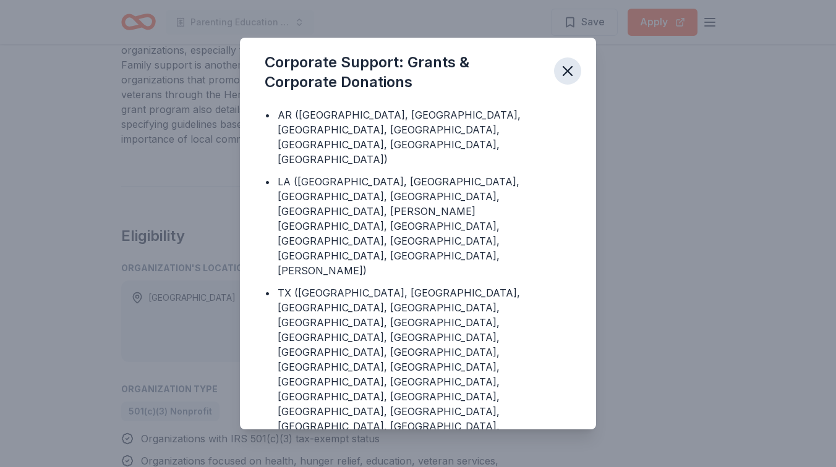
click at [567, 69] on icon "button" at bounding box center [567, 71] width 9 height 9
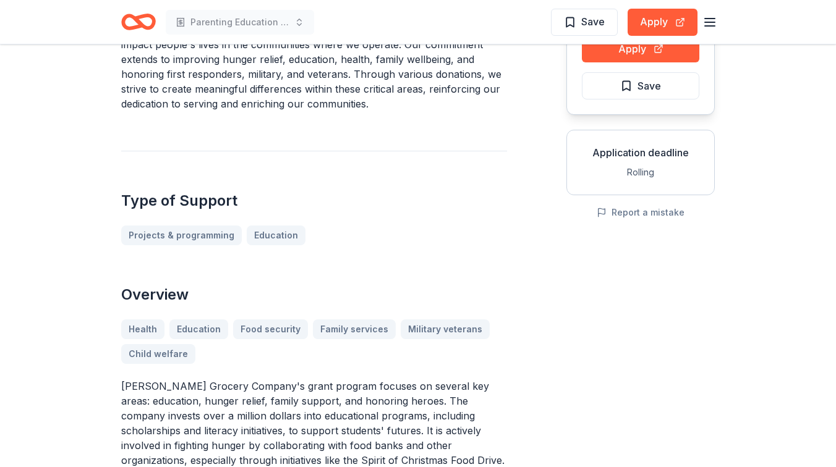
scroll to position [0, 0]
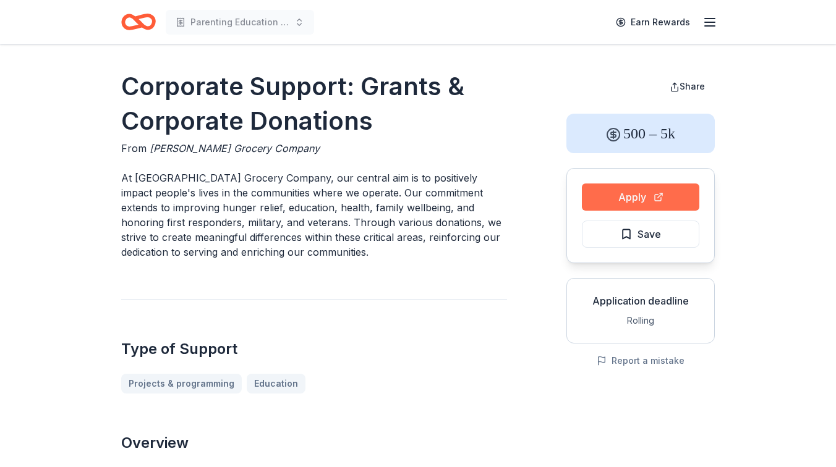
click at [628, 197] on button "Apply" at bounding box center [640, 197] width 117 height 27
click at [643, 229] on span "Save" at bounding box center [649, 234] width 23 height 16
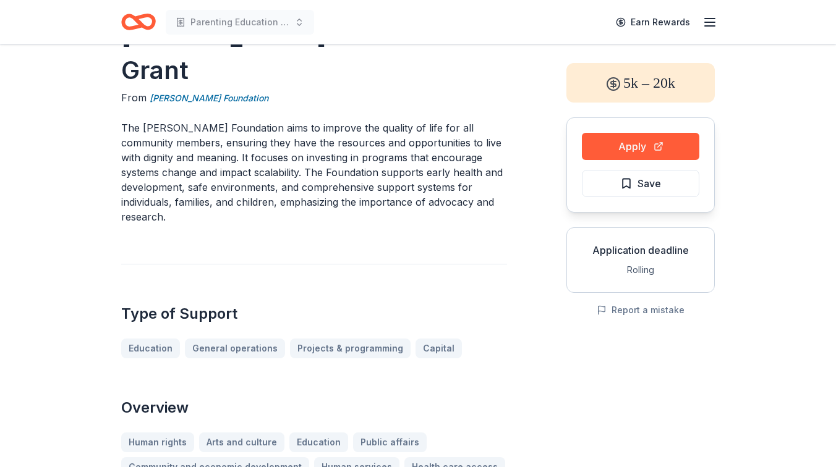
scroll to position [40, 0]
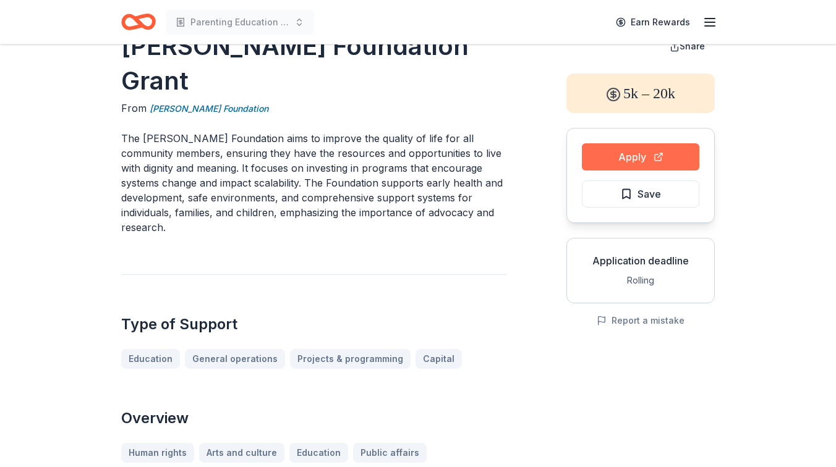
click at [614, 154] on button "Apply" at bounding box center [640, 156] width 117 height 27
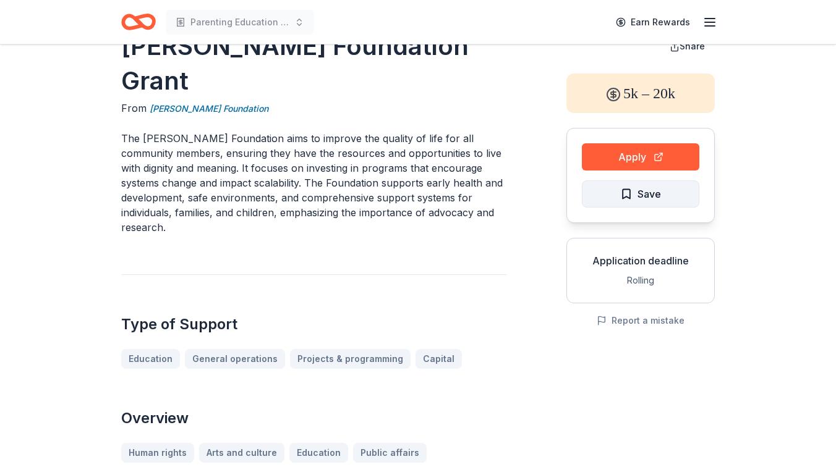
click at [633, 198] on span "Save" at bounding box center [640, 194] width 41 height 16
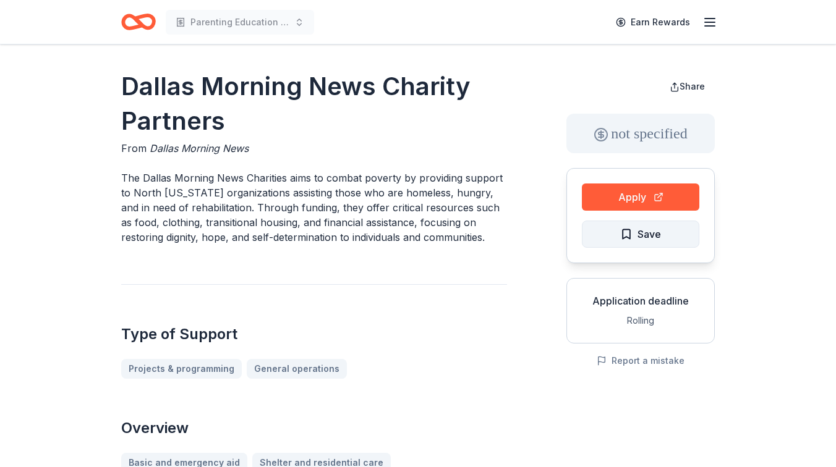
click at [625, 236] on span "Save" at bounding box center [640, 234] width 41 height 16
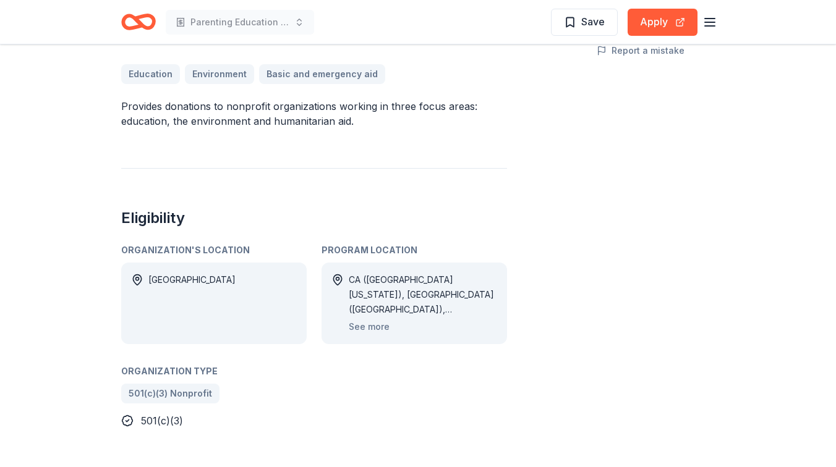
scroll to position [312, 0]
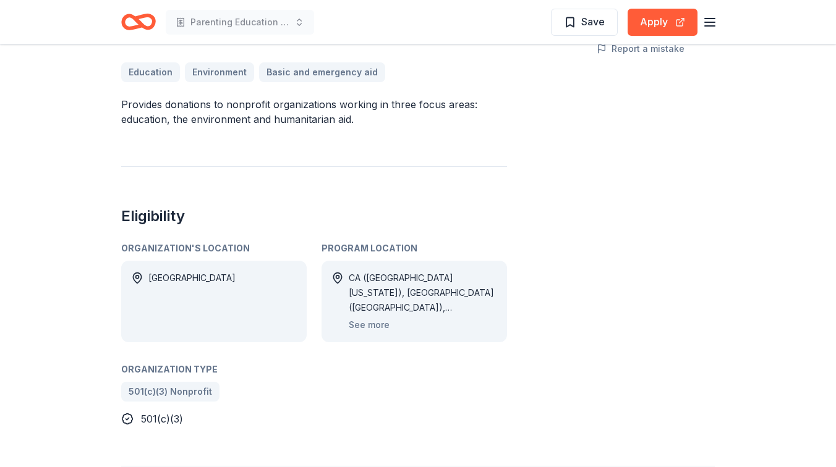
click at [435, 282] on div "CA ([GEOGRAPHIC_DATA][US_STATE]), [GEOGRAPHIC_DATA] ([GEOGRAPHIC_DATA]), [GEOGR…" at bounding box center [423, 293] width 148 height 45
click at [357, 330] on button "See more" at bounding box center [369, 325] width 41 height 15
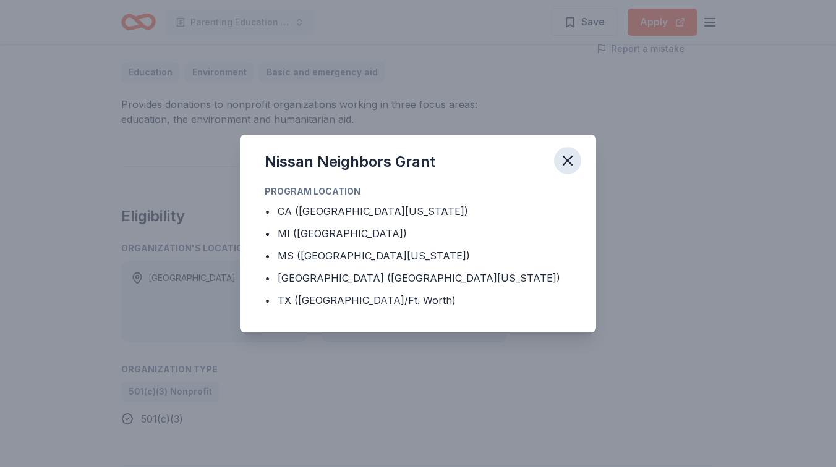
click at [570, 161] on icon "button" at bounding box center [567, 160] width 17 height 17
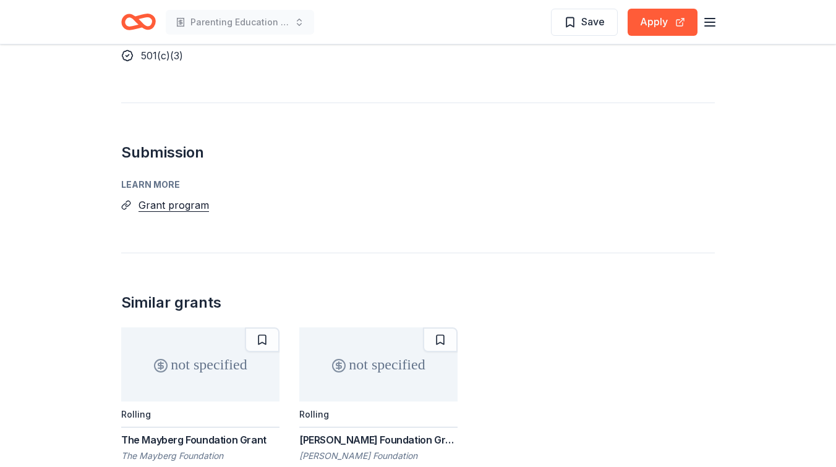
scroll to position [675, 0]
click at [169, 205] on button "Grant program" at bounding box center [174, 206] width 70 height 16
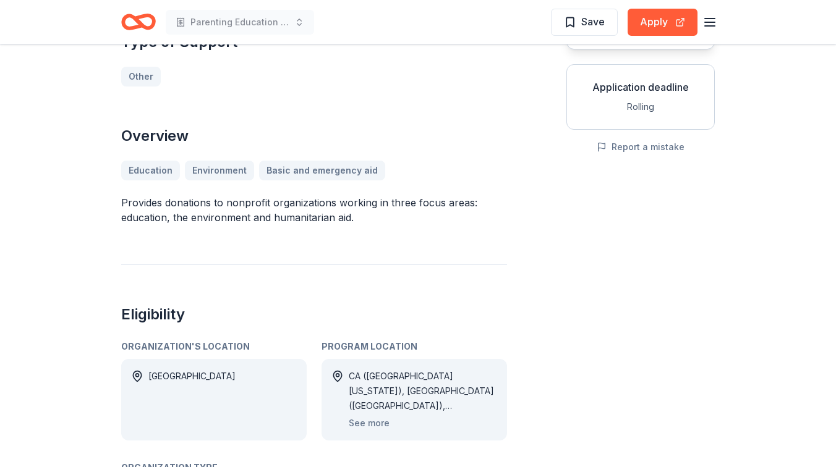
scroll to position [192, 0]
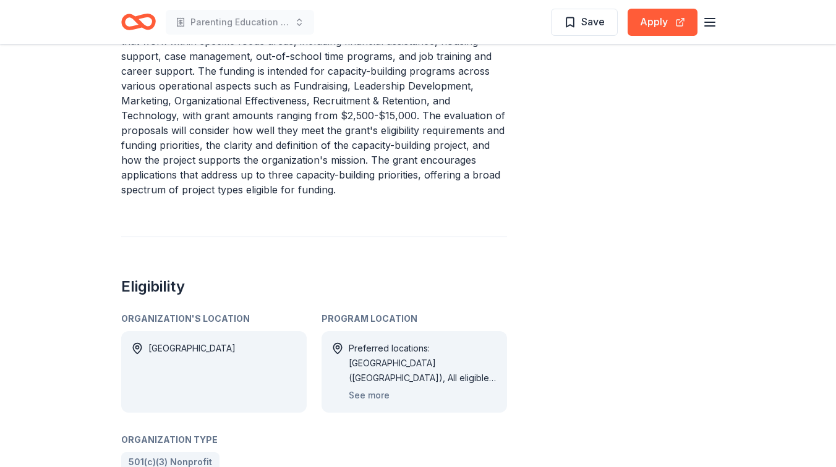
scroll to position [465, 0]
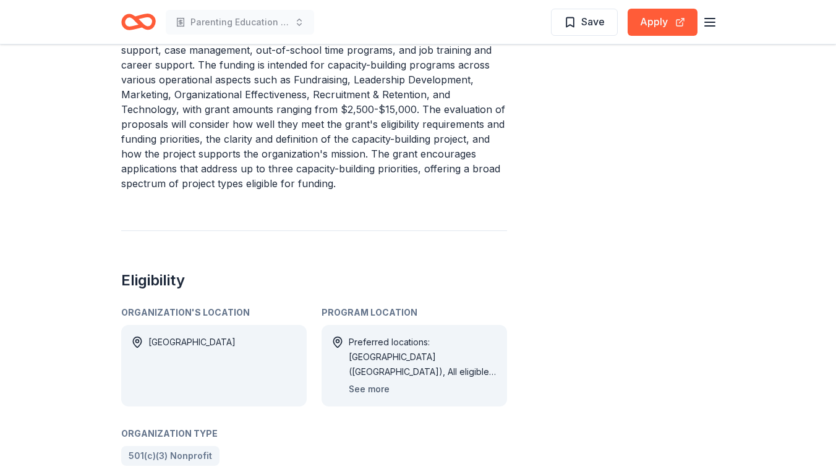
click at [380, 382] on button "See more" at bounding box center [369, 389] width 41 height 15
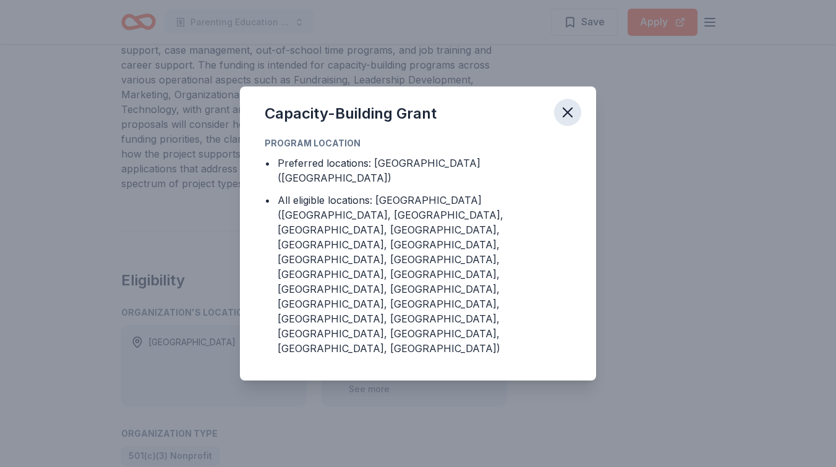
click at [570, 117] on icon "button" at bounding box center [567, 112] width 9 height 9
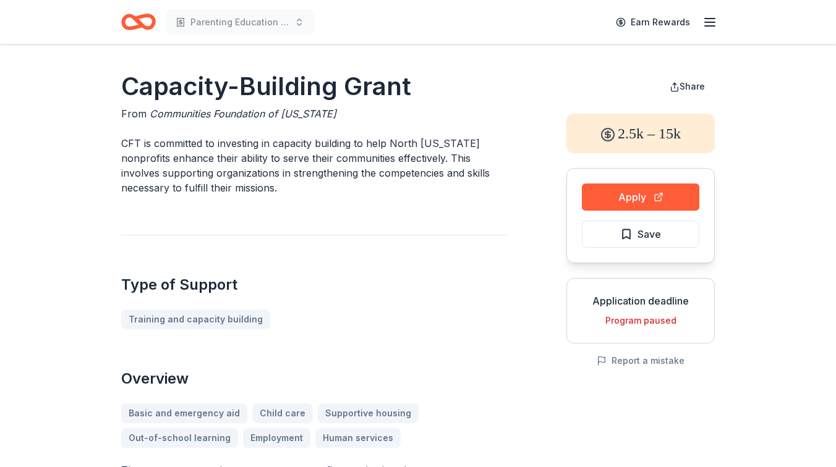
scroll to position [1, 0]
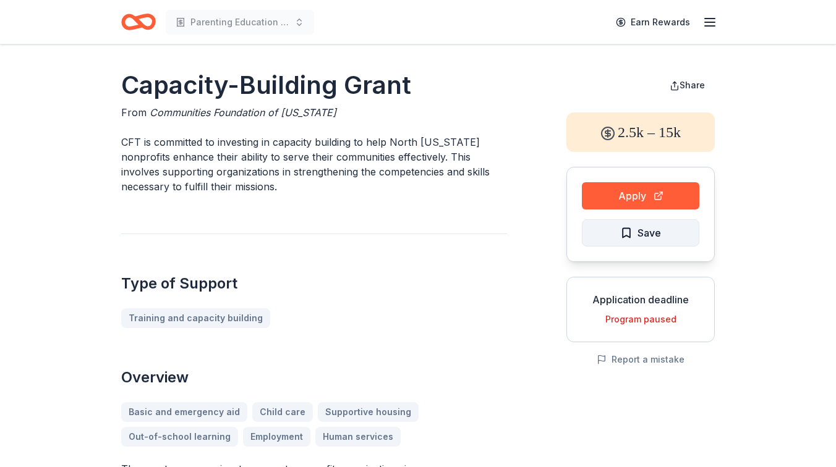
click at [634, 233] on span "Save" at bounding box center [640, 233] width 41 height 16
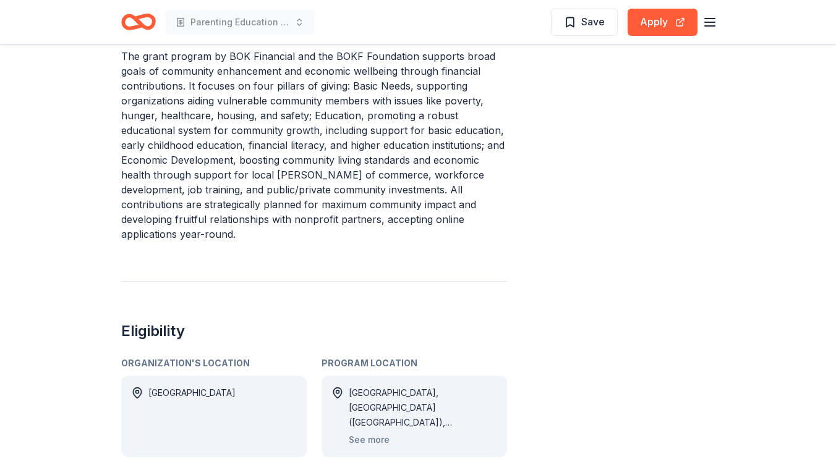
scroll to position [430, 0]
click at [377, 432] on button "See more" at bounding box center [369, 439] width 41 height 15
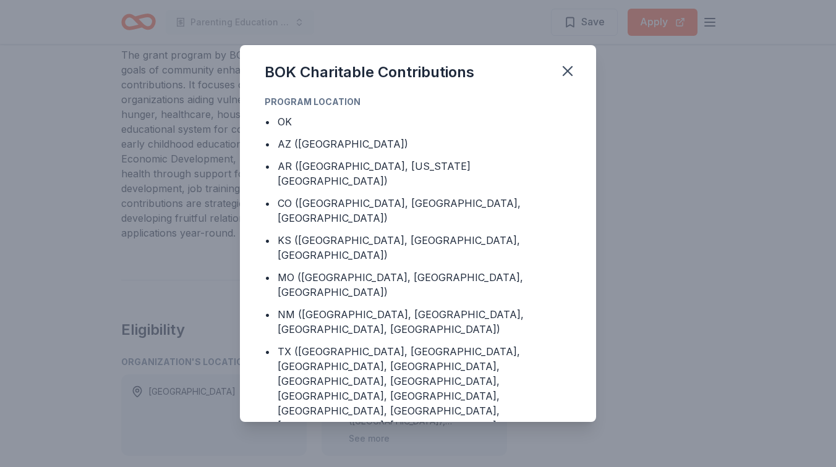
scroll to position [7, 0]
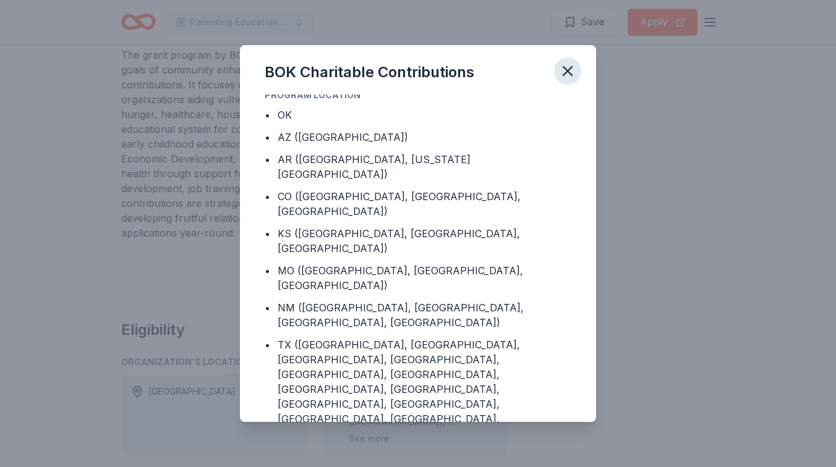
click at [566, 70] on icon "button" at bounding box center [567, 71] width 9 height 9
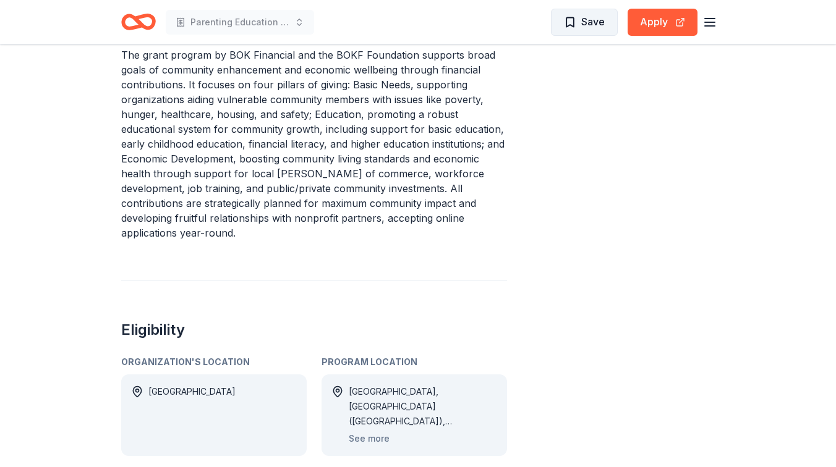
click at [580, 23] on span "Save" at bounding box center [584, 22] width 41 height 16
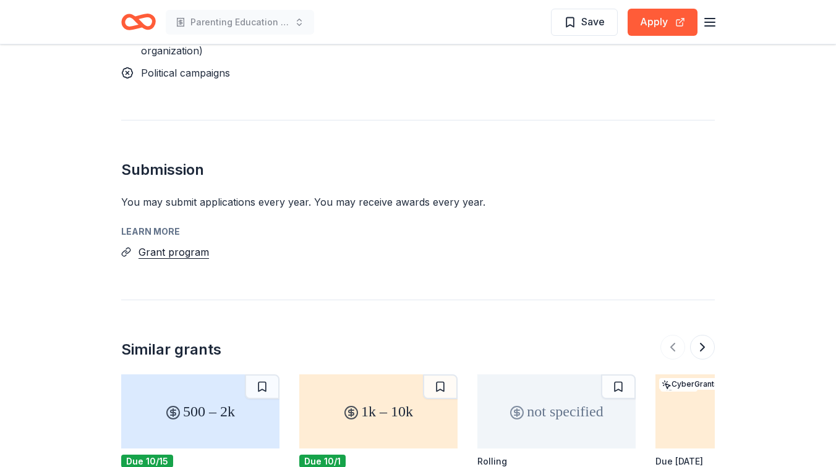
scroll to position [1048, 0]
click at [175, 244] on button "Grant program" at bounding box center [174, 252] width 70 height 16
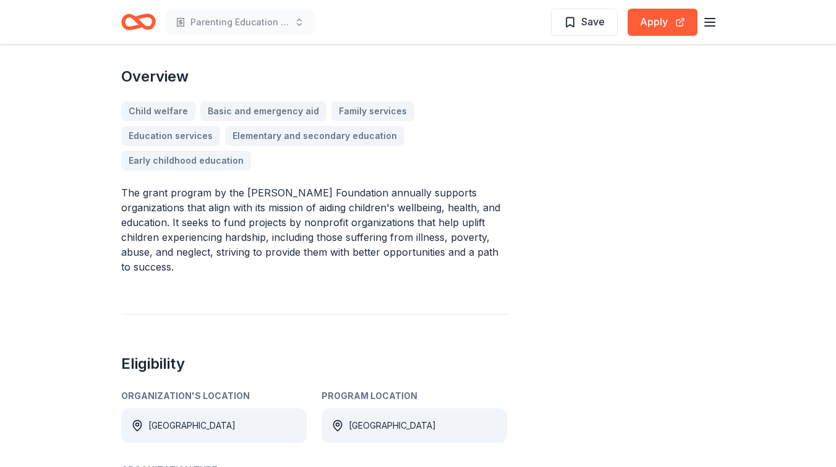
scroll to position [318, 0]
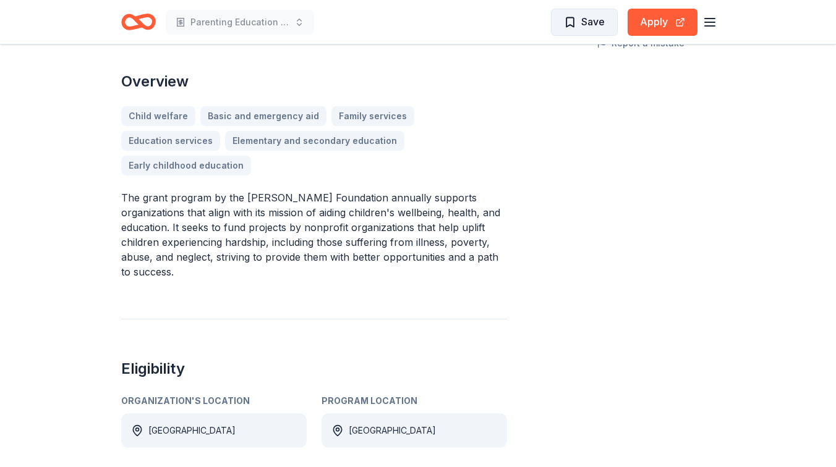
click at [586, 23] on span "Save" at bounding box center [592, 22] width 23 height 16
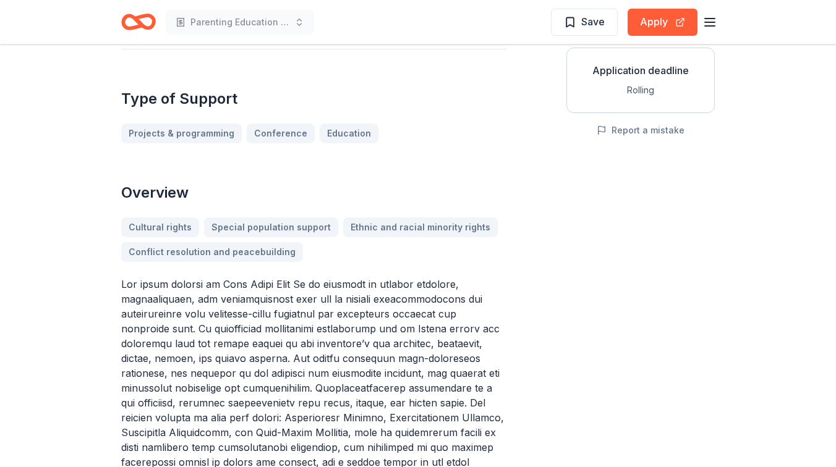
scroll to position [27, 0]
